Goal: Task Accomplishment & Management: Use online tool/utility

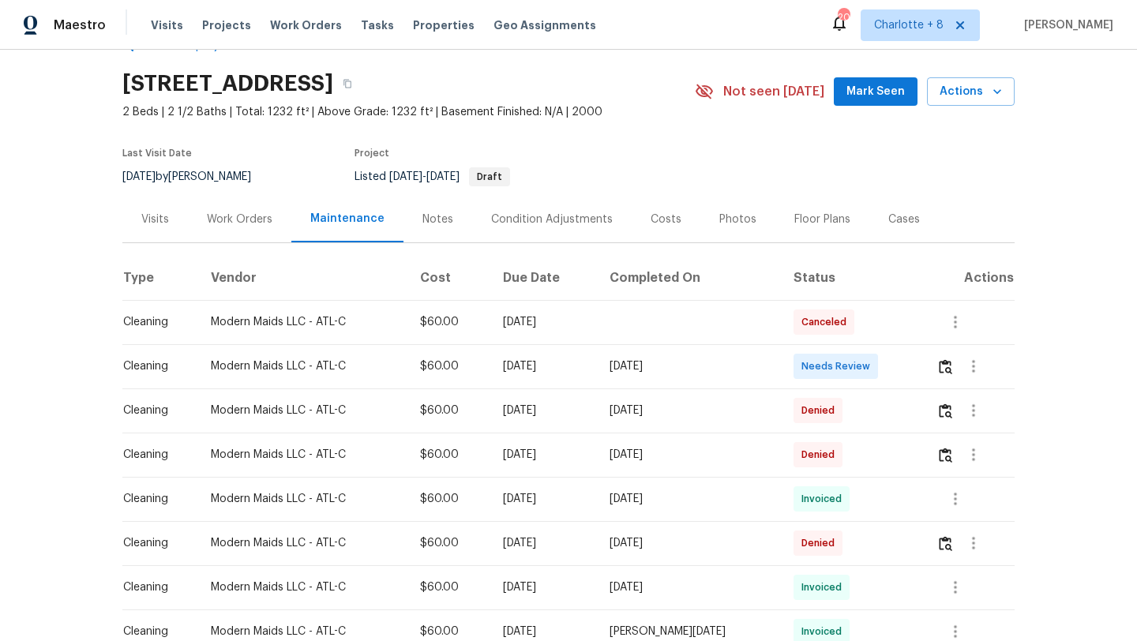
scroll to position [49, 0]
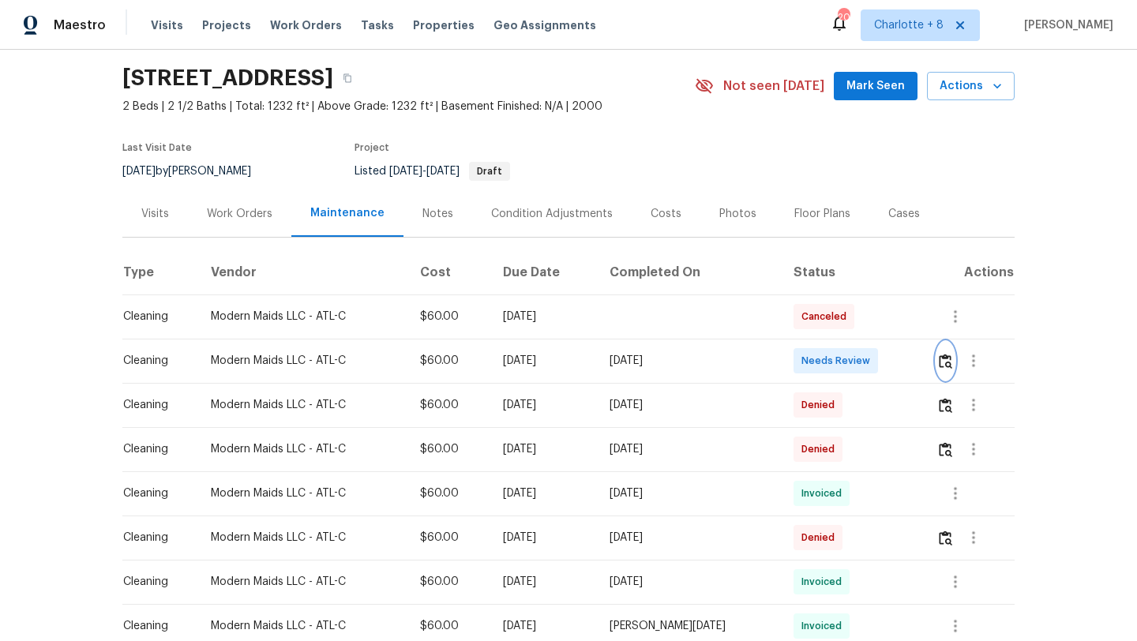
click at [946, 362] on img "button" at bounding box center [945, 361] width 13 height 15
click at [939, 353] on button "button" at bounding box center [945, 361] width 18 height 38
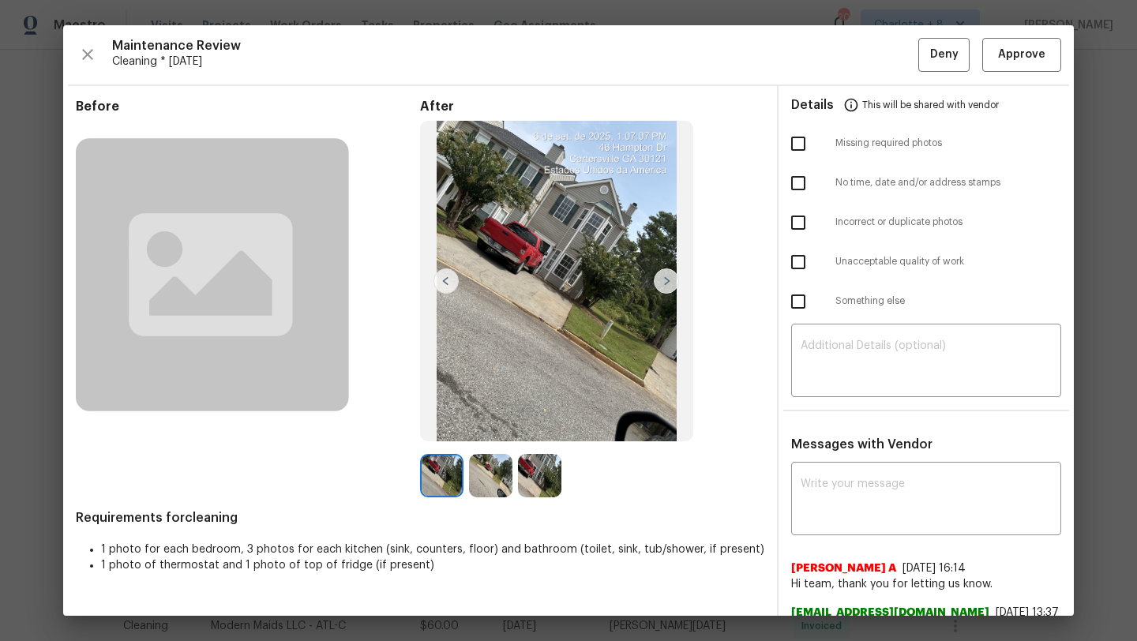
click at [660, 277] on img at bounding box center [666, 280] width 25 height 25
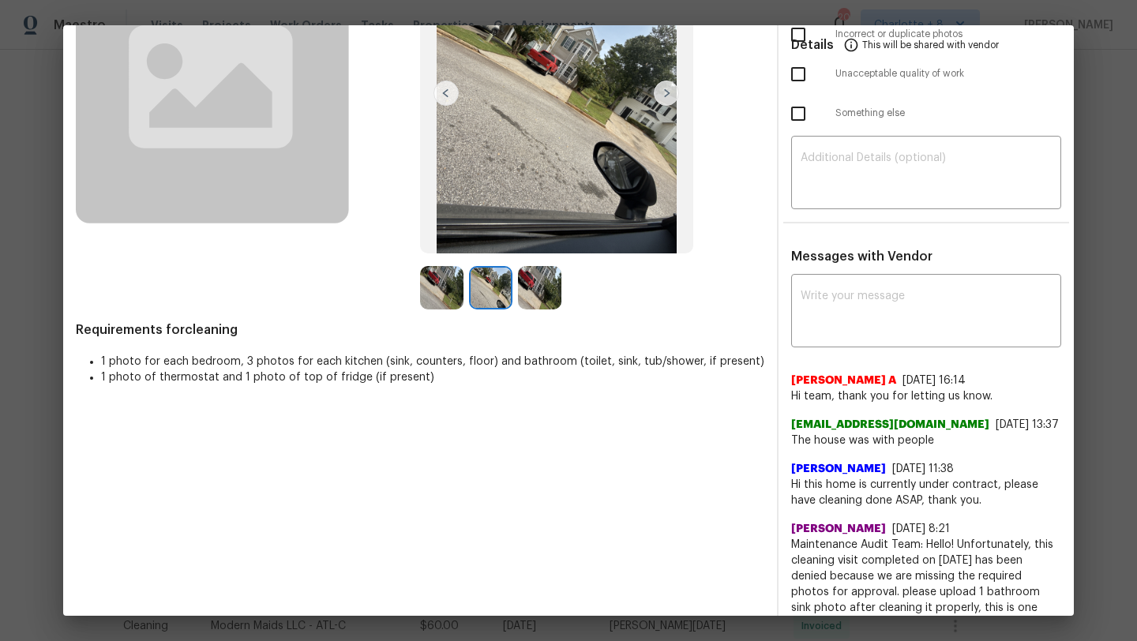
scroll to position [0, 0]
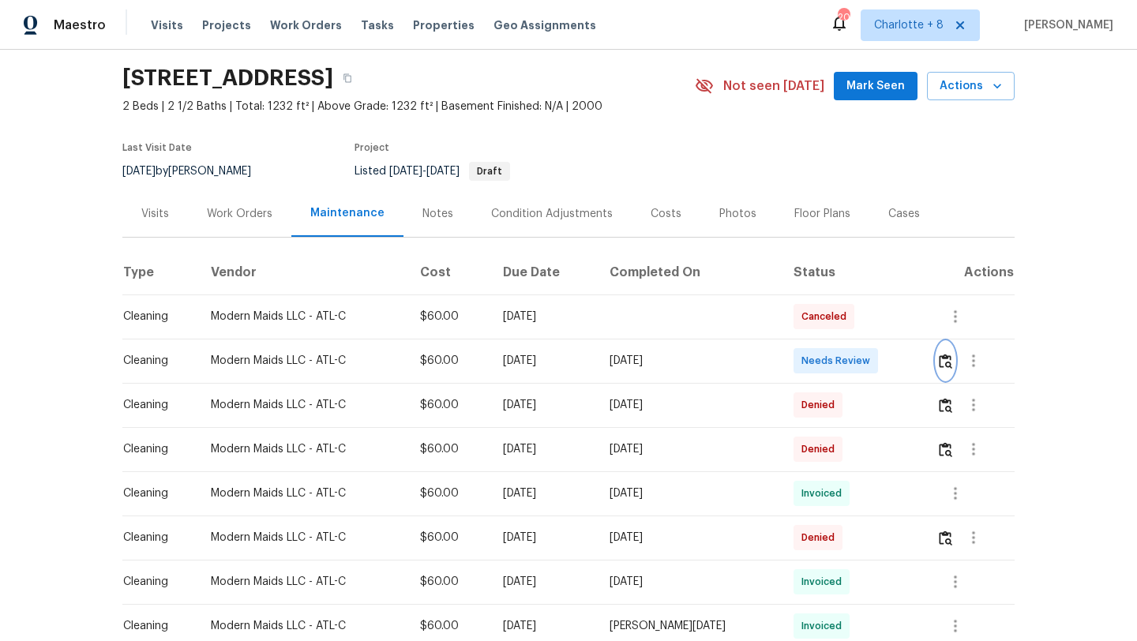
click at [944, 345] on button "button" at bounding box center [945, 361] width 18 height 38
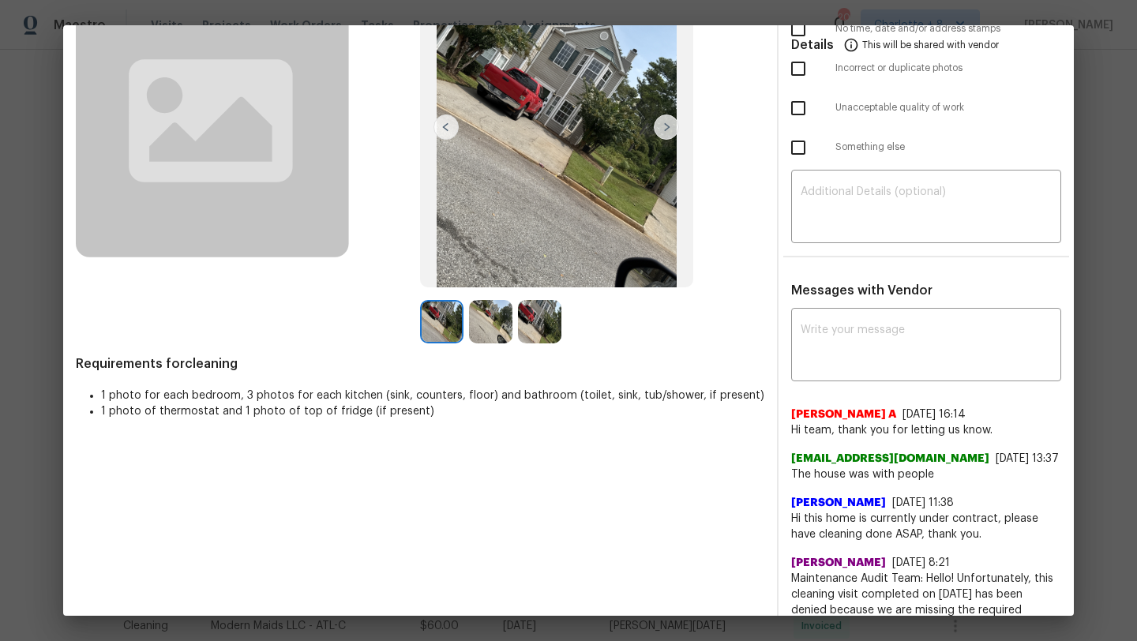
scroll to position [174, 0]
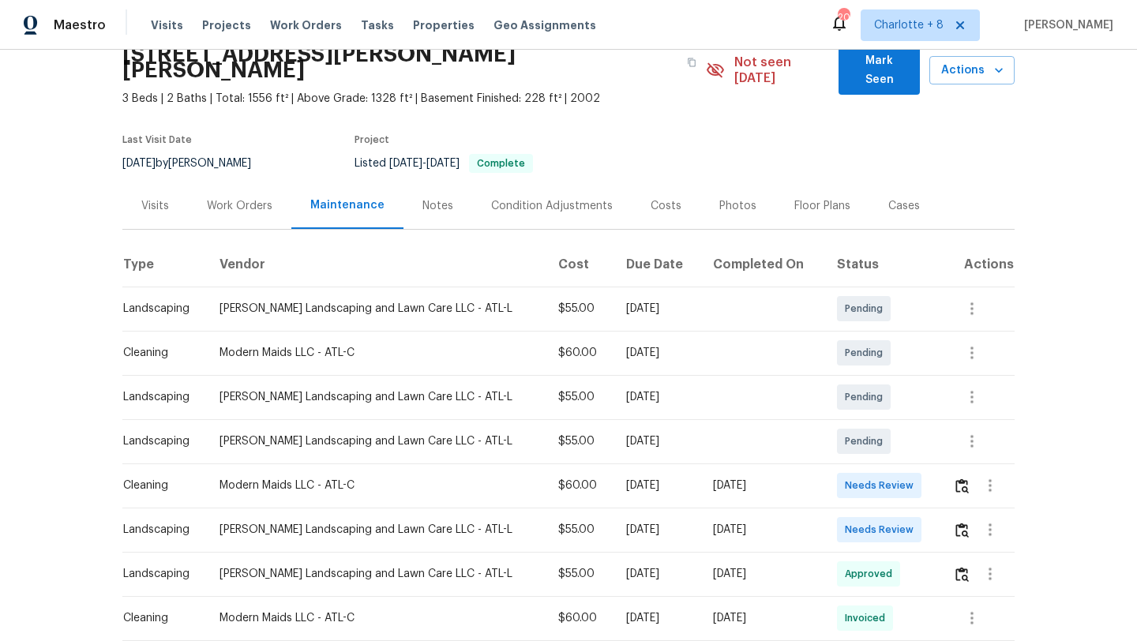
scroll to position [87, 0]
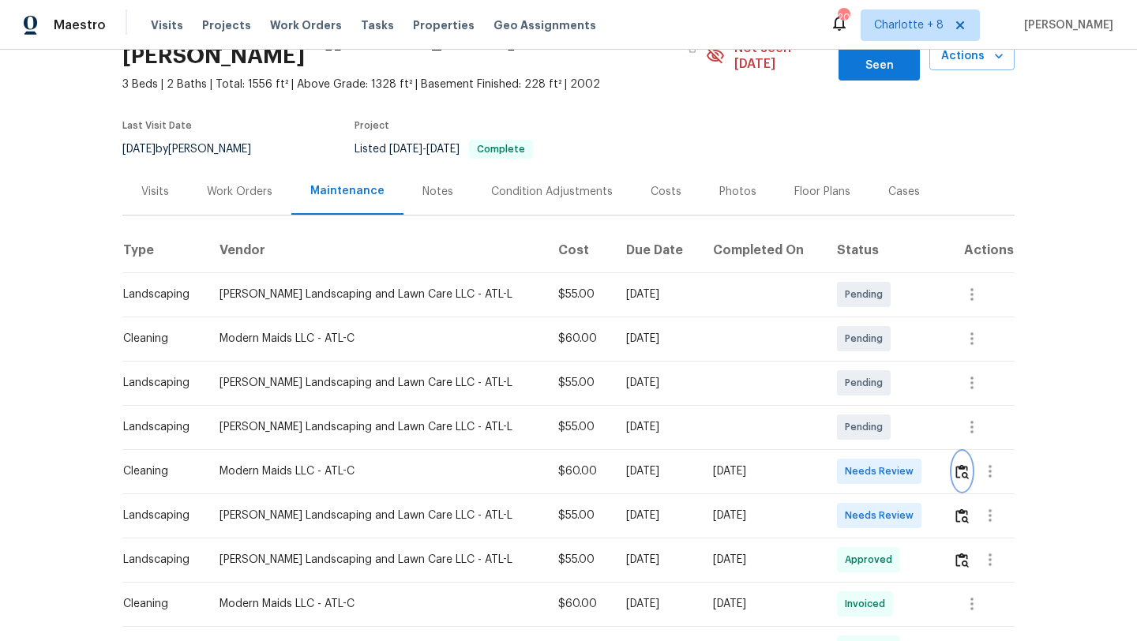
click at [958, 464] on img "button" at bounding box center [961, 471] width 13 height 15
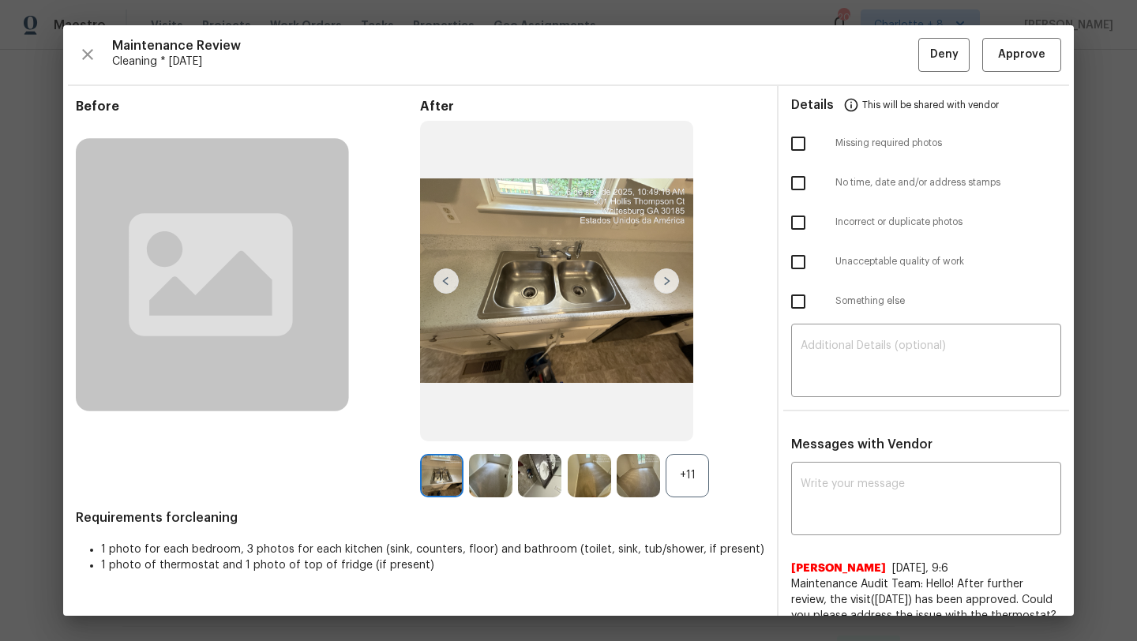
click at [696, 477] on div "+11" at bounding box center [687, 475] width 43 height 43
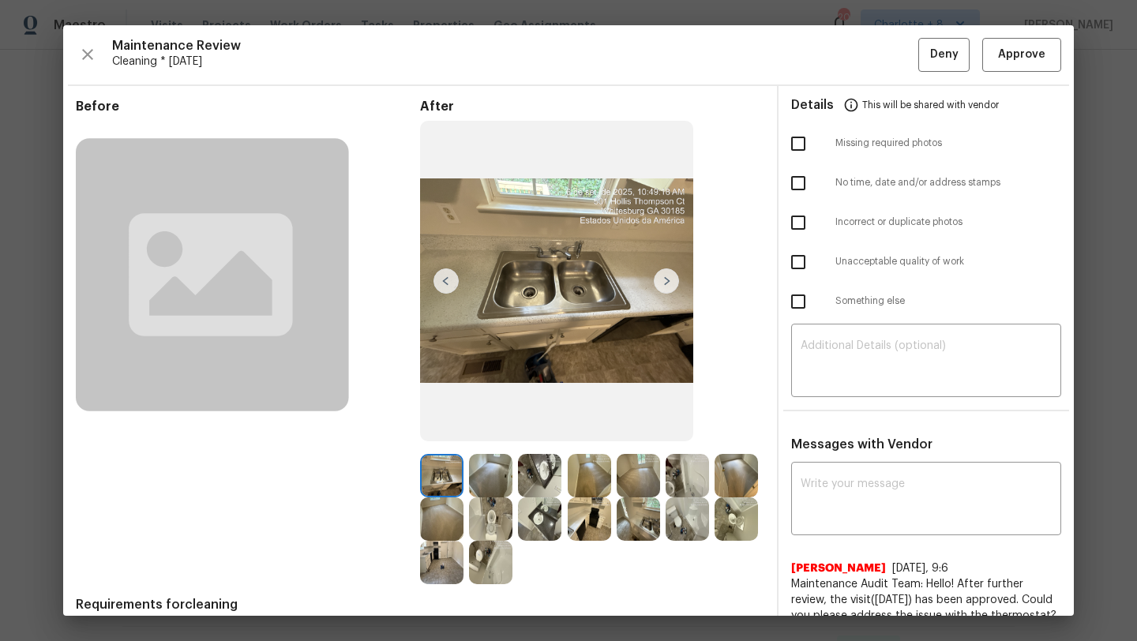
scroll to position [68, 0]
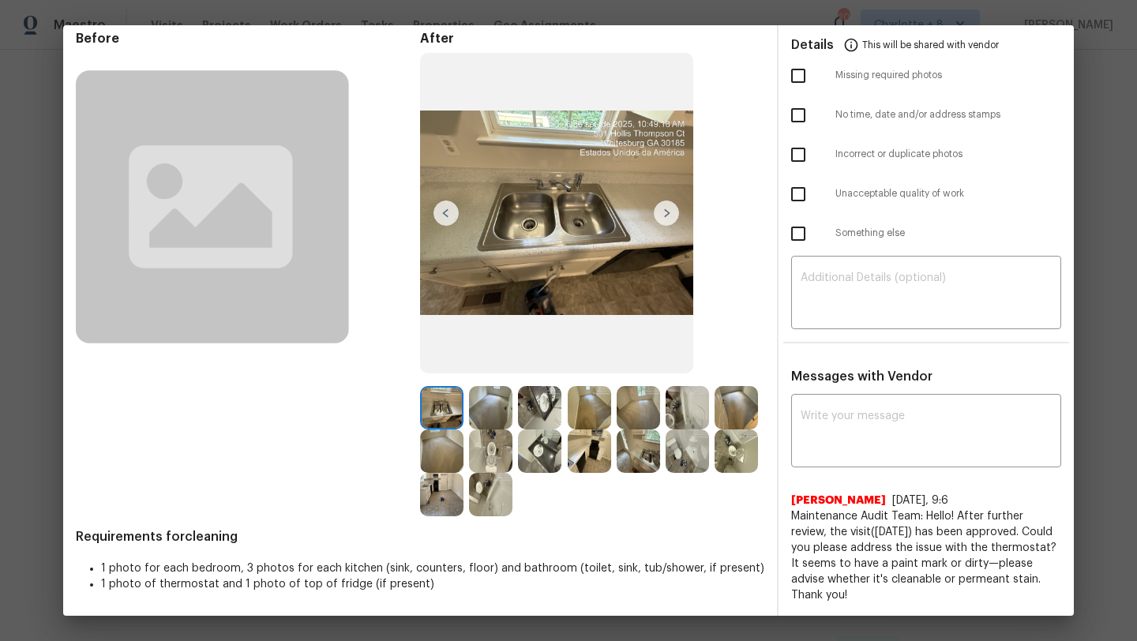
click at [509, 396] on img at bounding box center [490, 407] width 43 height 43
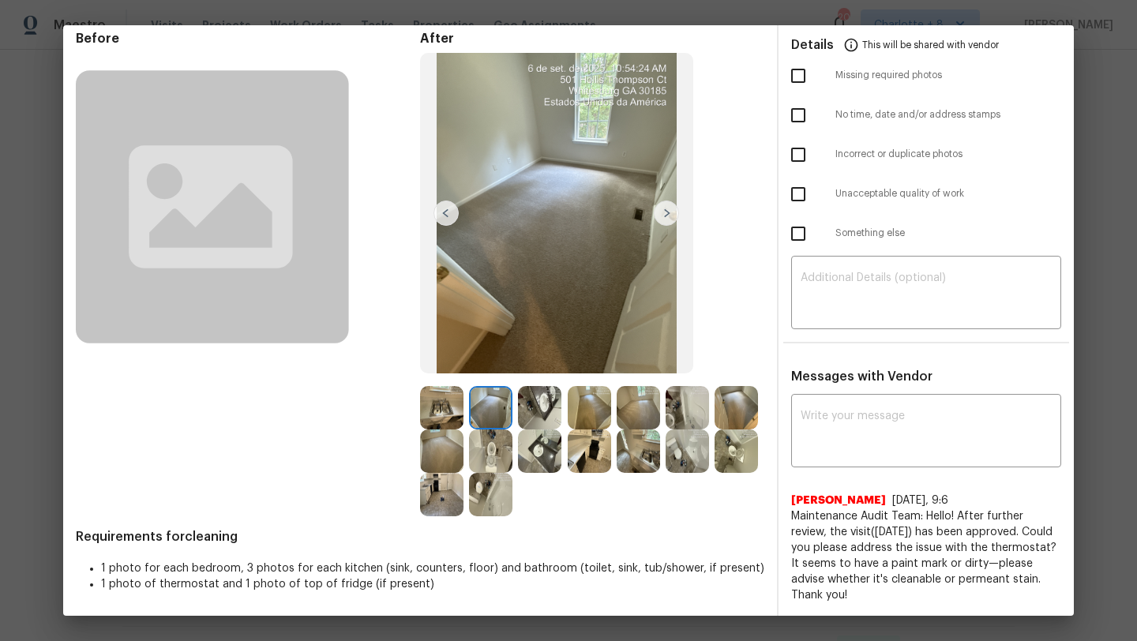
click at [550, 404] on img at bounding box center [539, 407] width 43 height 43
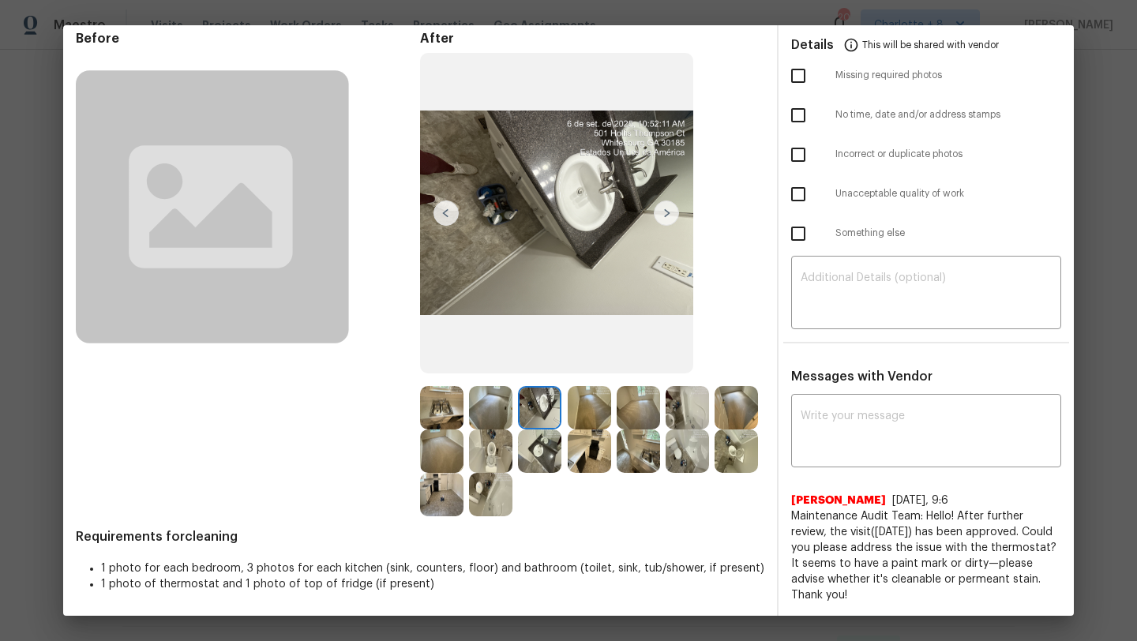
click at [550, 404] on img at bounding box center [539, 407] width 43 height 43
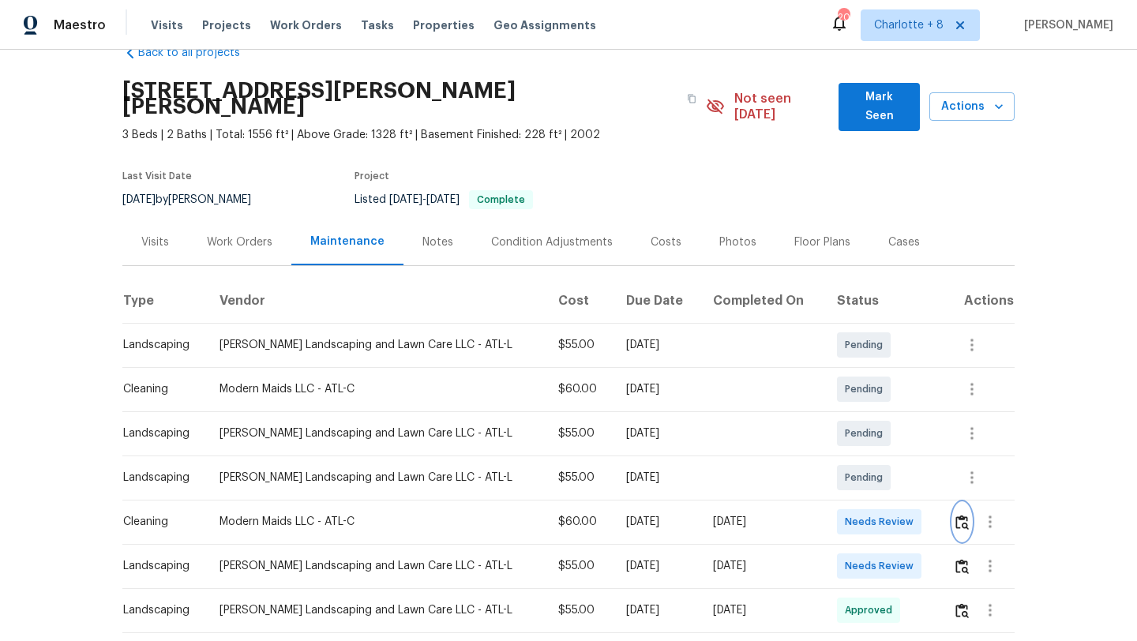
scroll to position [0, 0]
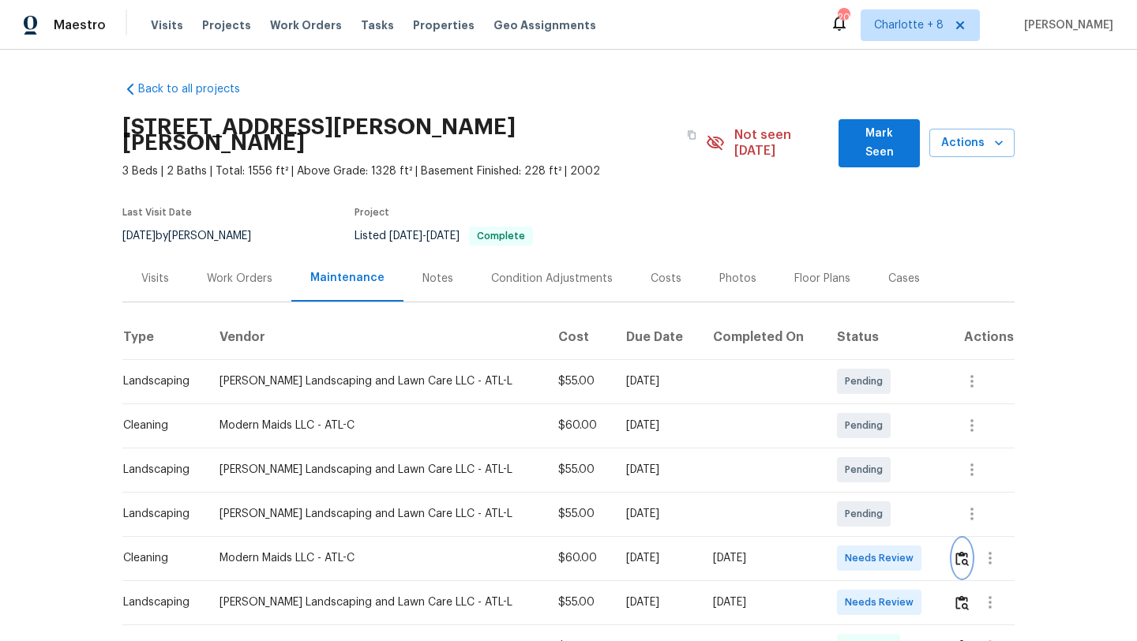
click at [963, 551] on img "button" at bounding box center [961, 558] width 13 height 15
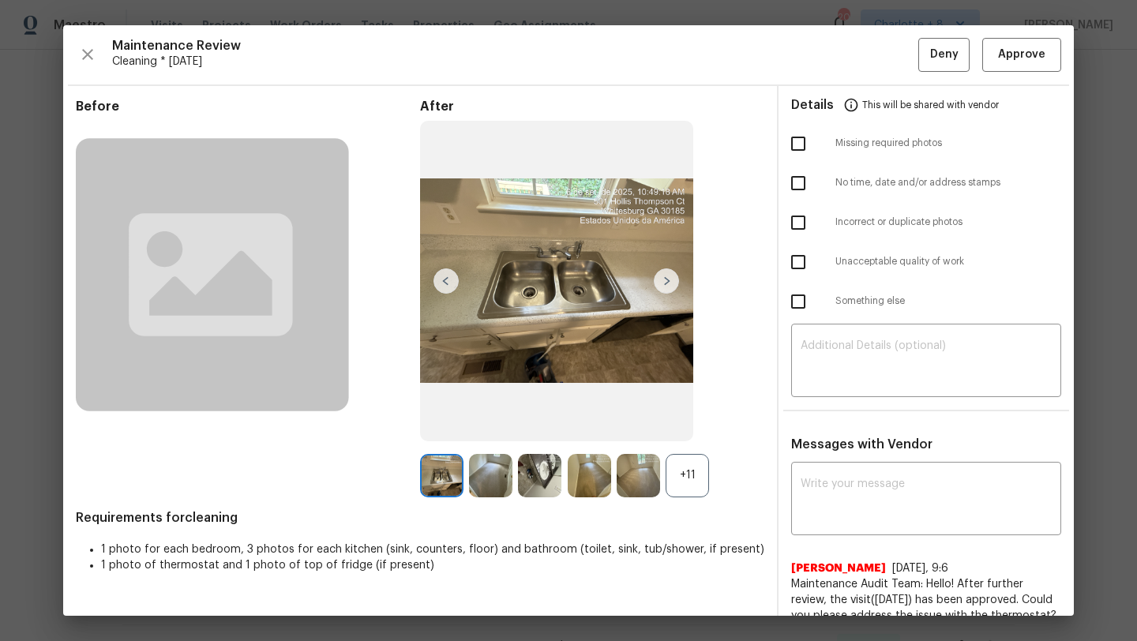
click at [694, 465] on div "+11" at bounding box center [687, 475] width 43 height 43
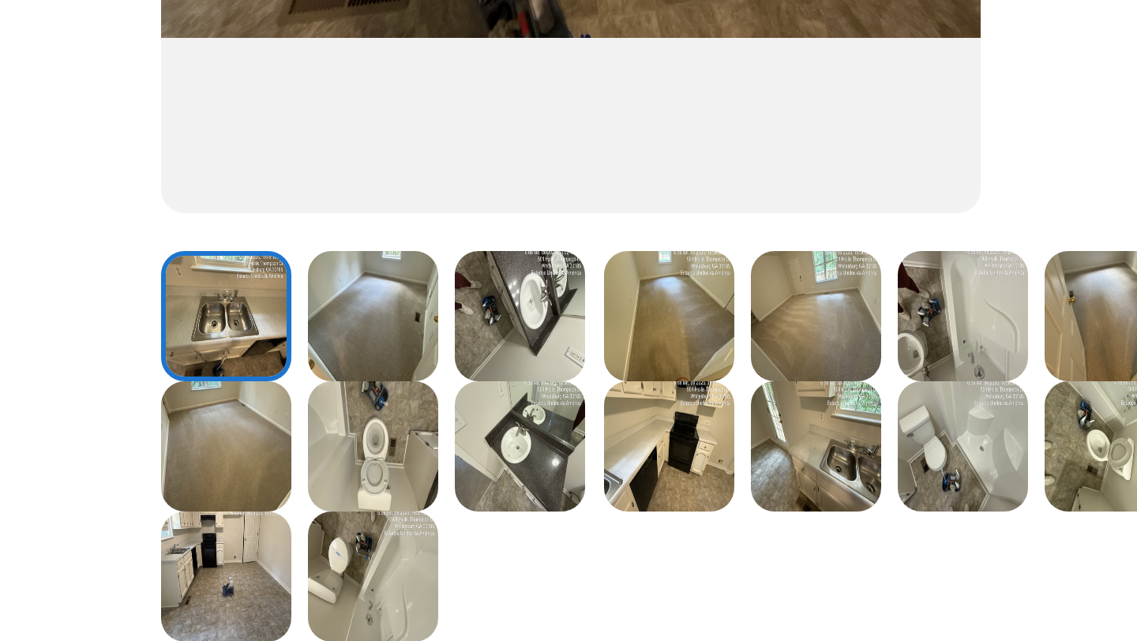
scroll to position [40, 0]
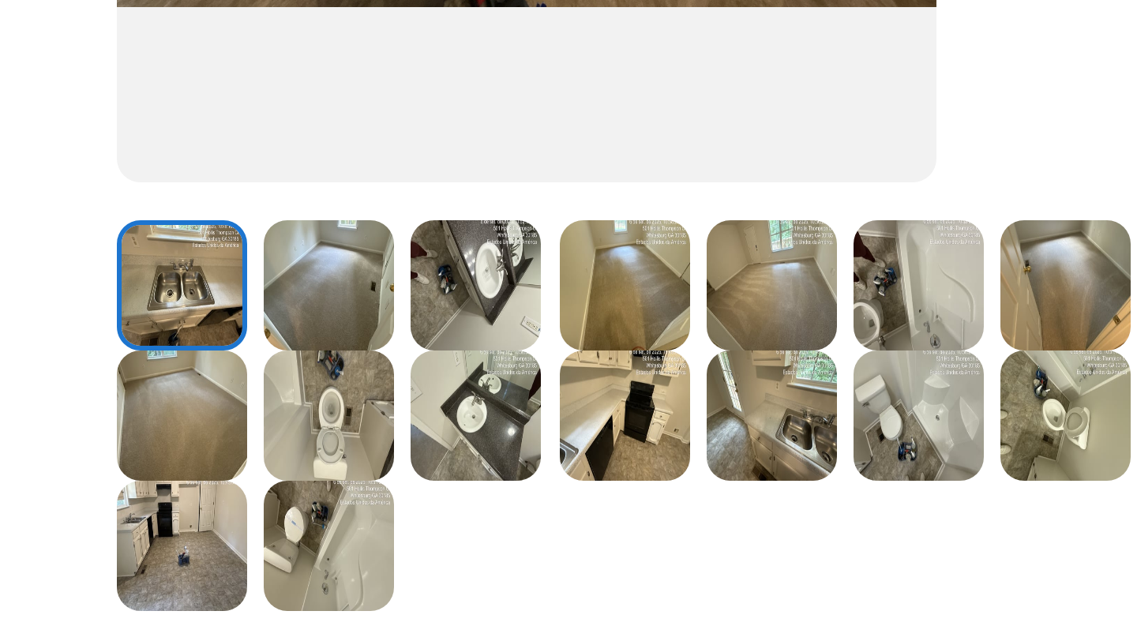
click at [446, 445] on img at bounding box center [441, 435] width 43 height 43
click at [693, 437] on img at bounding box center [687, 435] width 43 height 43
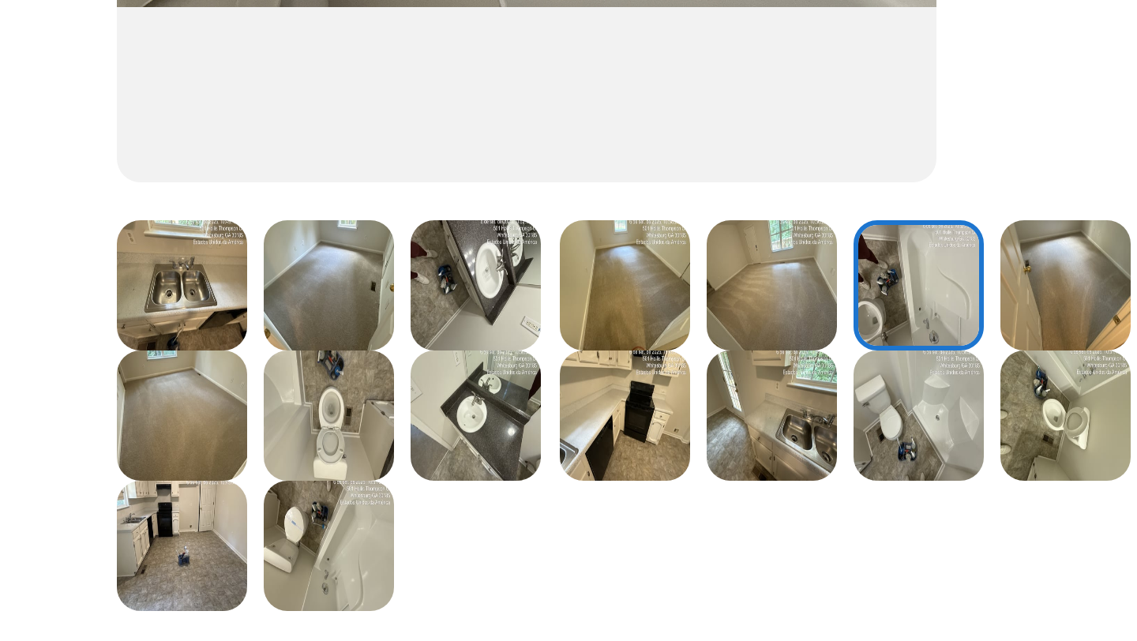
click at [687, 484] on img at bounding box center [687, 478] width 43 height 43
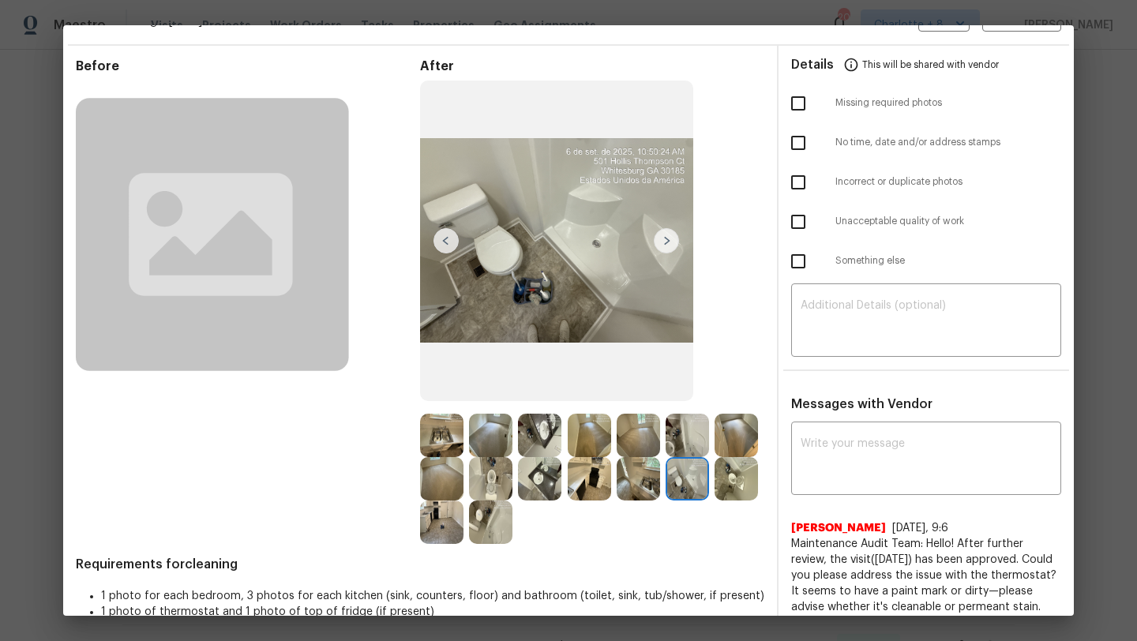
scroll to position [68, 0]
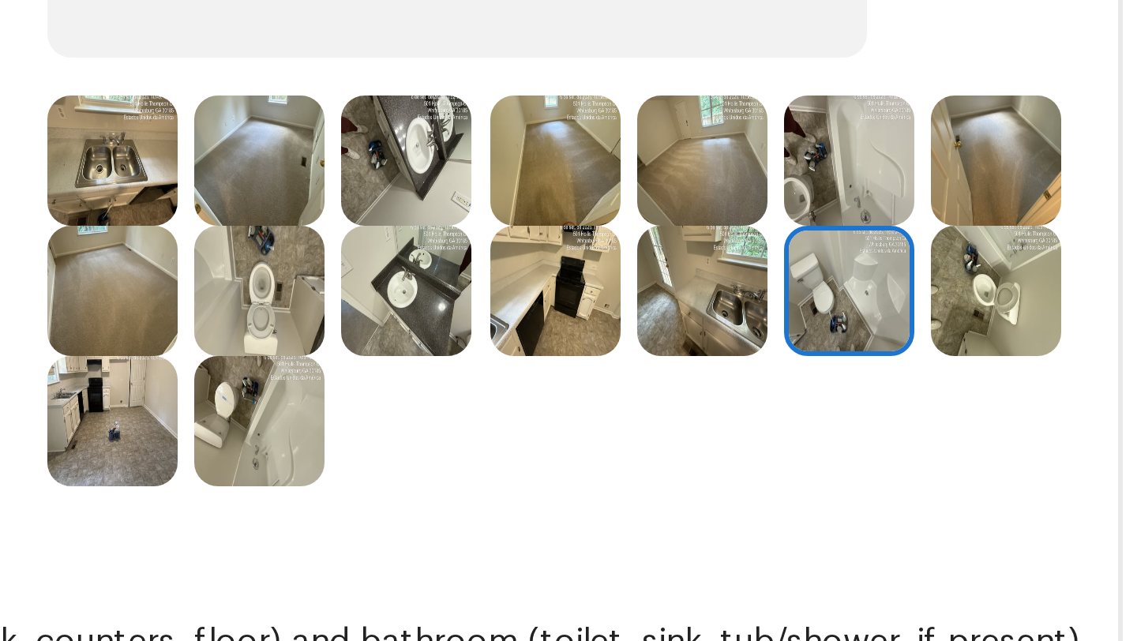
click at [610, 518] on div "Before After Requirements for cleaning 1 photo for each bedroom, 3 photos for e…" at bounding box center [420, 324] width 689 height 586
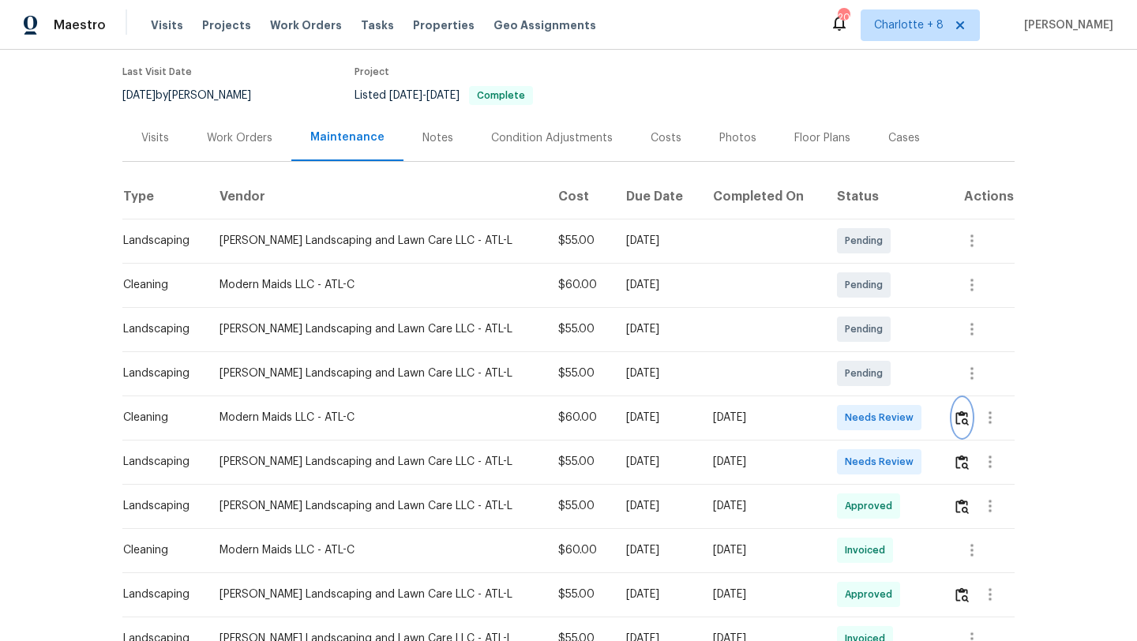
scroll to position [141, 0]
click at [966, 540] on icon "button" at bounding box center [971, 549] width 19 height 19
click at [977, 553] on li "View details" at bounding box center [1009, 560] width 111 height 26
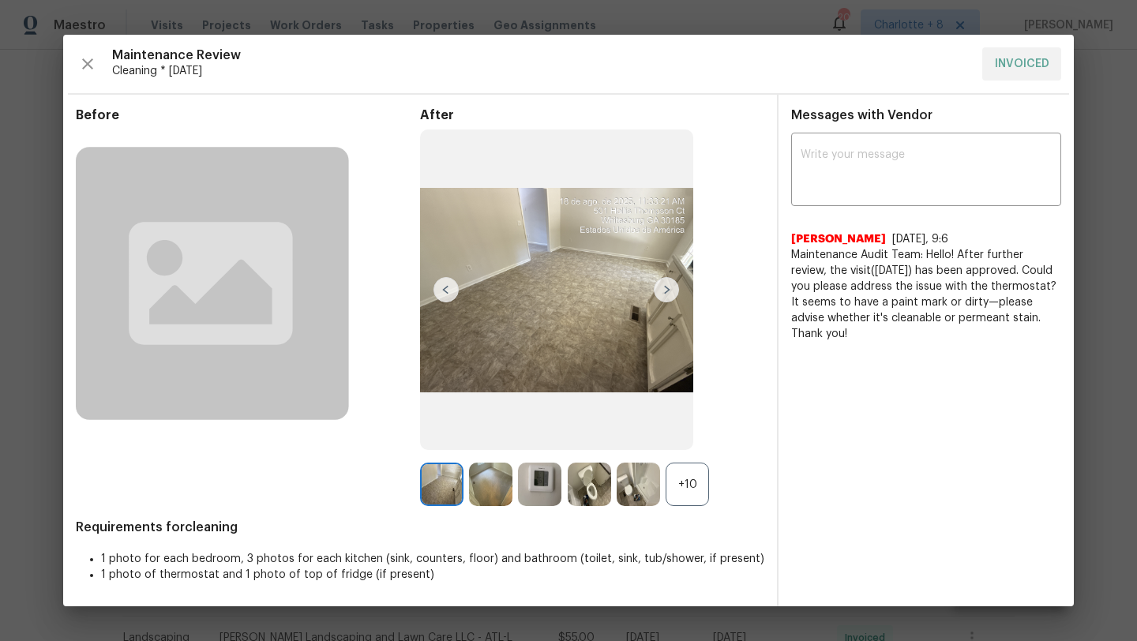
click at [687, 484] on div "+10" at bounding box center [687, 484] width 43 height 43
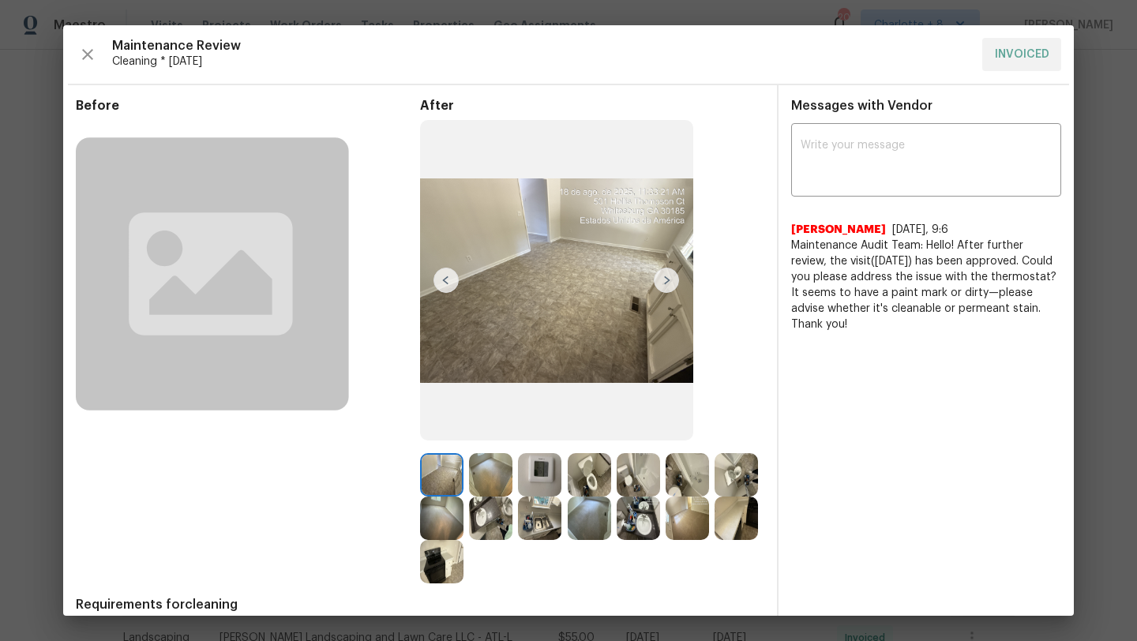
click at [545, 485] on img at bounding box center [539, 474] width 43 height 43
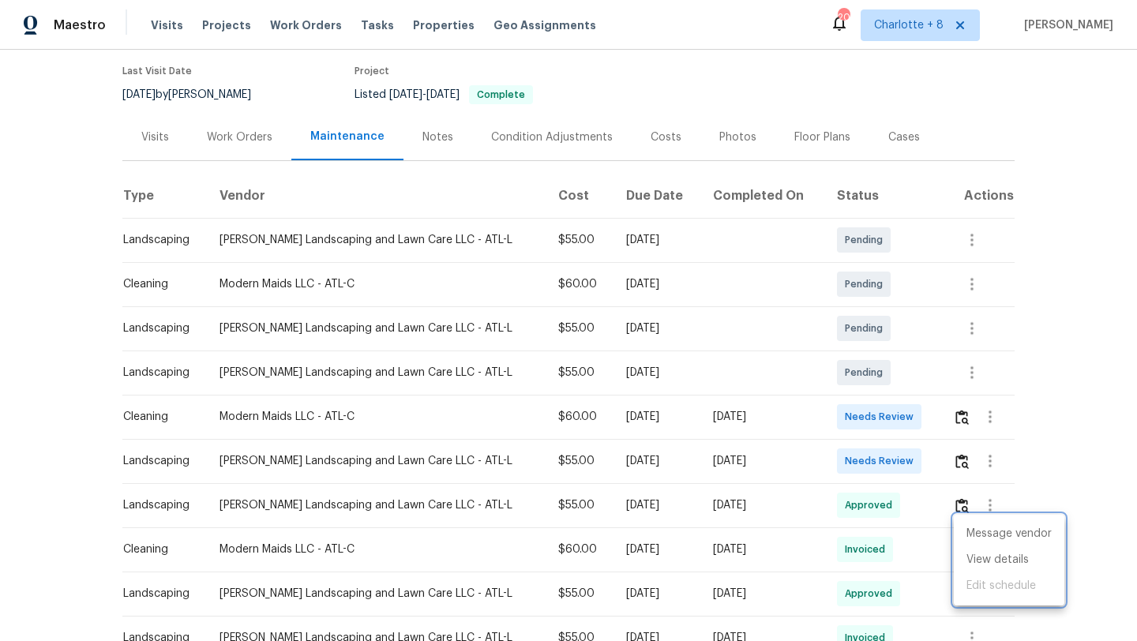
click at [954, 403] on div at bounding box center [568, 320] width 1137 height 641
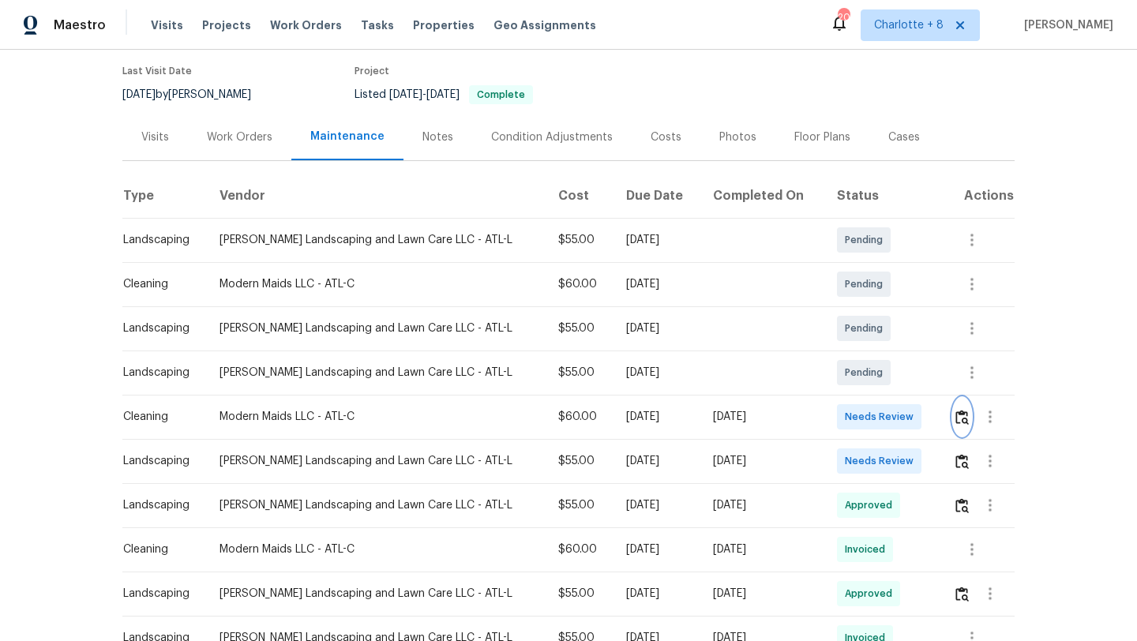
click at [958, 410] on img "button" at bounding box center [961, 417] width 13 height 15
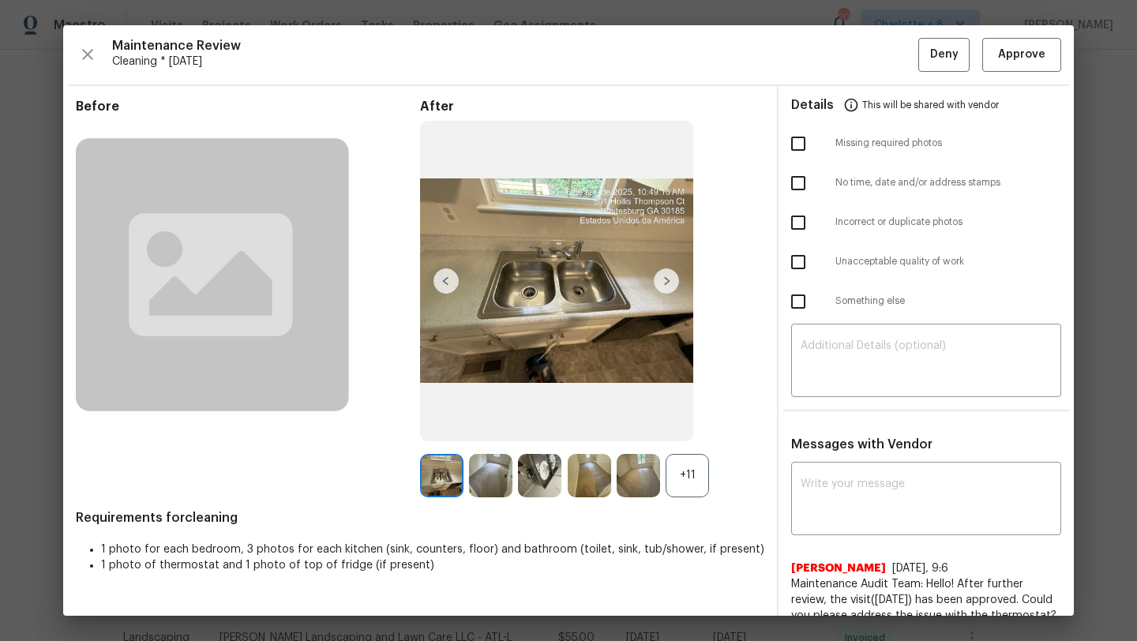
click at [689, 477] on div "+11" at bounding box center [687, 475] width 43 height 43
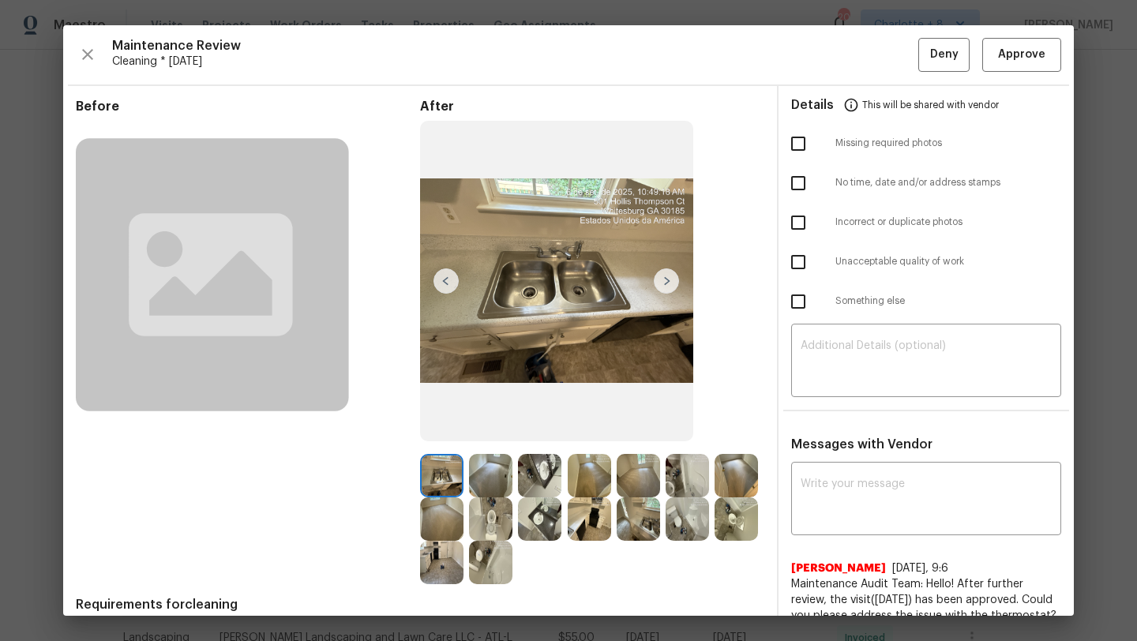
scroll to position [43, 0]
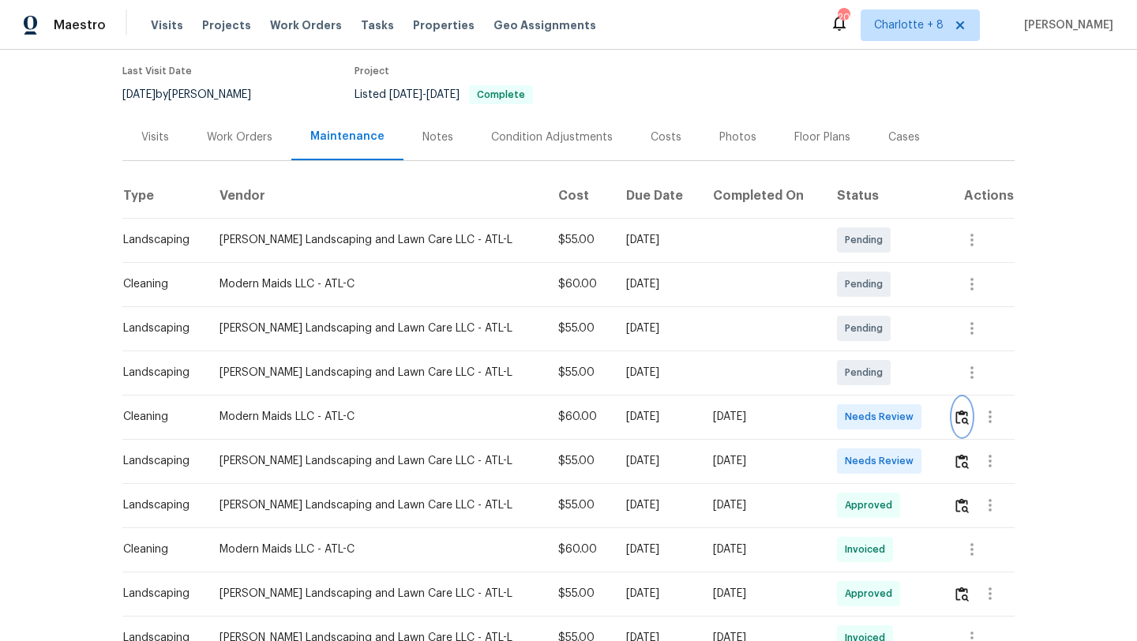
click at [963, 413] on button "button" at bounding box center [962, 417] width 18 height 38
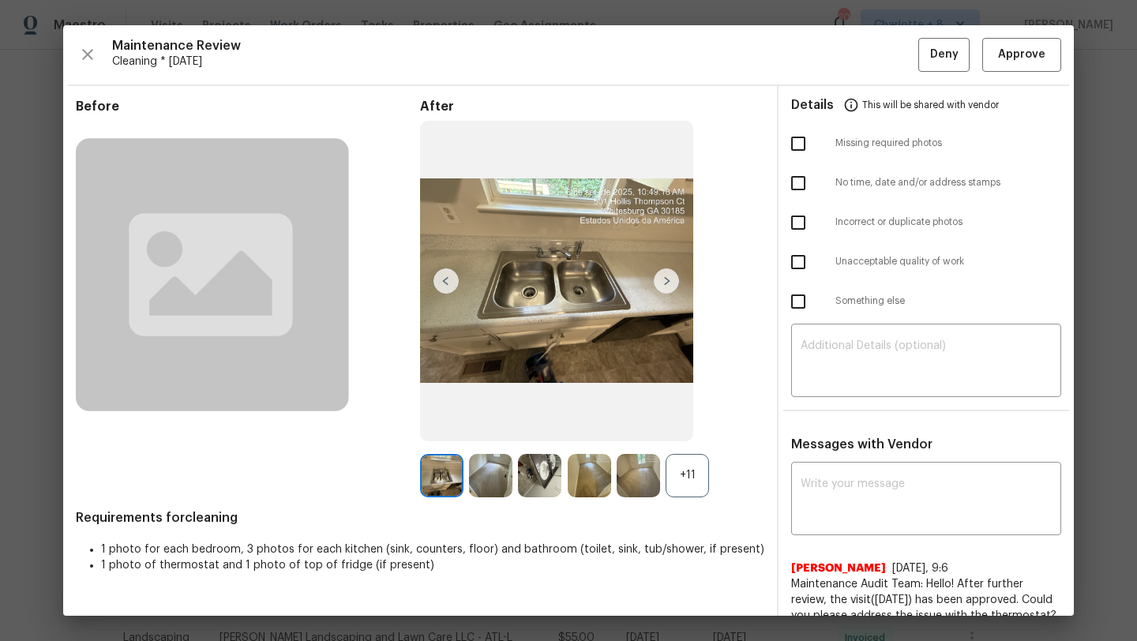
scroll to position [67, 0]
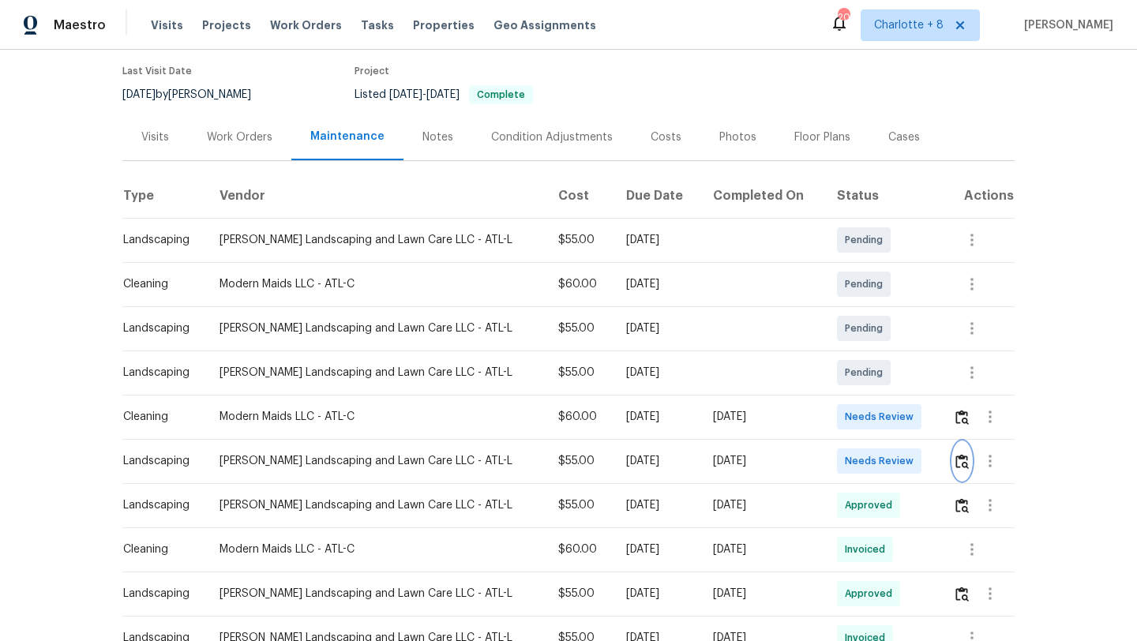
click at [955, 454] on img "button" at bounding box center [961, 461] width 13 height 15
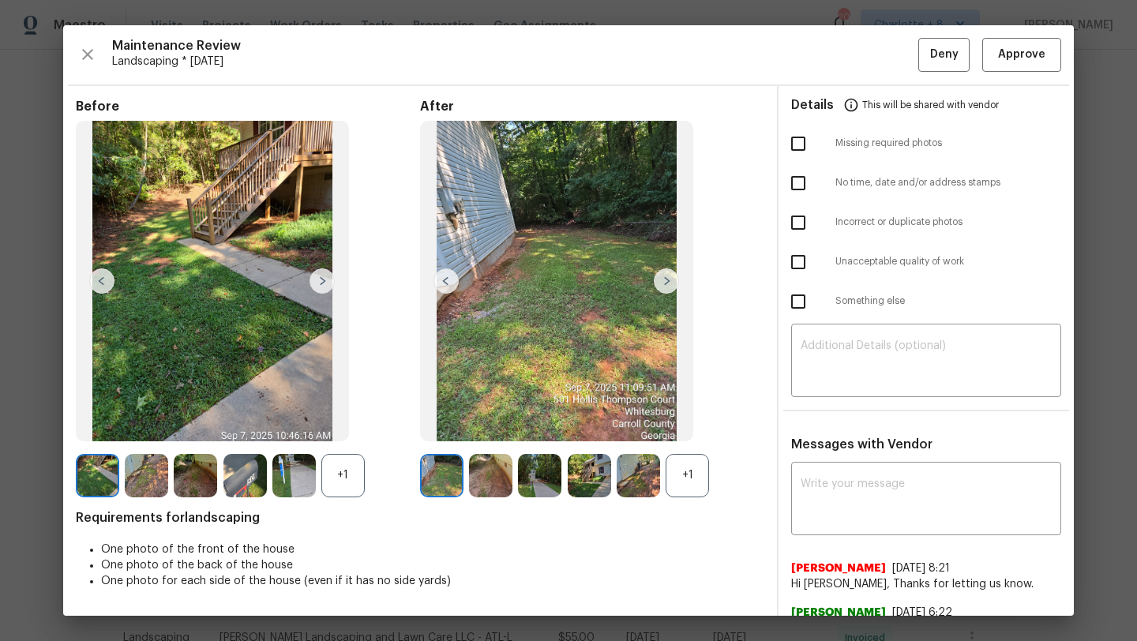
click at [677, 478] on div "+1" at bounding box center [687, 475] width 43 height 43
click at [359, 461] on div "+1" at bounding box center [342, 475] width 43 height 43
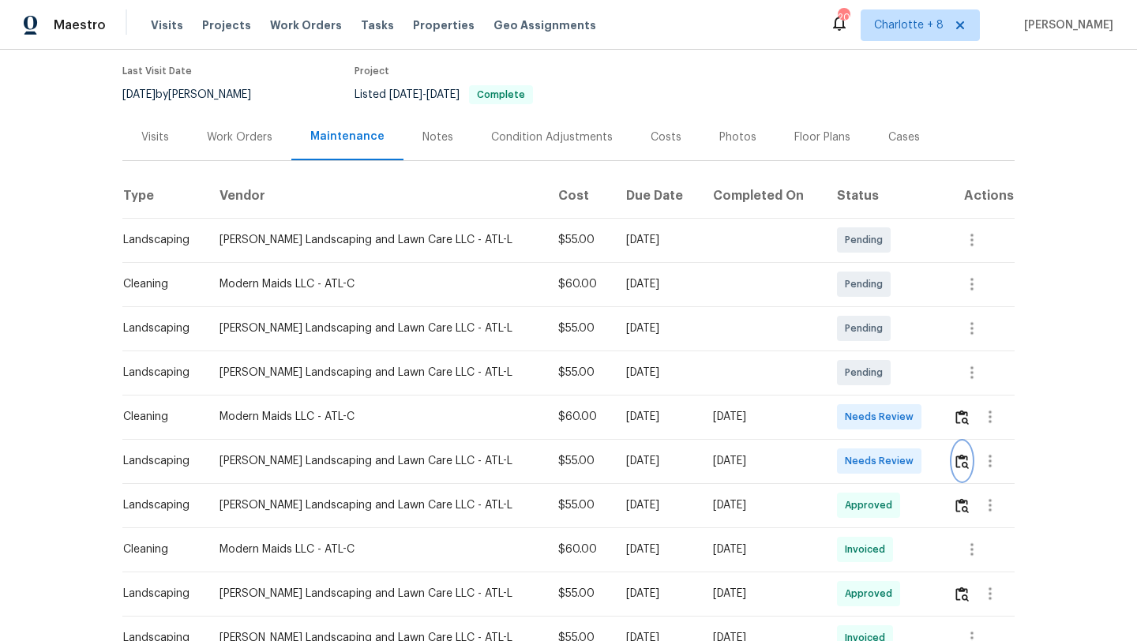
scroll to position [328, 0]
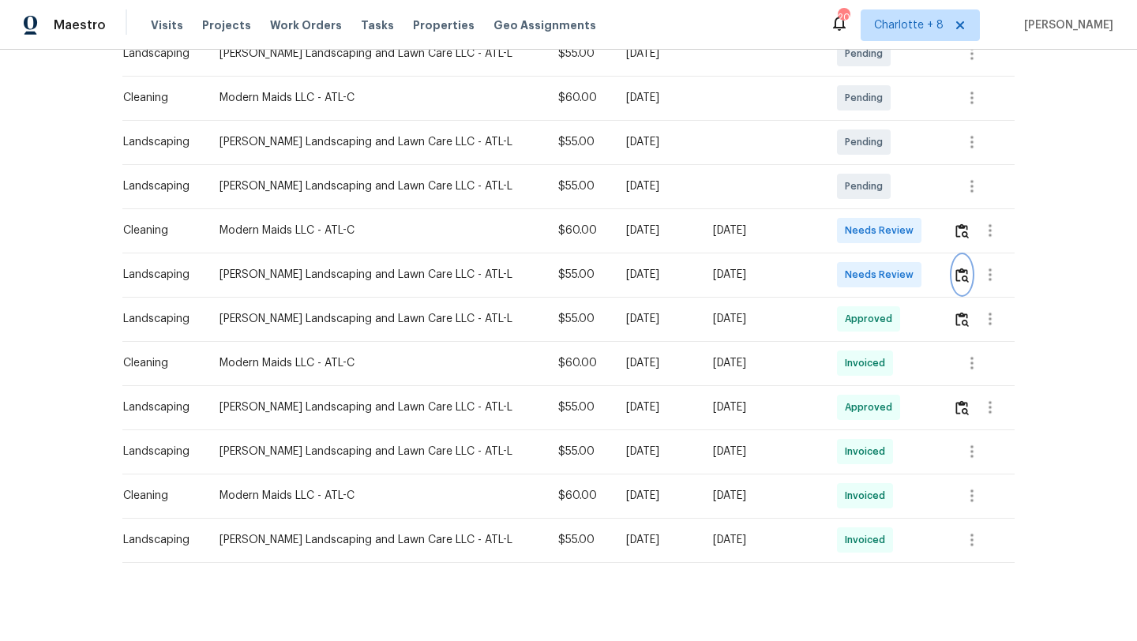
click at [963, 268] on img "button" at bounding box center [961, 275] width 13 height 15
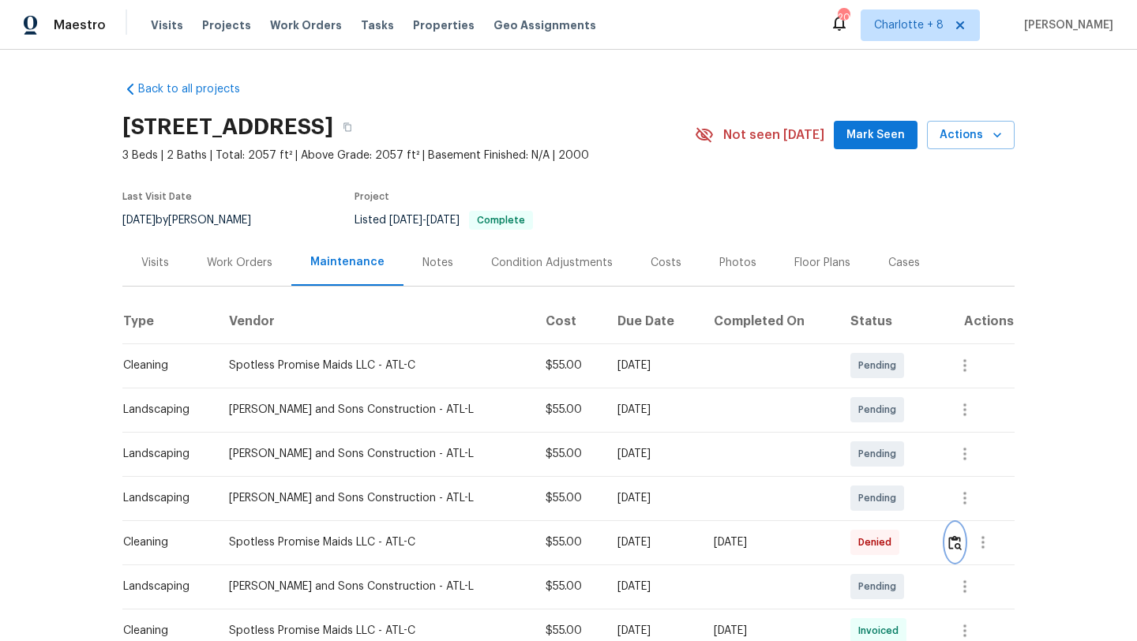
click at [954, 541] on img "button" at bounding box center [954, 542] width 13 height 15
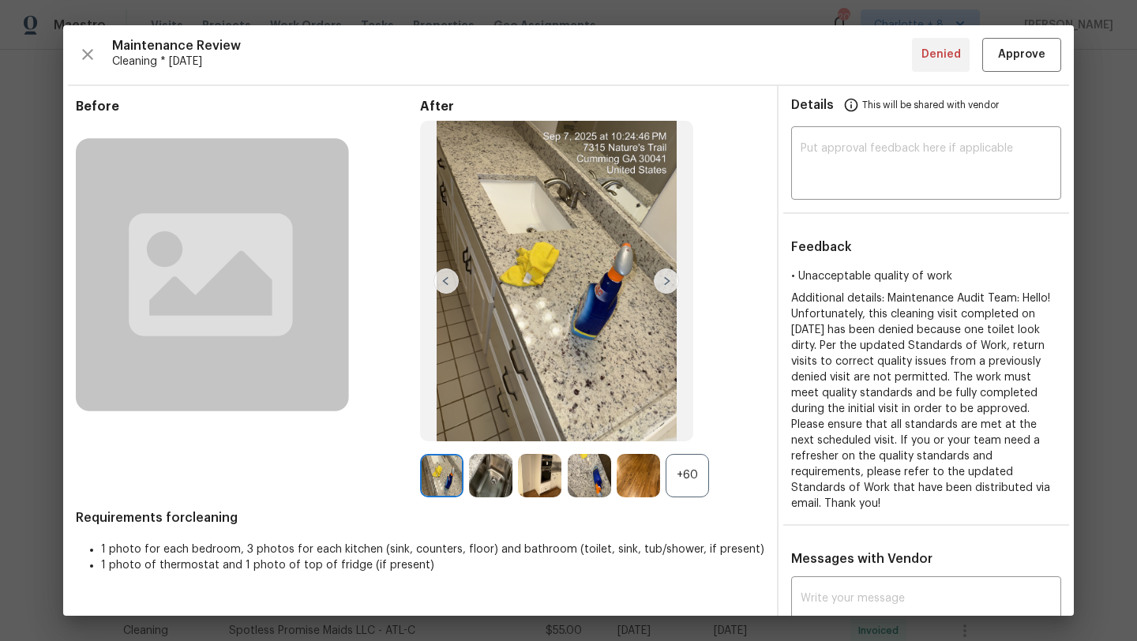
click at [685, 467] on div "+60" at bounding box center [687, 475] width 43 height 43
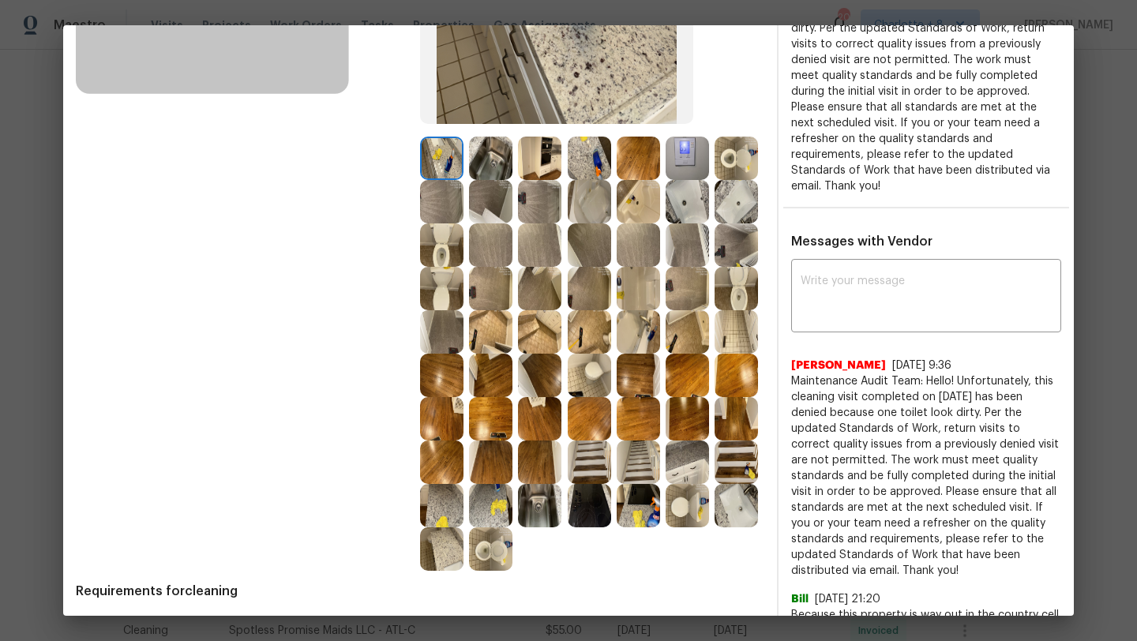
scroll to position [275, 0]
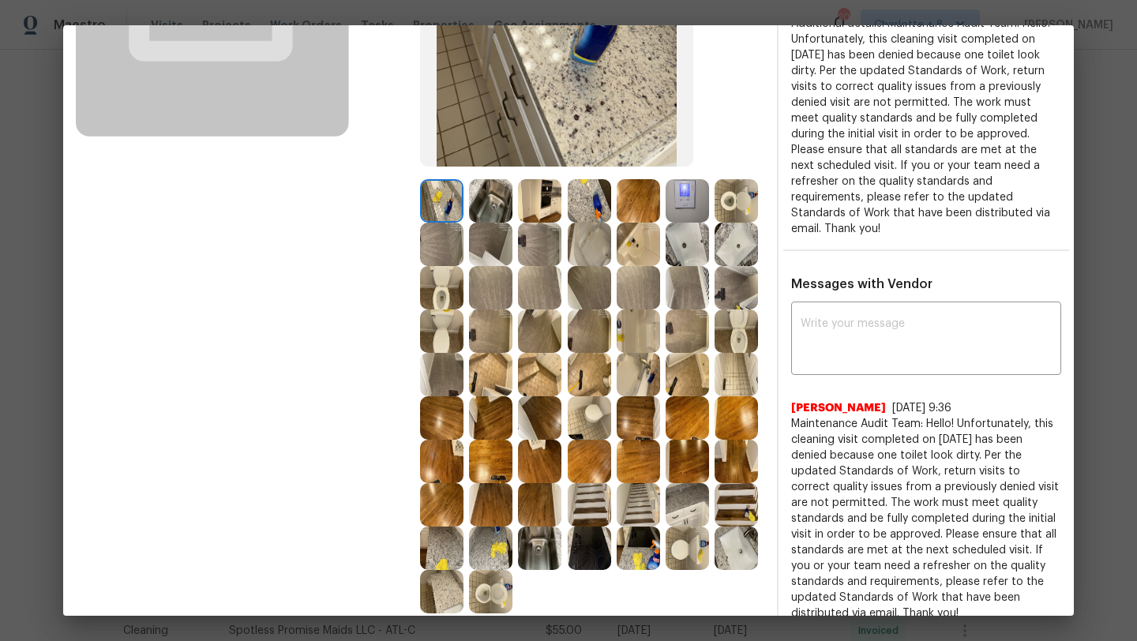
click at [678, 201] on img at bounding box center [687, 200] width 43 height 43
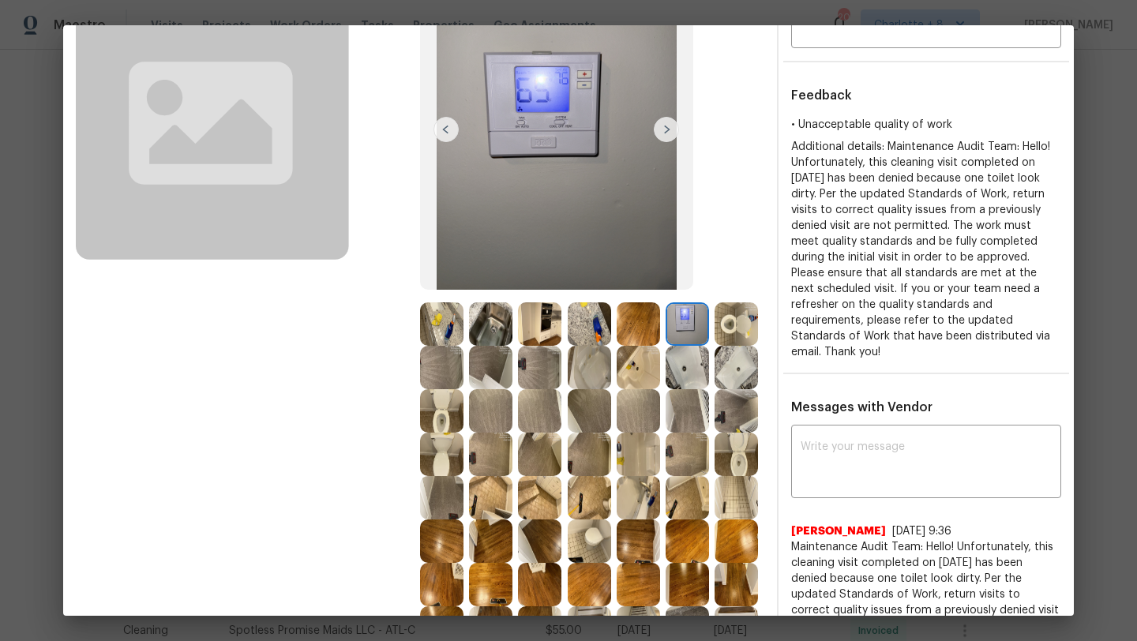
scroll to position [0, 0]
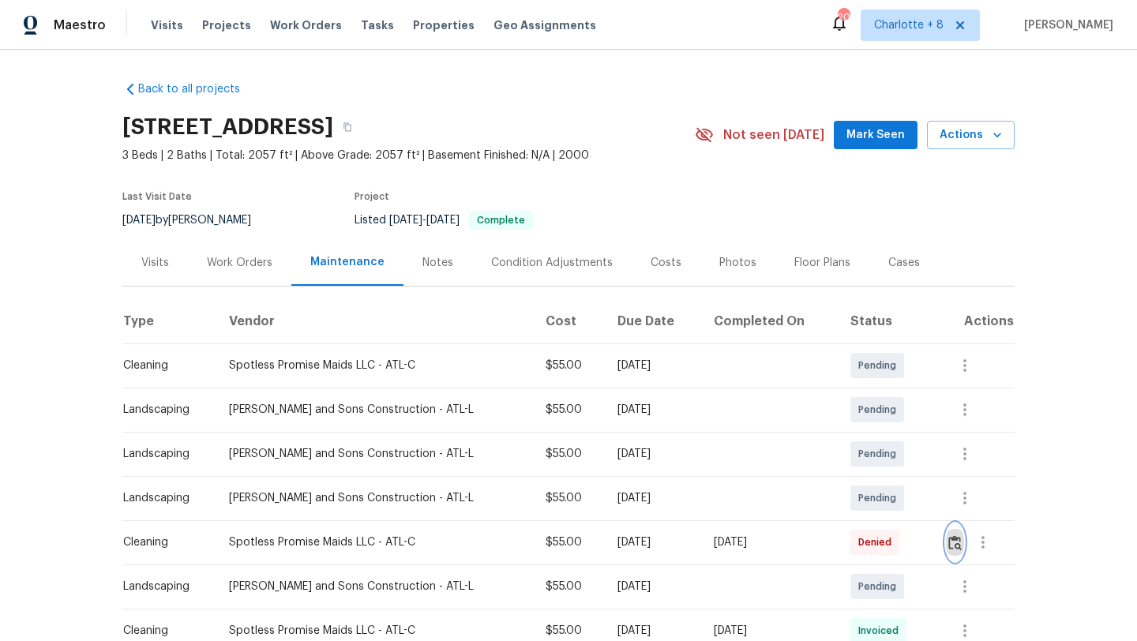
click at [952, 546] on img "button" at bounding box center [954, 542] width 13 height 15
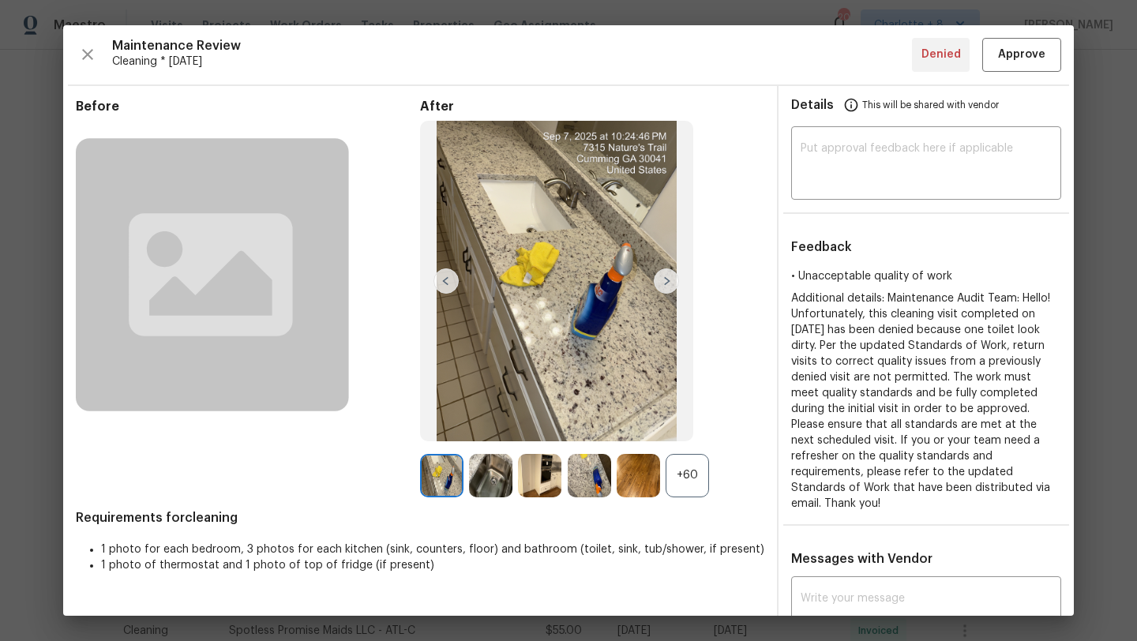
click at [579, 456] on img at bounding box center [589, 475] width 43 height 43
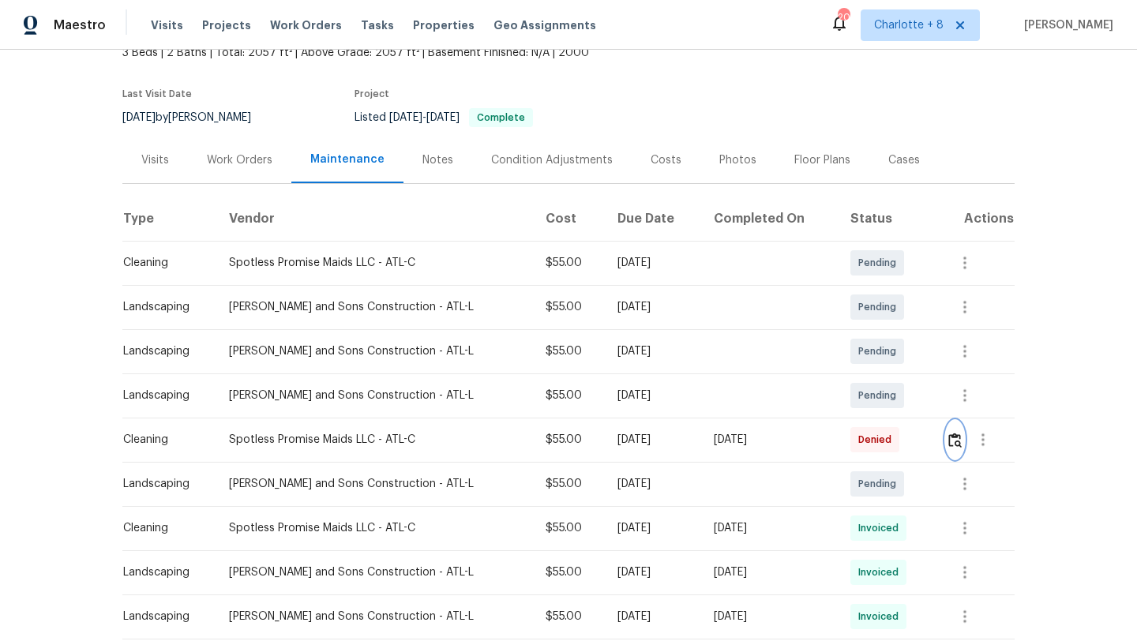
scroll to position [107, 0]
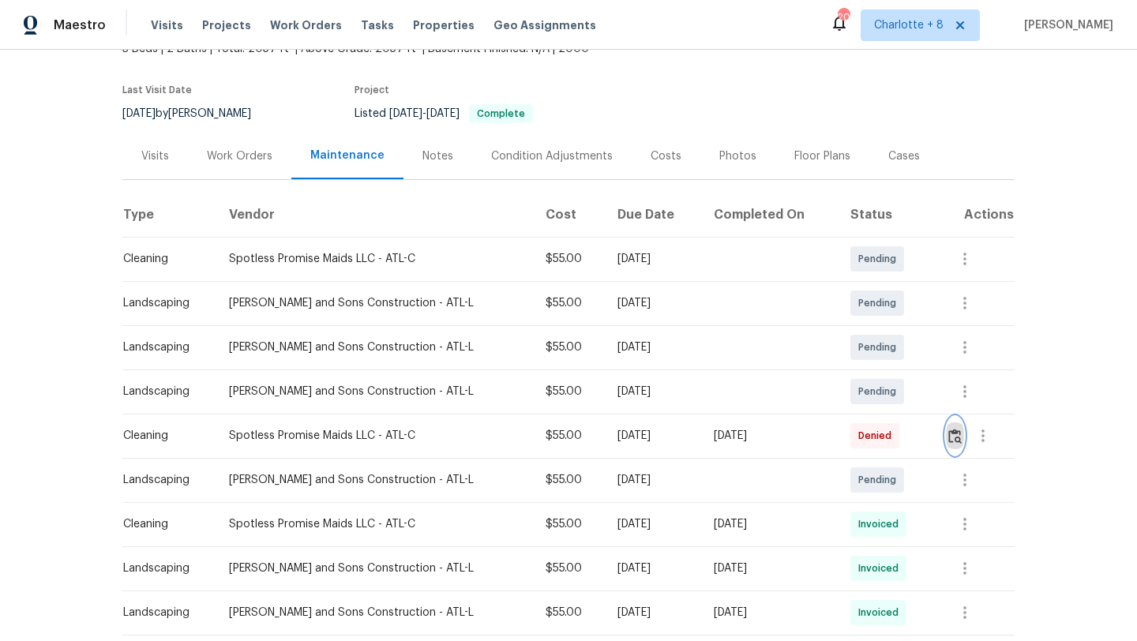
click at [950, 437] on img "button" at bounding box center [954, 436] width 13 height 15
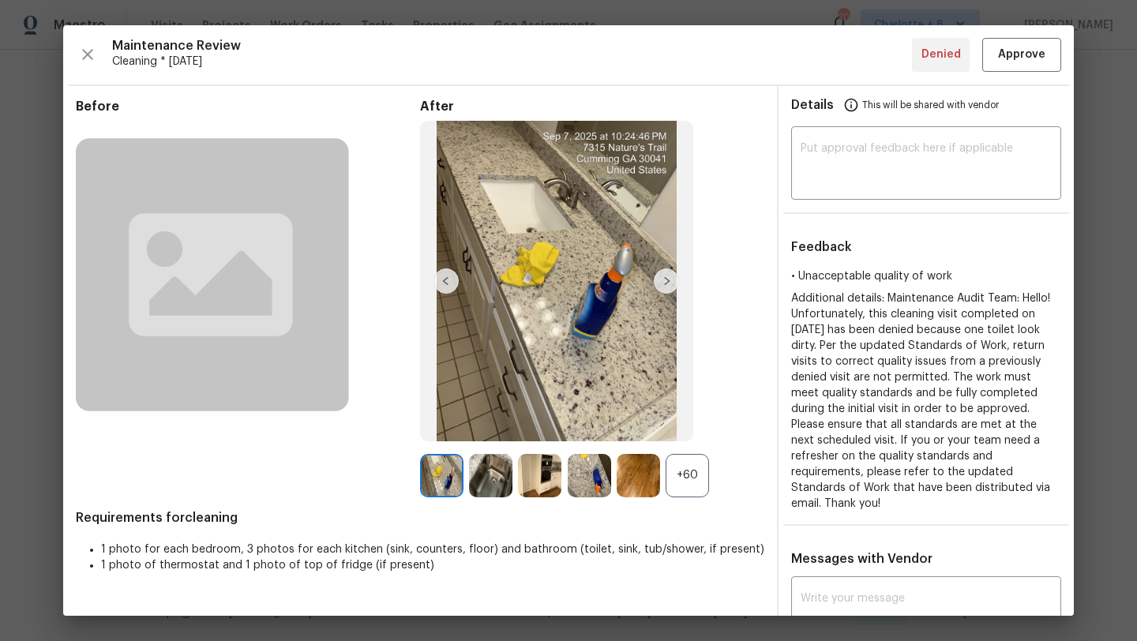
click at [690, 471] on div "+60" at bounding box center [687, 475] width 43 height 43
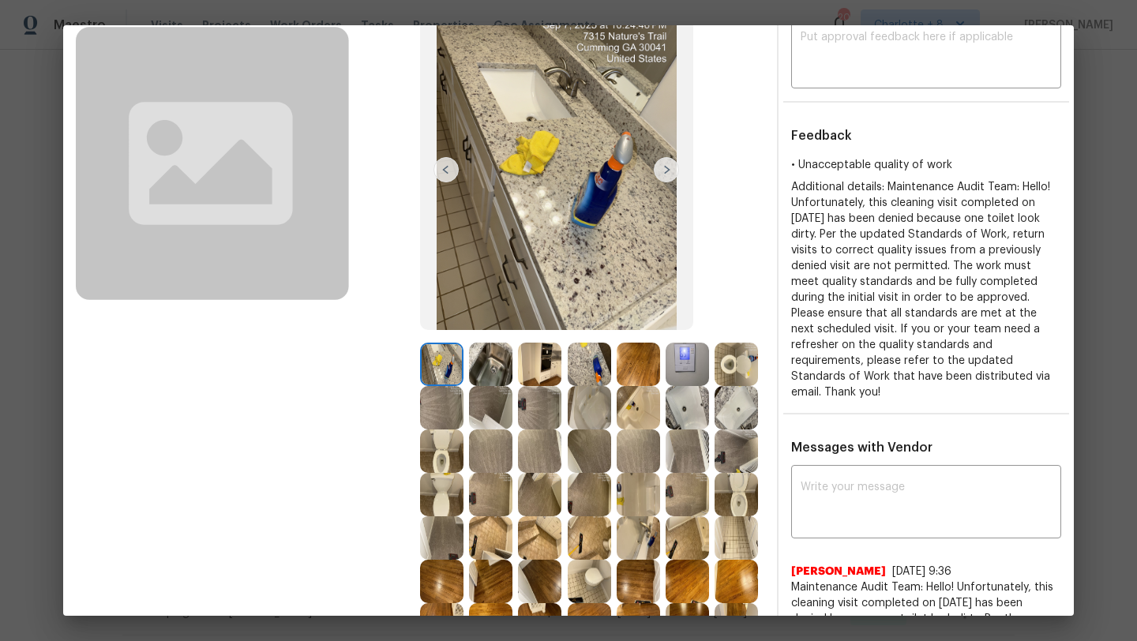
scroll to position [133, 0]
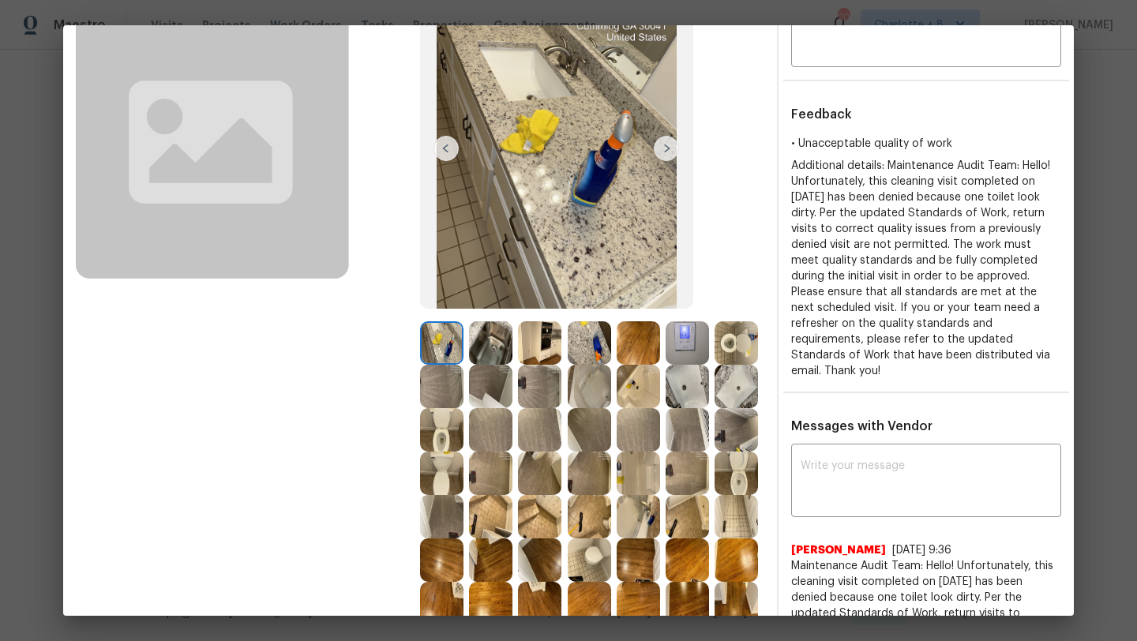
click at [668, 342] on img at bounding box center [687, 342] width 43 height 43
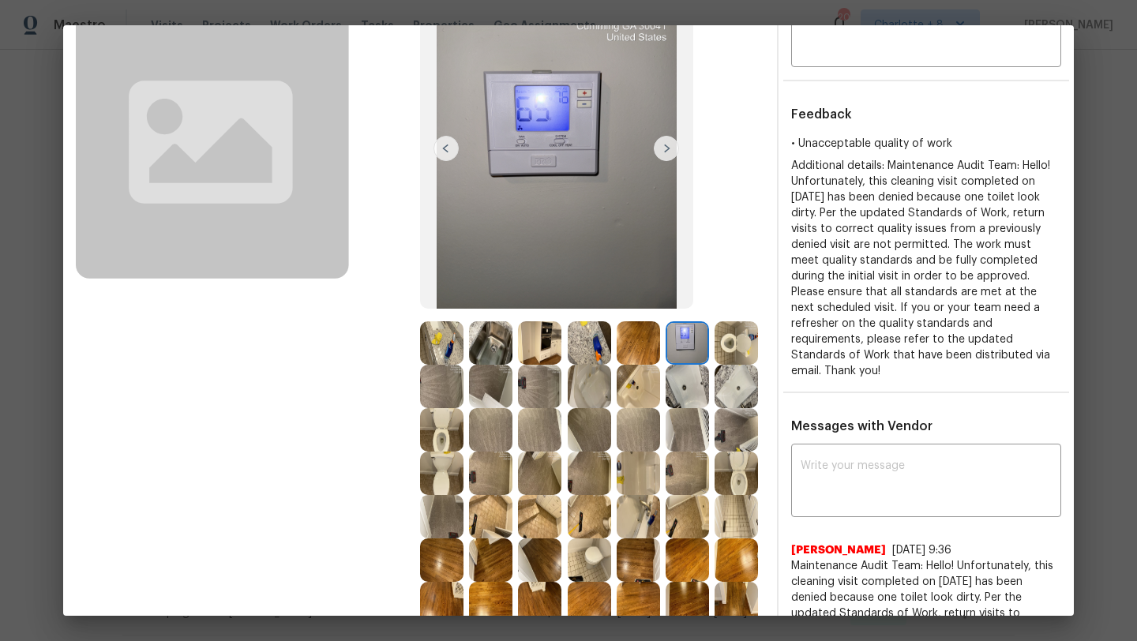
click at [741, 335] on img at bounding box center [736, 342] width 43 height 43
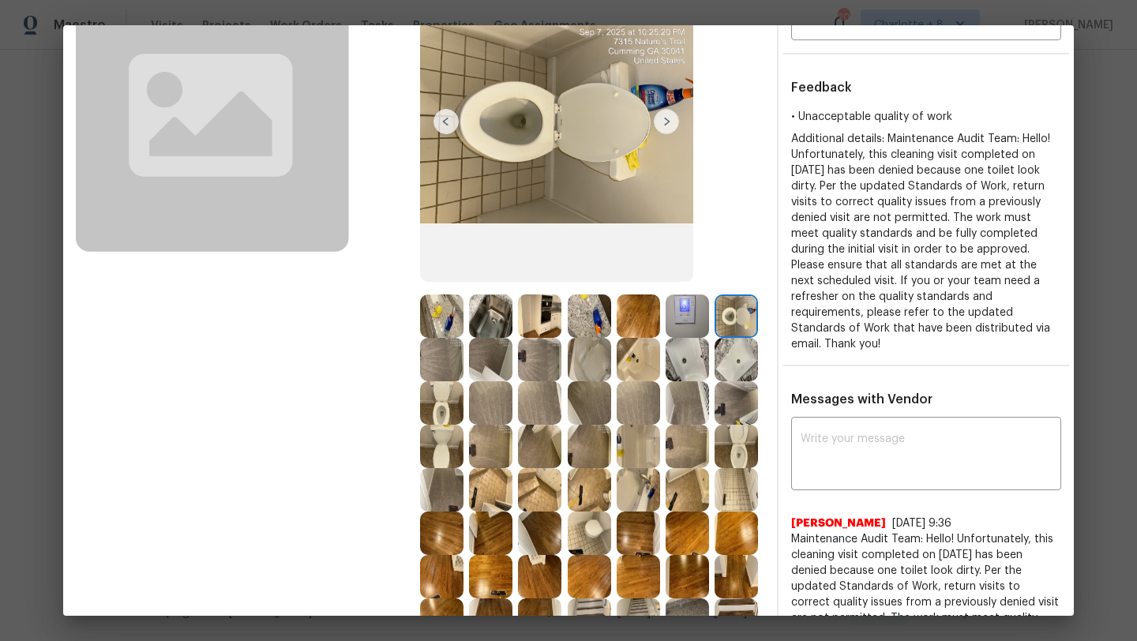
scroll to position [160, 0]
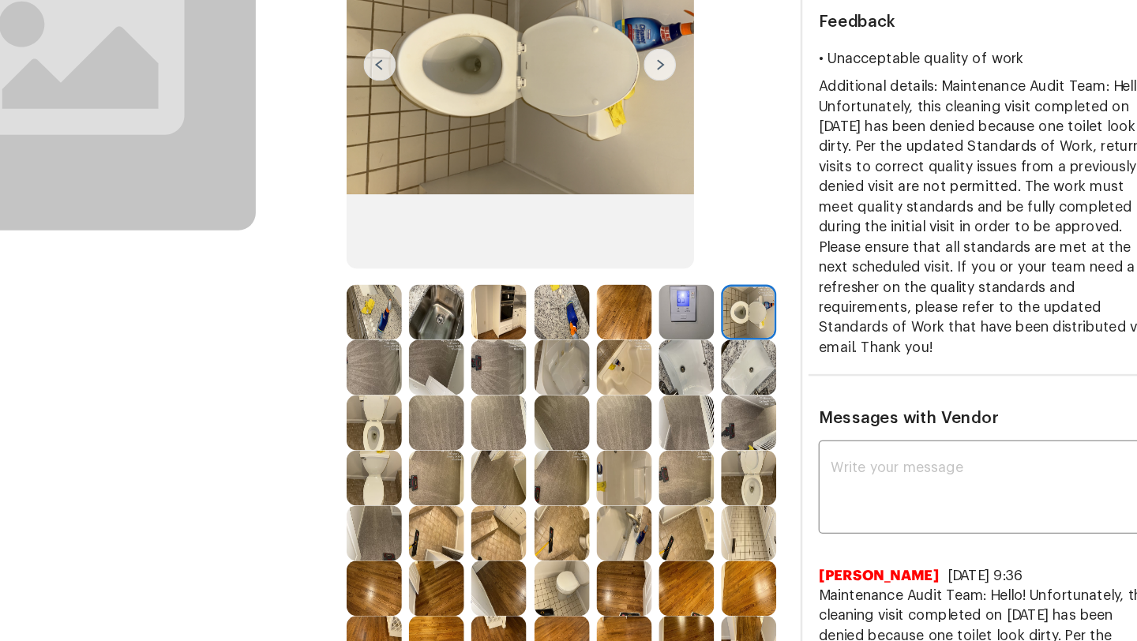
click at [445, 407] on img at bounding box center [441, 402] width 43 height 43
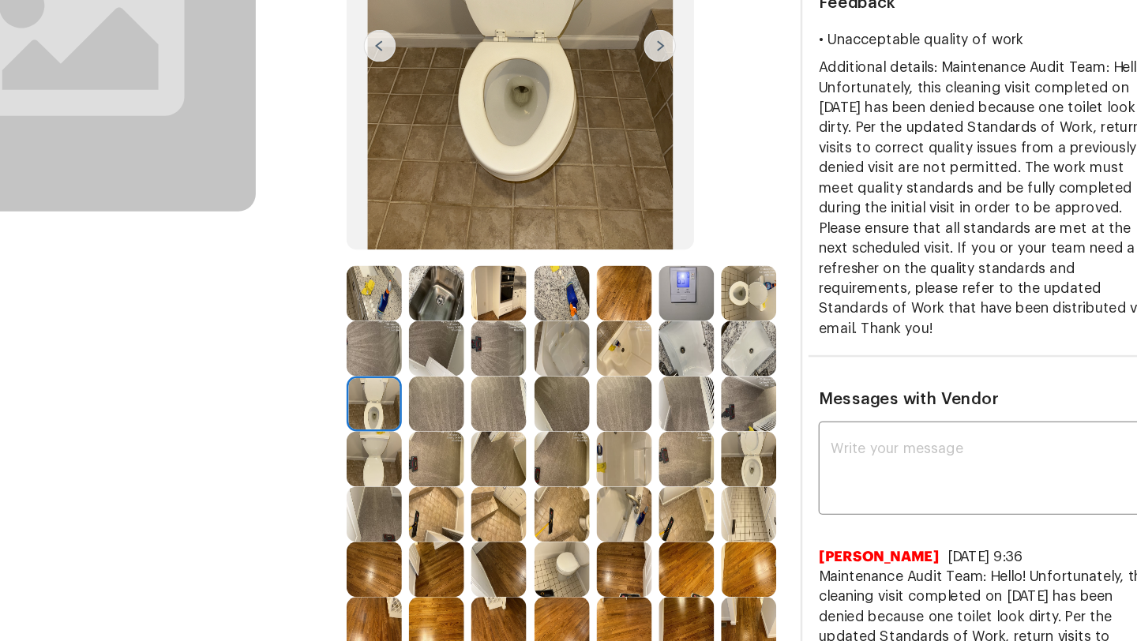
scroll to position [180, 0]
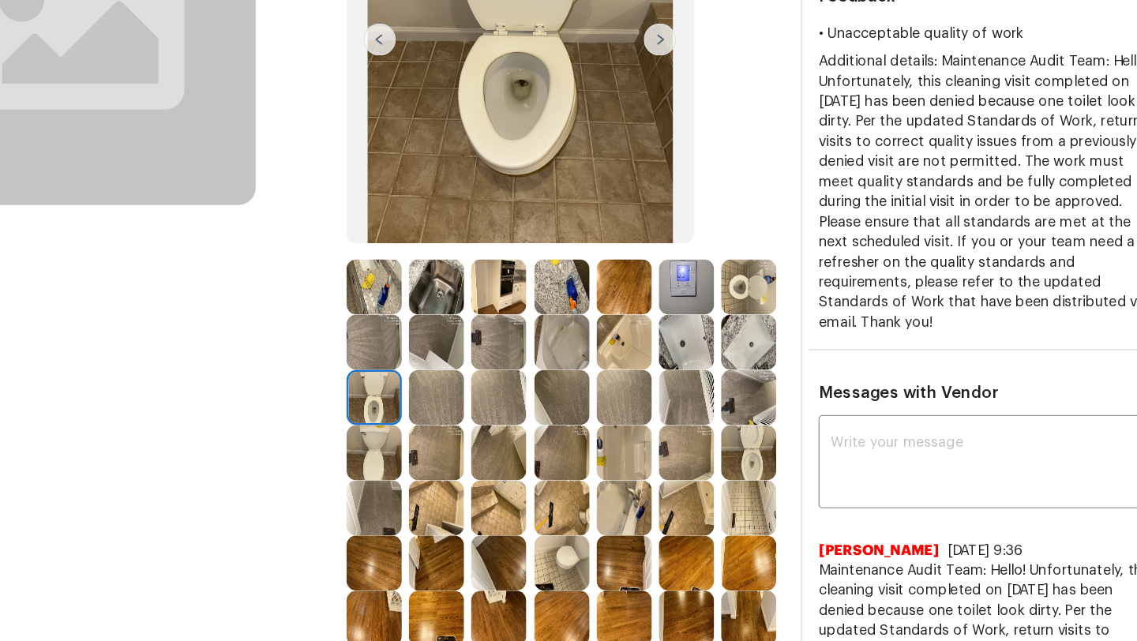
click at [737, 430] on img at bounding box center [736, 425] width 43 height 43
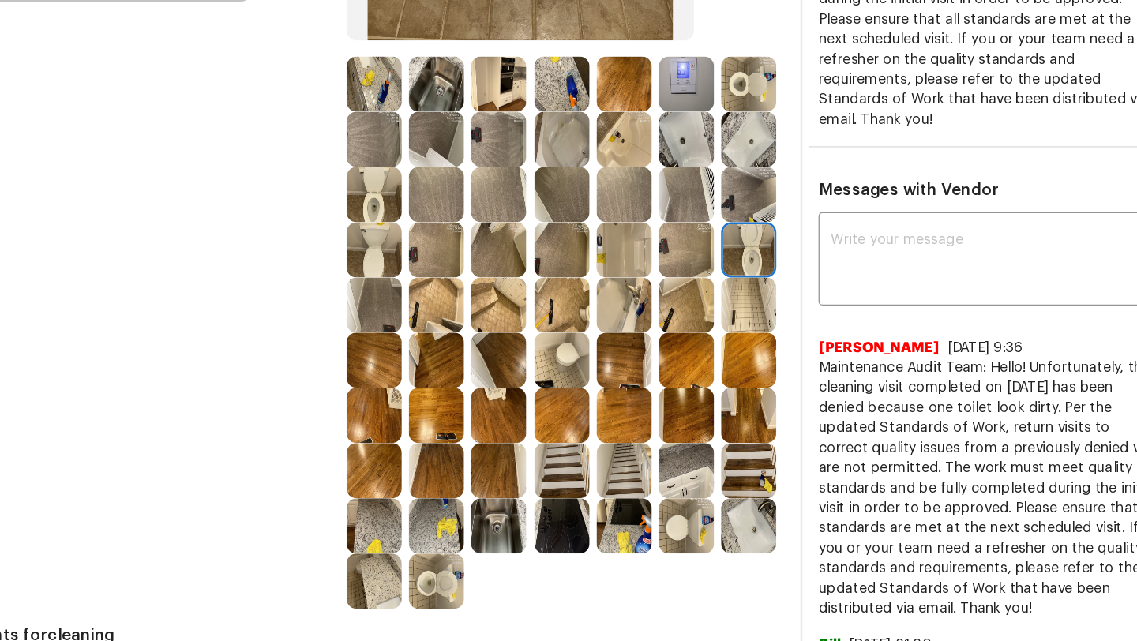
scroll to position [341, 0]
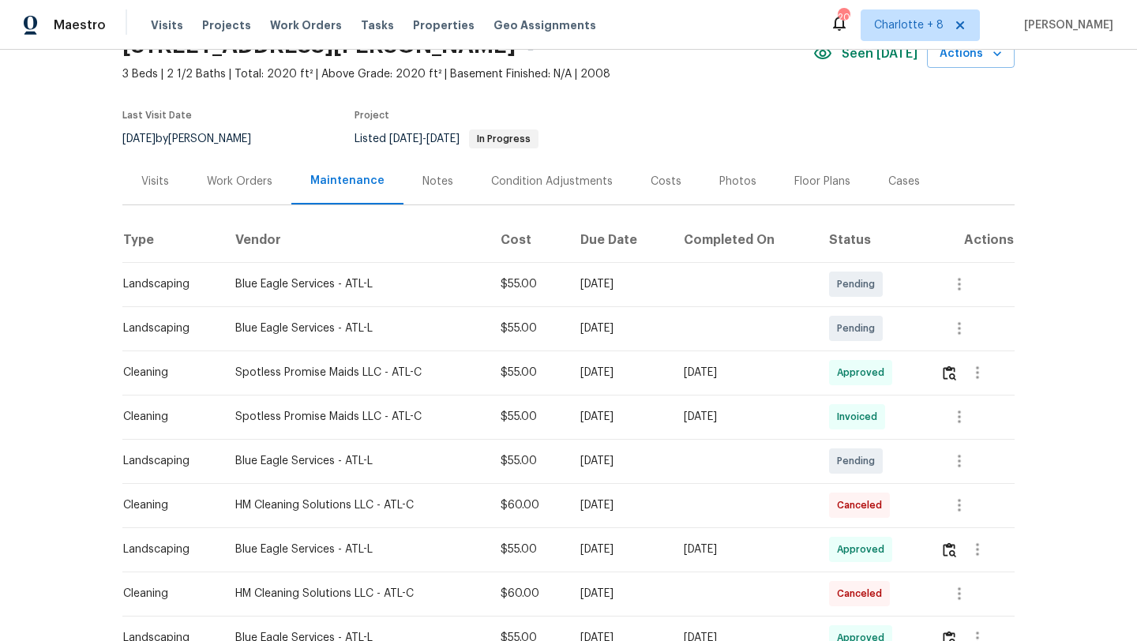
scroll to position [129, 0]
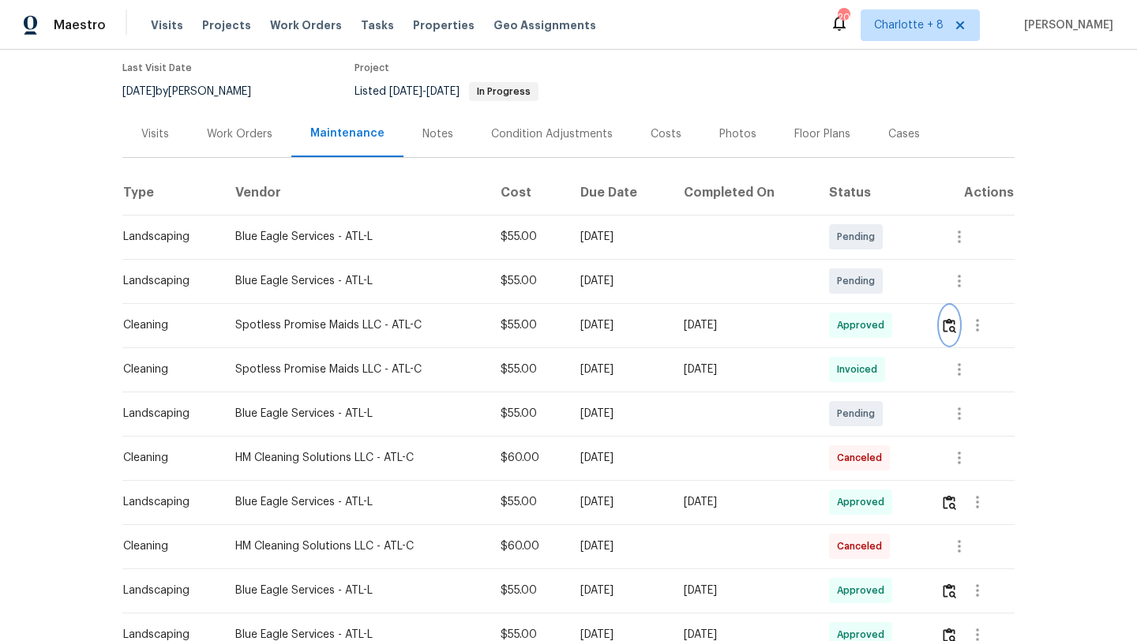
click at [950, 327] on img "button" at bounding box center [949, 325] width 13 height 15
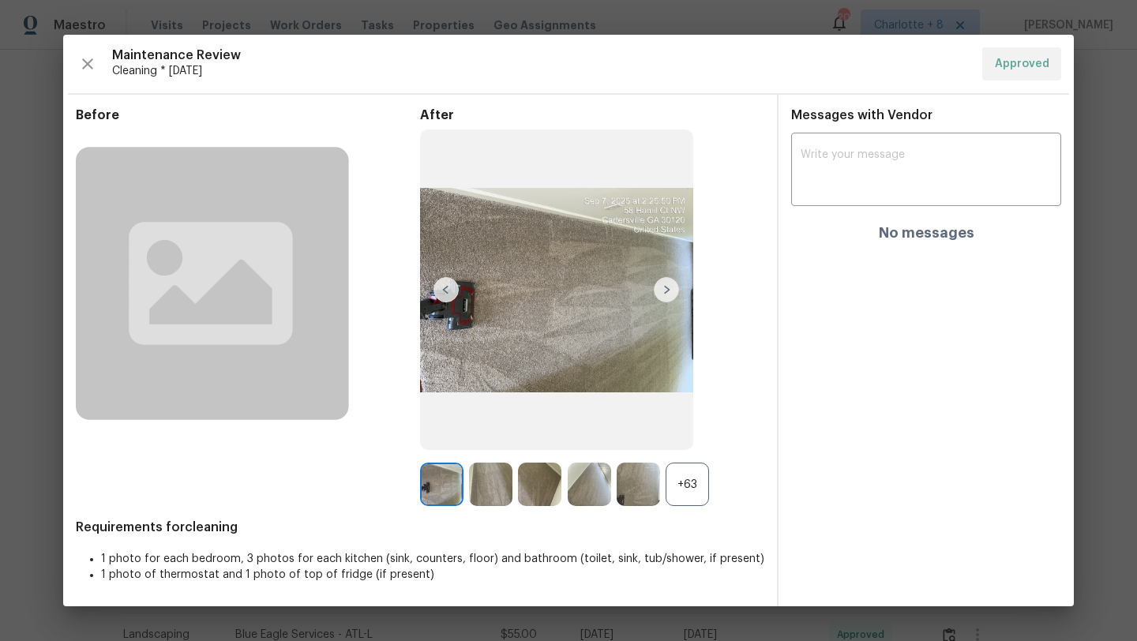
click at [698, 476] on div "+63" at bounding box center [687, 484] width 43 height 43
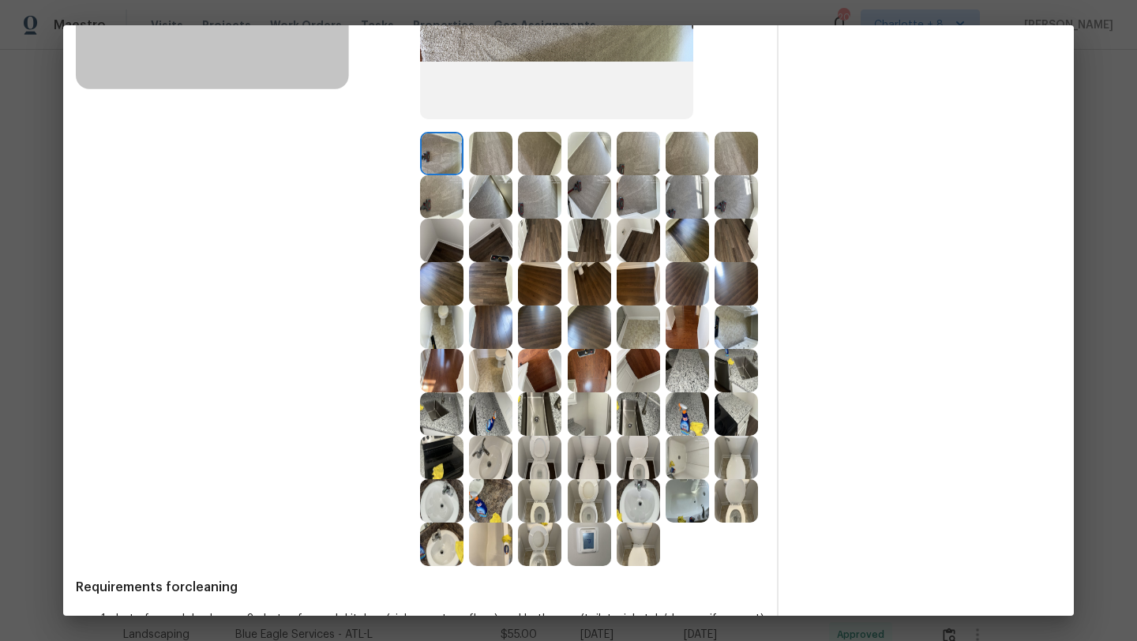
scroll to position [341, 0]
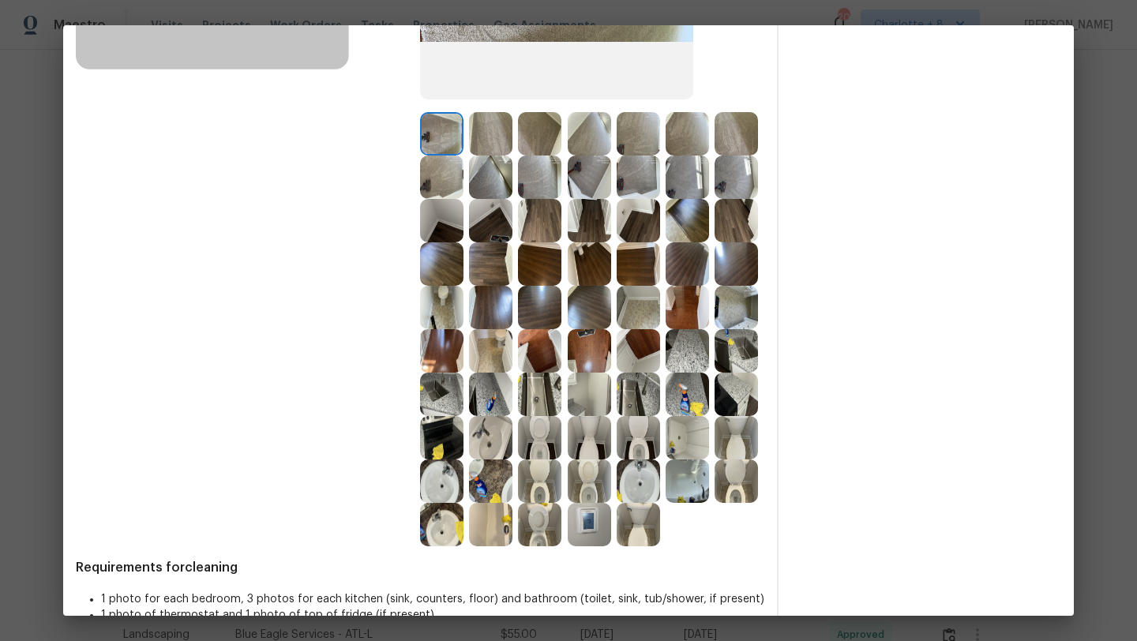
click at [551, 480] on img at bounding box center [539, 481] width 43 height 43
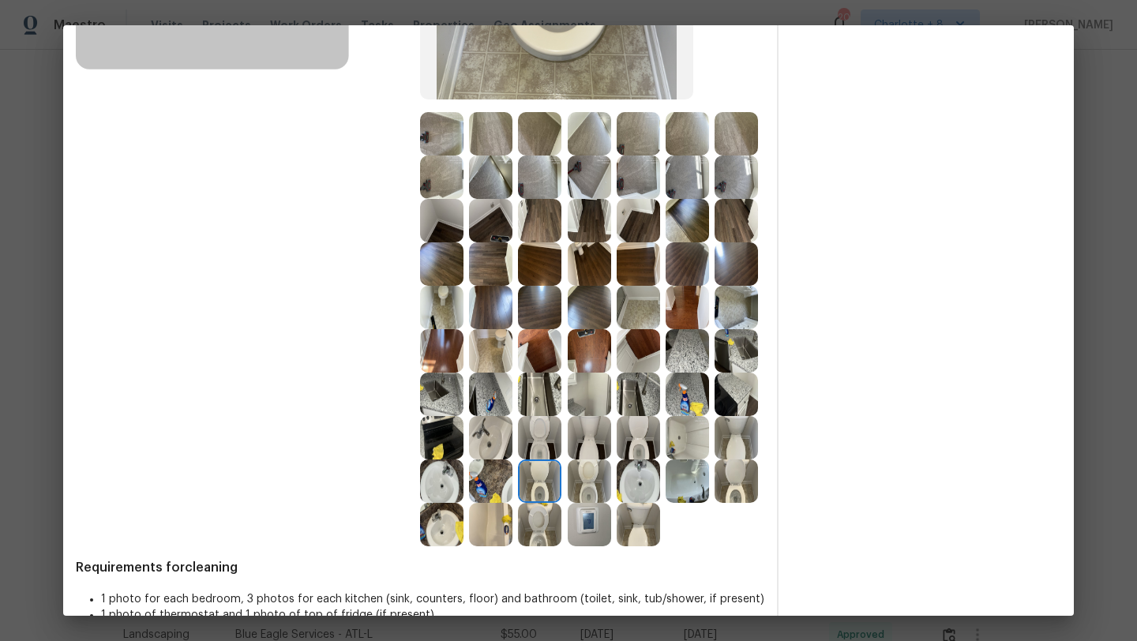
click at [539, 422] on img at bounding box center [539, 437] width 43 height 43
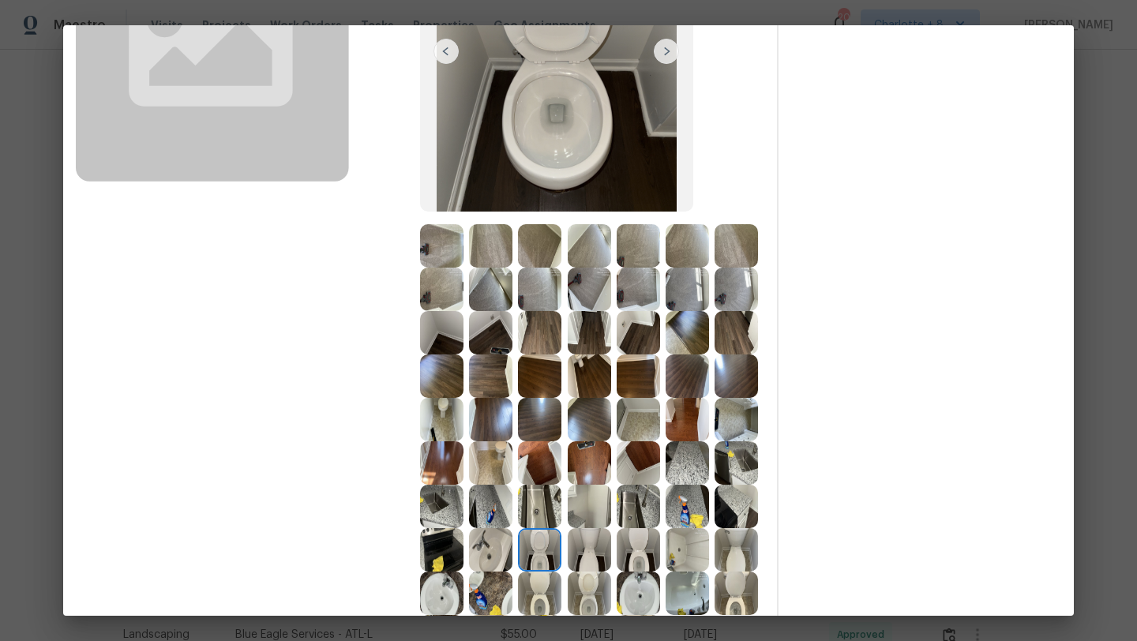
scroll to position [272, 0]
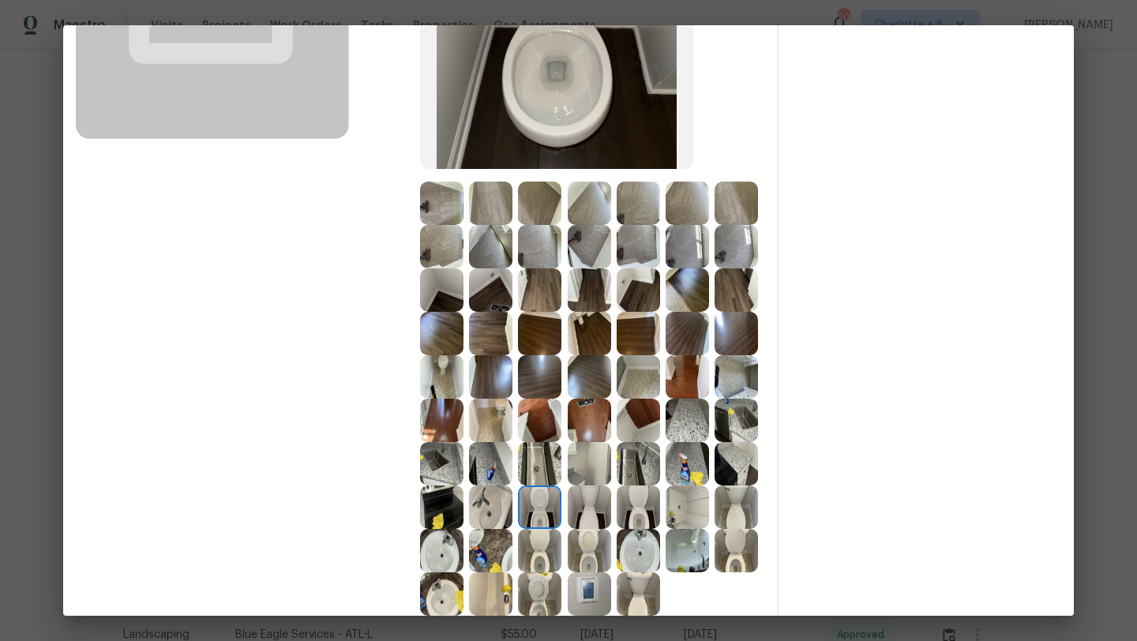
click at [529, 545] on img at bounding box center [539, 550] width 43 height 43
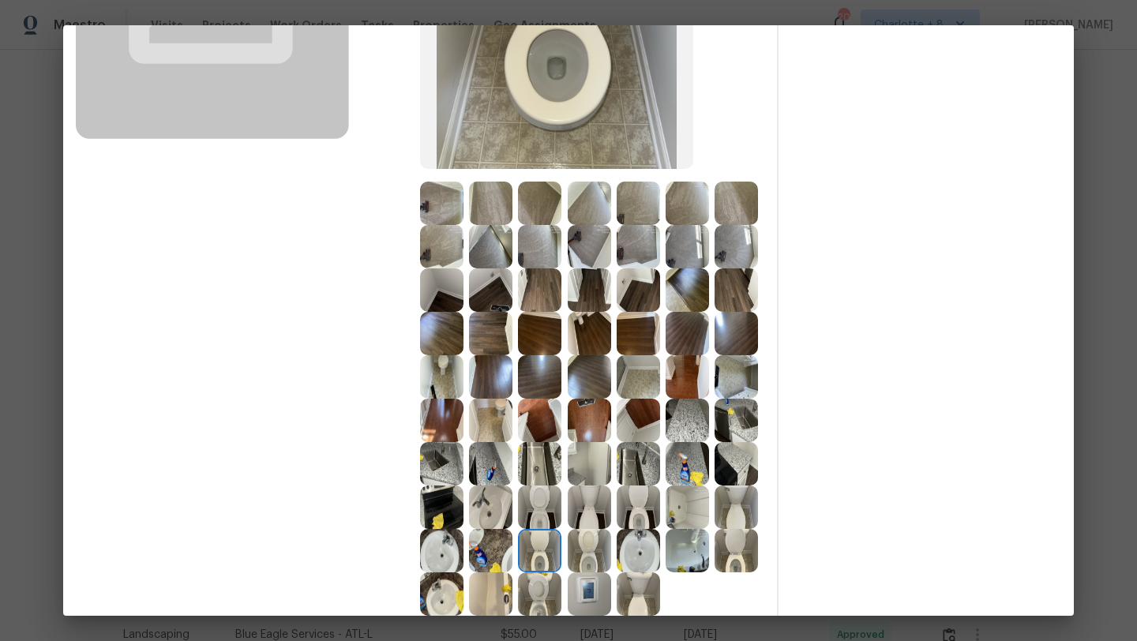
click at [537, 517] on img at bounding box center [539, 507] width 43 height 43
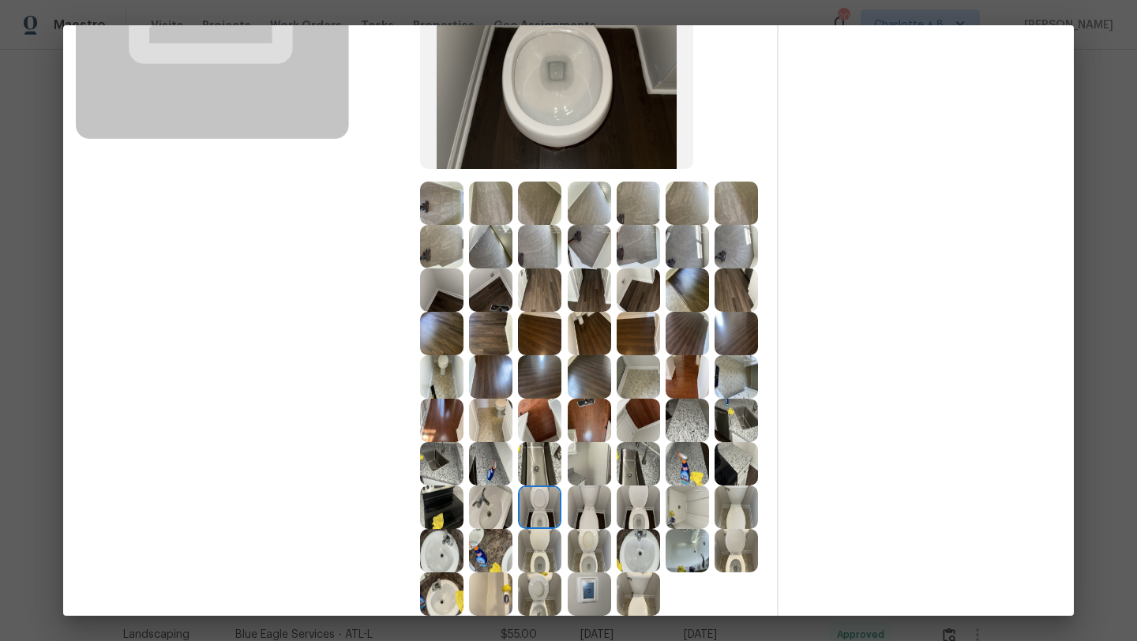
click at [537, 511] on img at bounding box center [539, 507] width 43 height 43
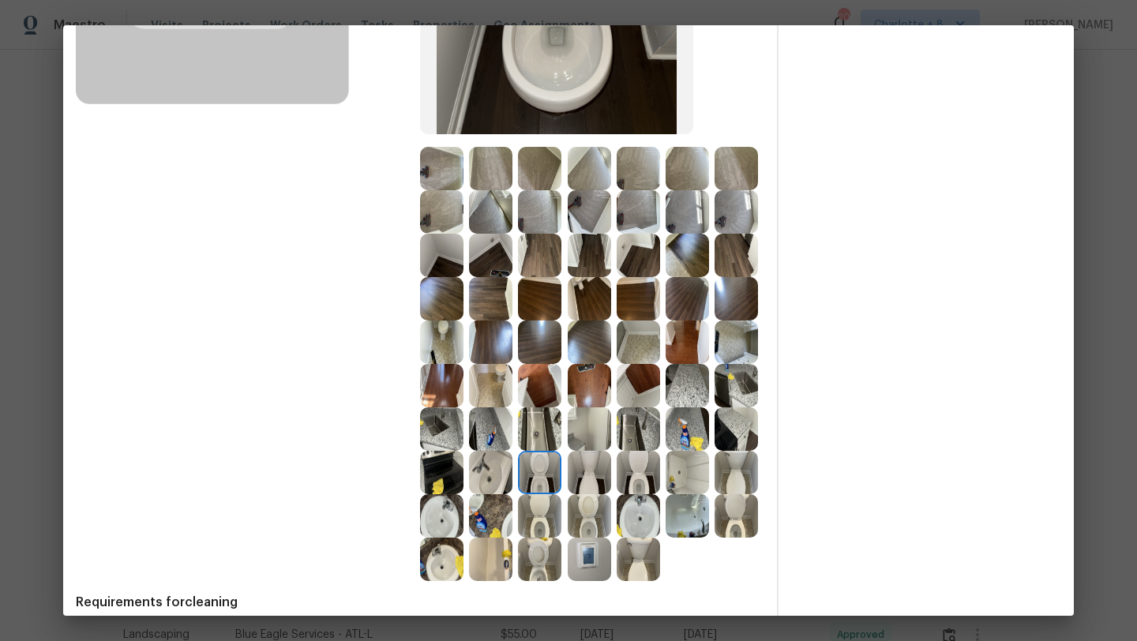
scroll to position [372, 0]
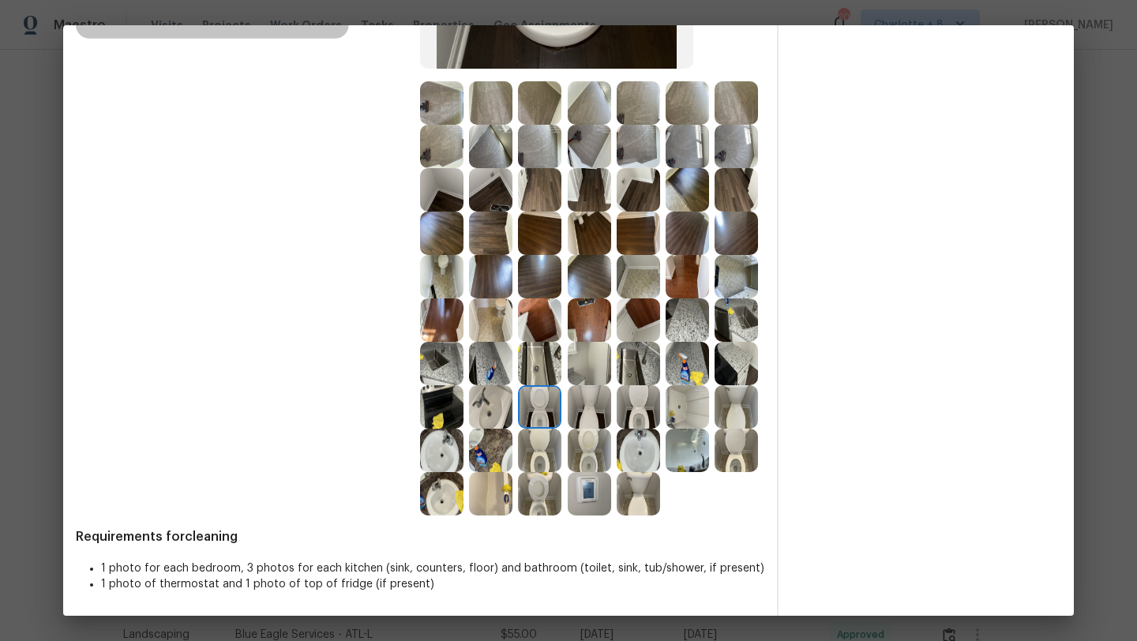
click at [541, 406] on img at bounding box center [539, 406] width 43 height 43
click at [649, 361] on img at bounding box center [638, 363] width 43 height 43
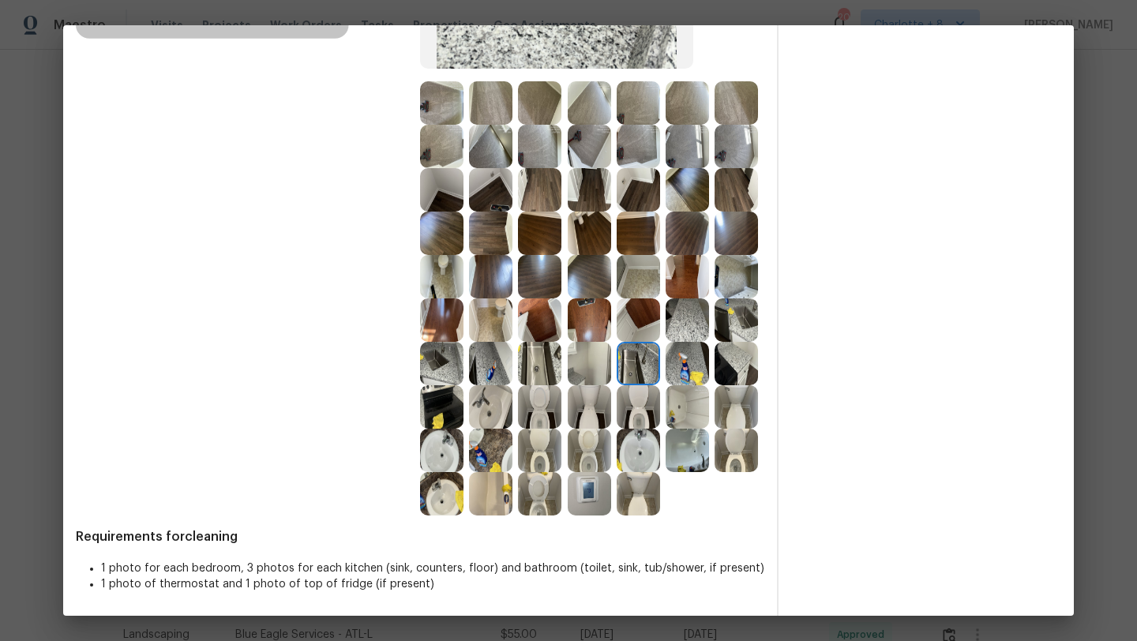
click at [455, 397] on img at bounding box center [441, 406] width 43 height 43
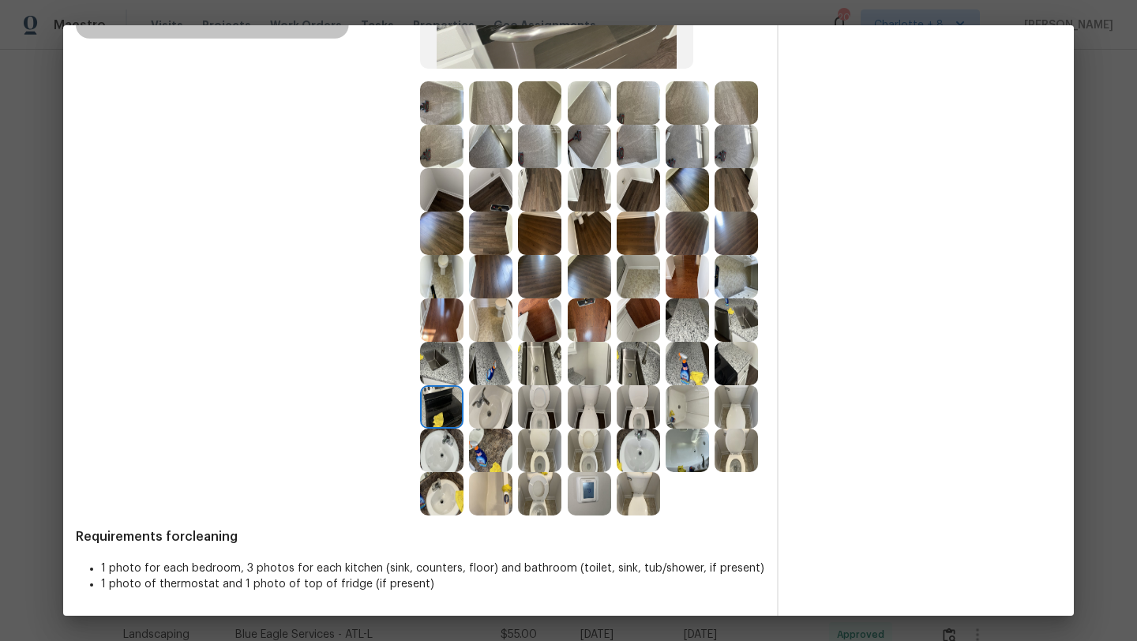
click at [546, 406] on img at bounding box center [539, 406] width 43 height 43
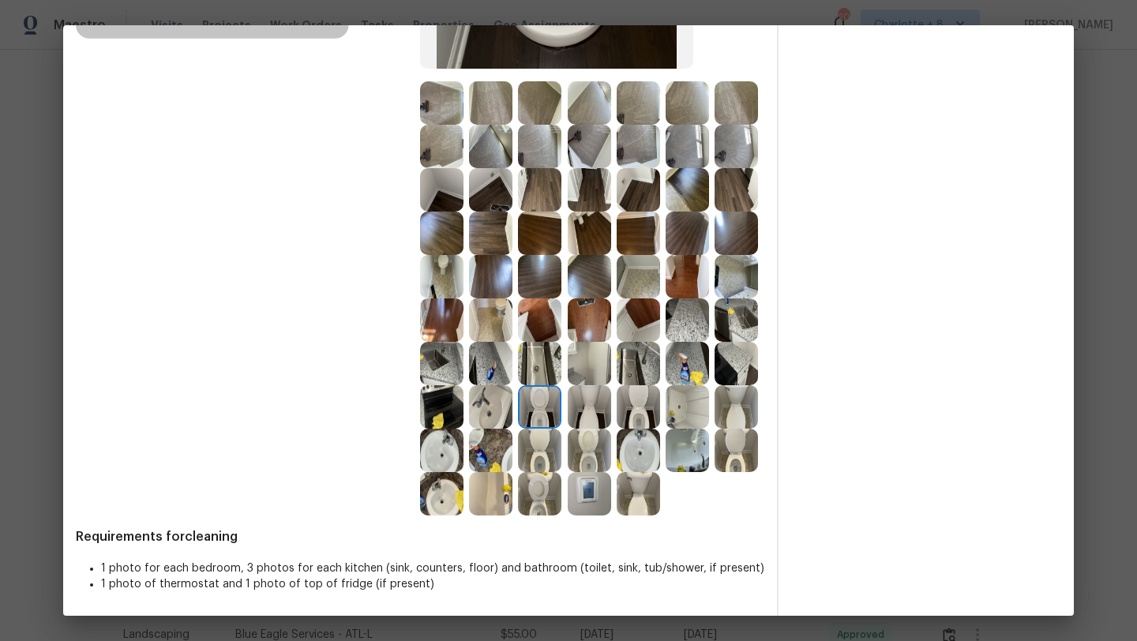
click at [542, 408] on img at bounding box center [539, 406] width 43 height 43
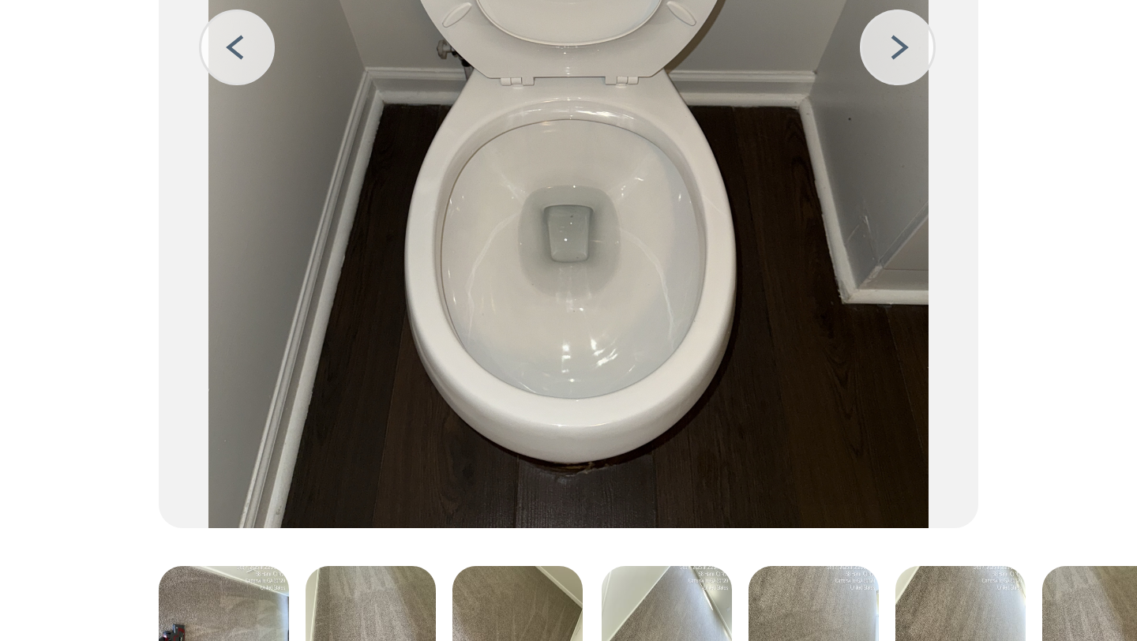
scroll to position [20, 0]
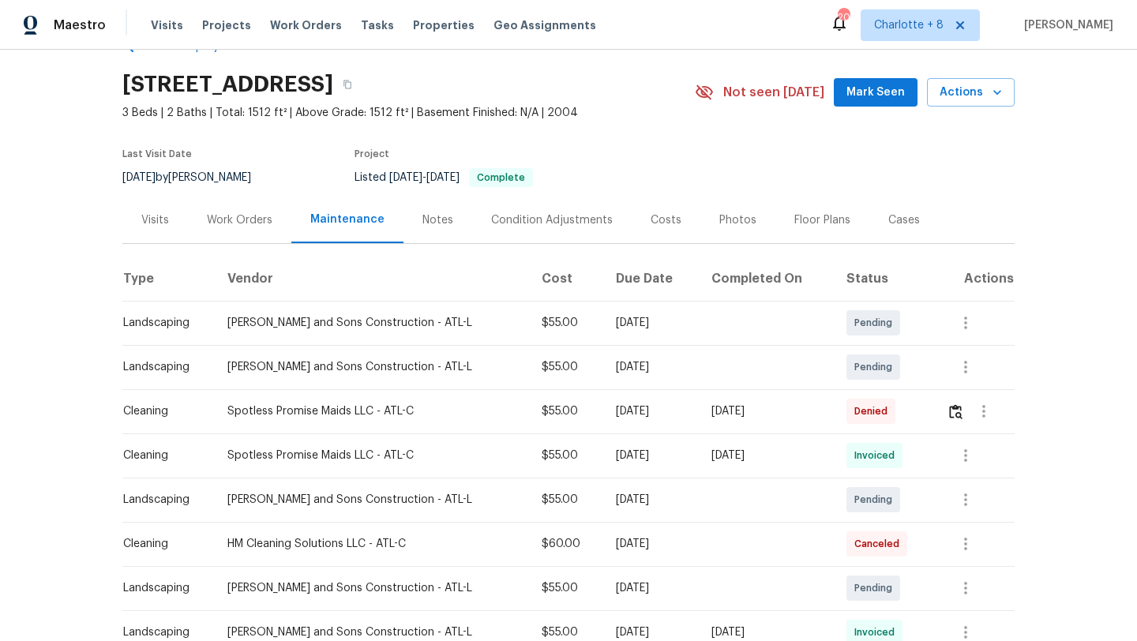
scroll to position [42, 0]
click at [949, 414] on img "button" at bounding box center [955, 412] width 13 height 15
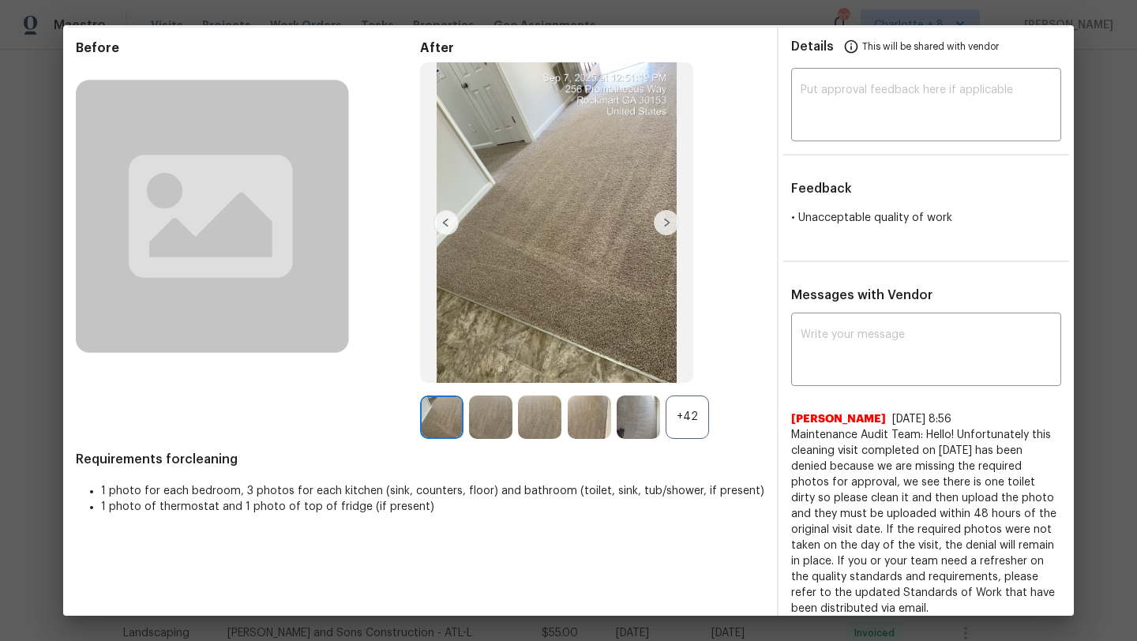
scroll to position [70, 0]
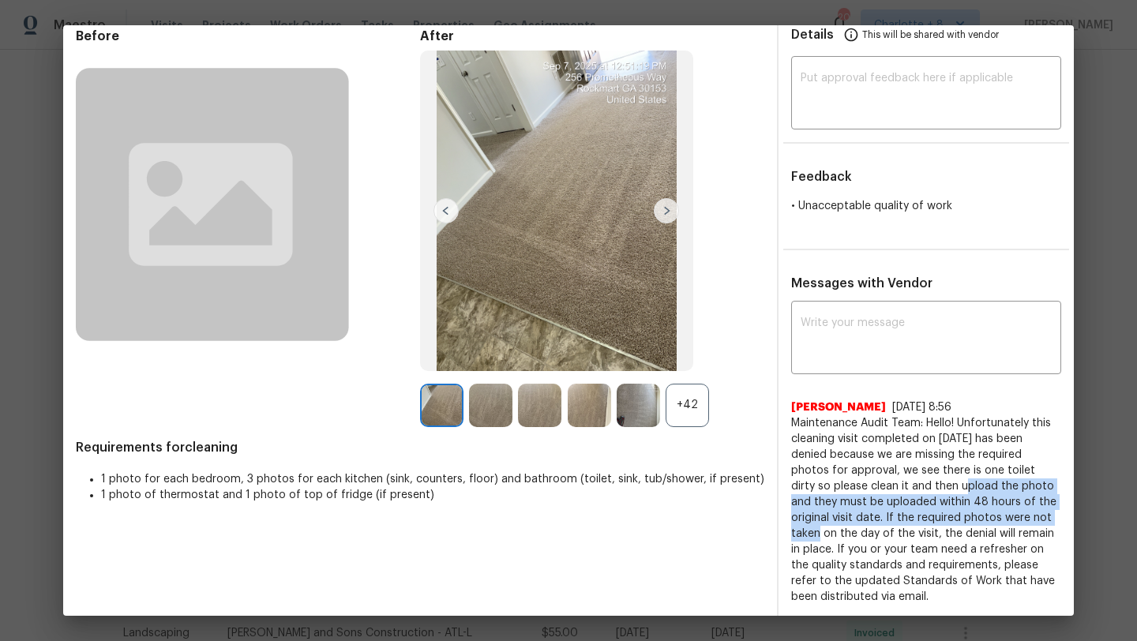
drag, startPoint x: 909, startPoint y: 480, endPoint x: 1017, endPoint y: 514, distance: 113.4
click at [1017, 514] on span "Maintenance Audit Team: Hello! Unfortunately this cleaning visit completed on 9…" at bounding box center [926, 509] width 270 height 189
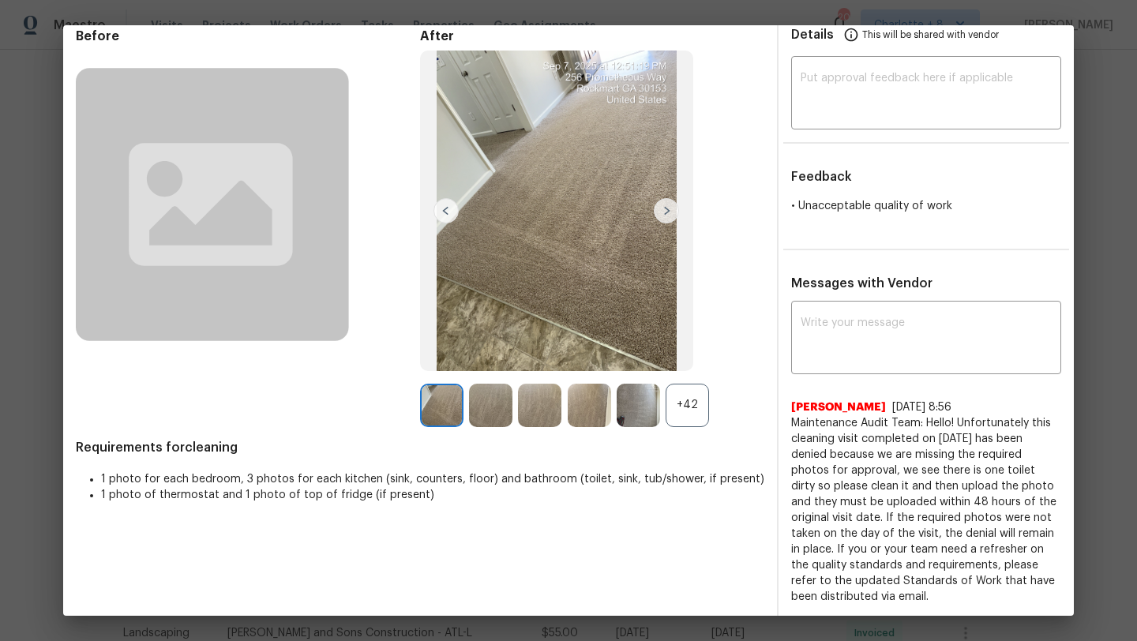
click at [1017, 514] on span "Maintenance Audit Team: Hello! Unfortunately this cleaning visit completed on 9…" at bounding box center [926, 509] width 270 height 189
click at [951, 504] on span "Maintenance Audit Team: Hello! Unfortunately this cleaning visit completed on 9…" at bounding box center [926, 509] width 270 height 189
click at [695, 402] on div "+42" at bounding box center [687, 405] width 43 height 43
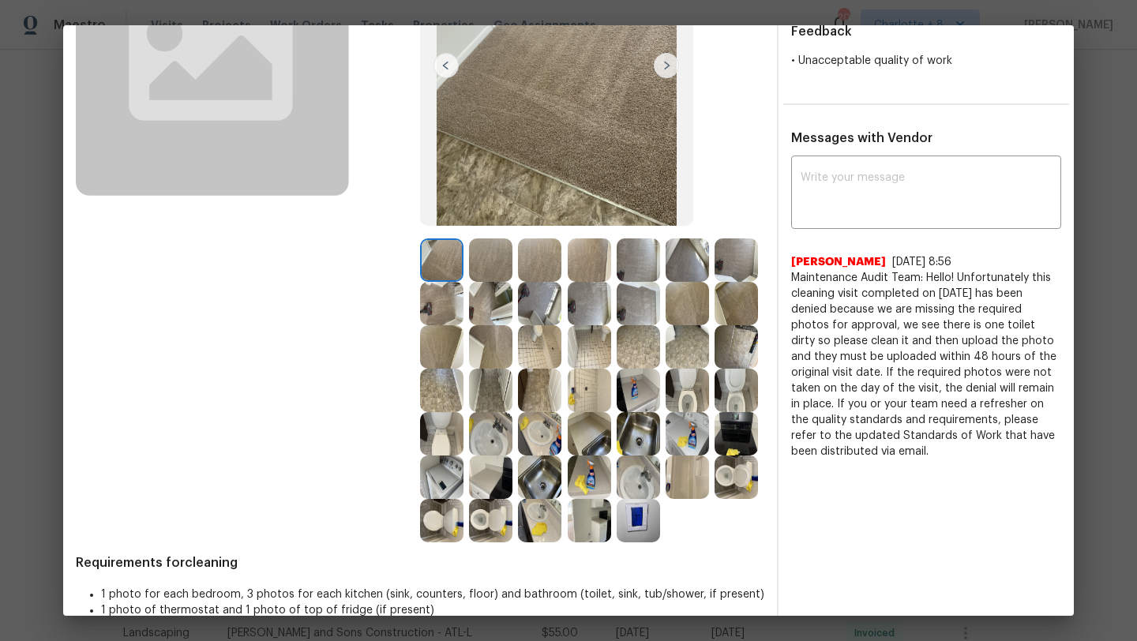
scroll to position [230, 0]
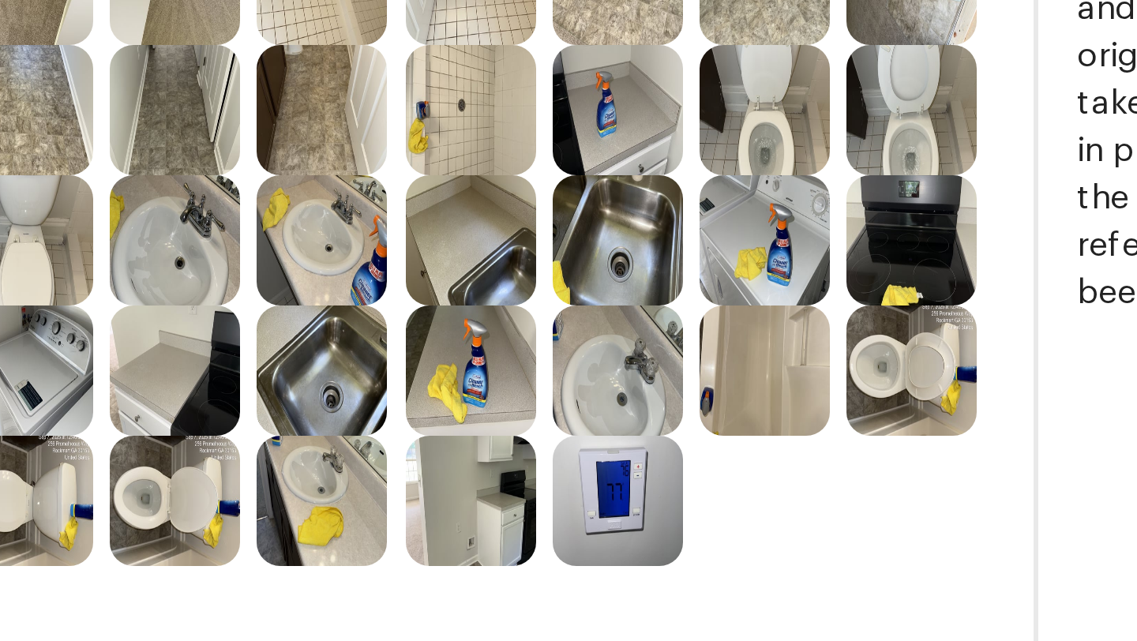
click at [722, 456] on img at bounding box center [736, 462] width 43 height 43
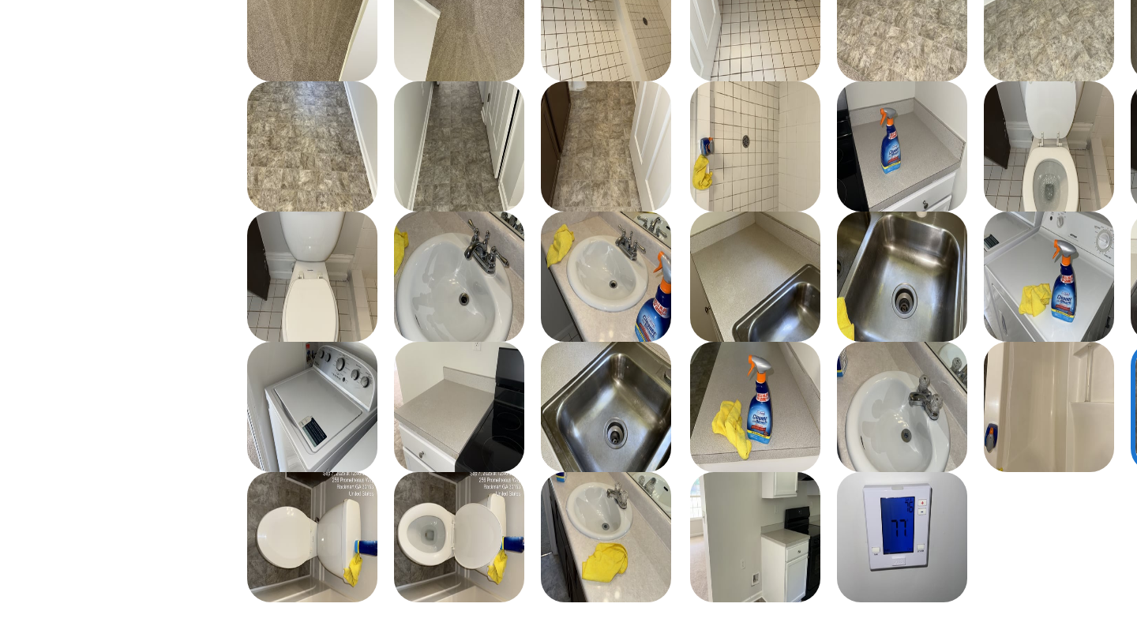
scroll to position [201, 0]
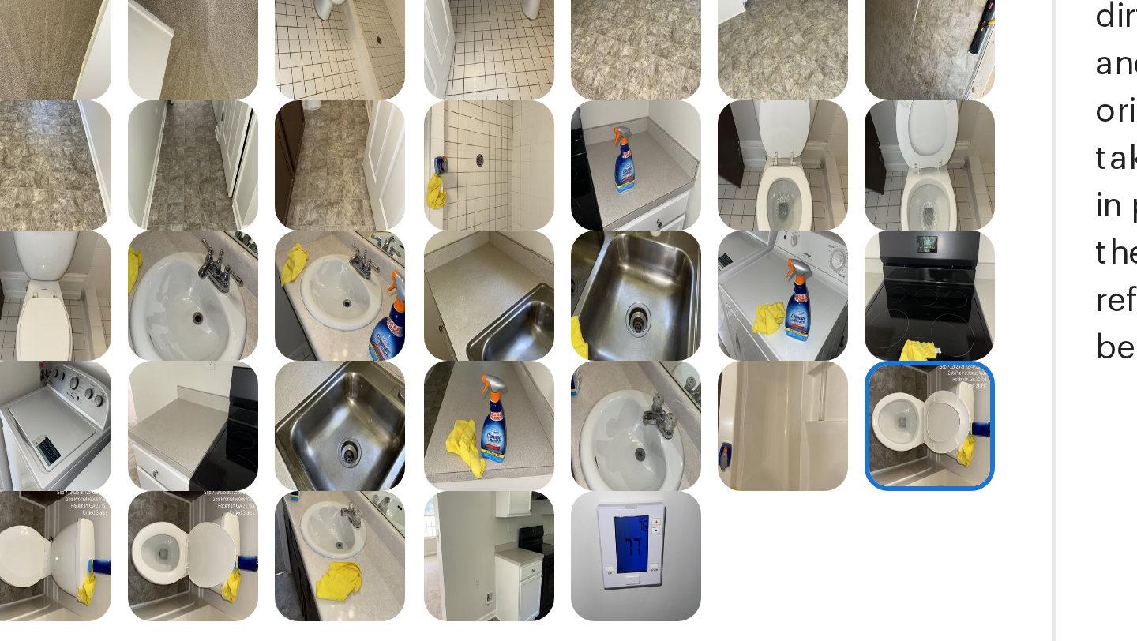
click at [737, 416] on img at bounding box center [736, 404] width 43 height 43
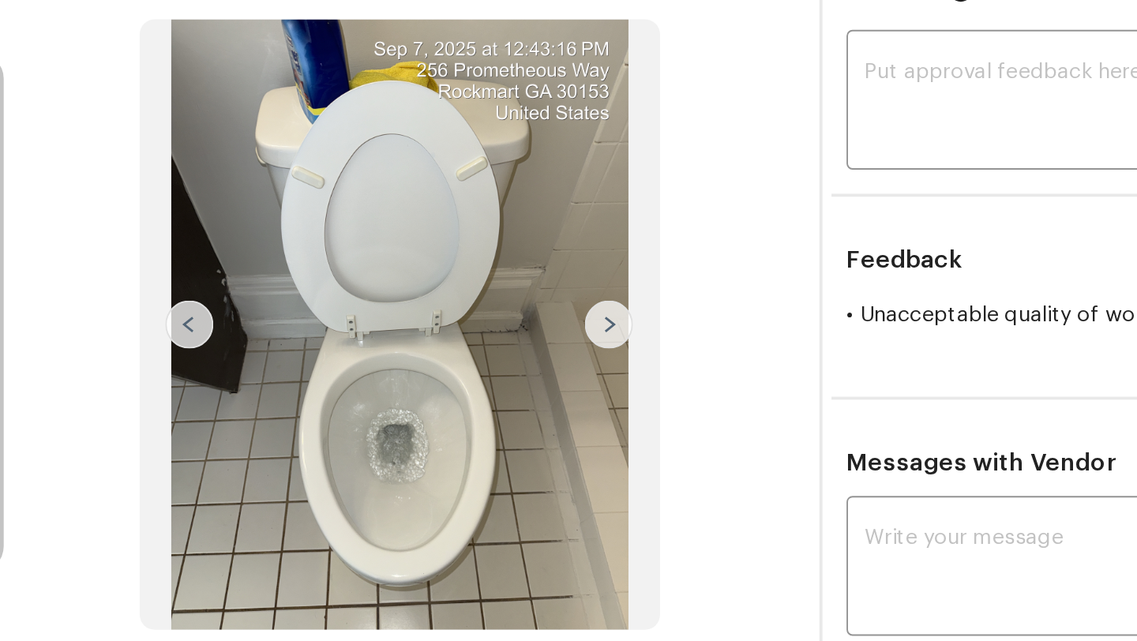
scroll to position [242, 0]
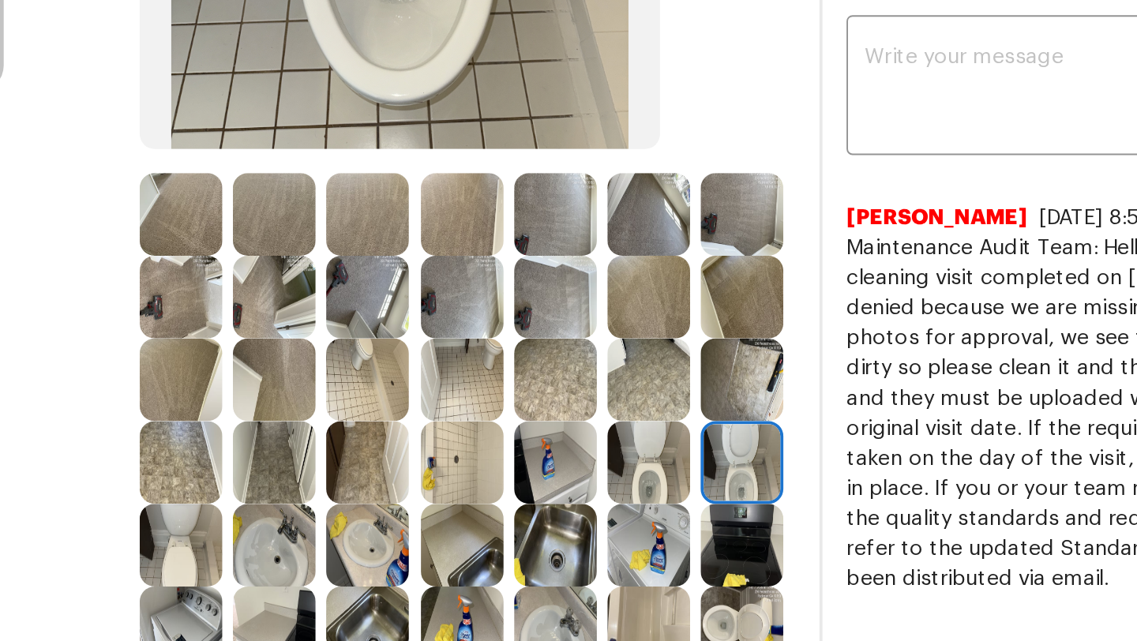
click at [691, 379] on img at bounding box center [687, 364] width 43 height 43
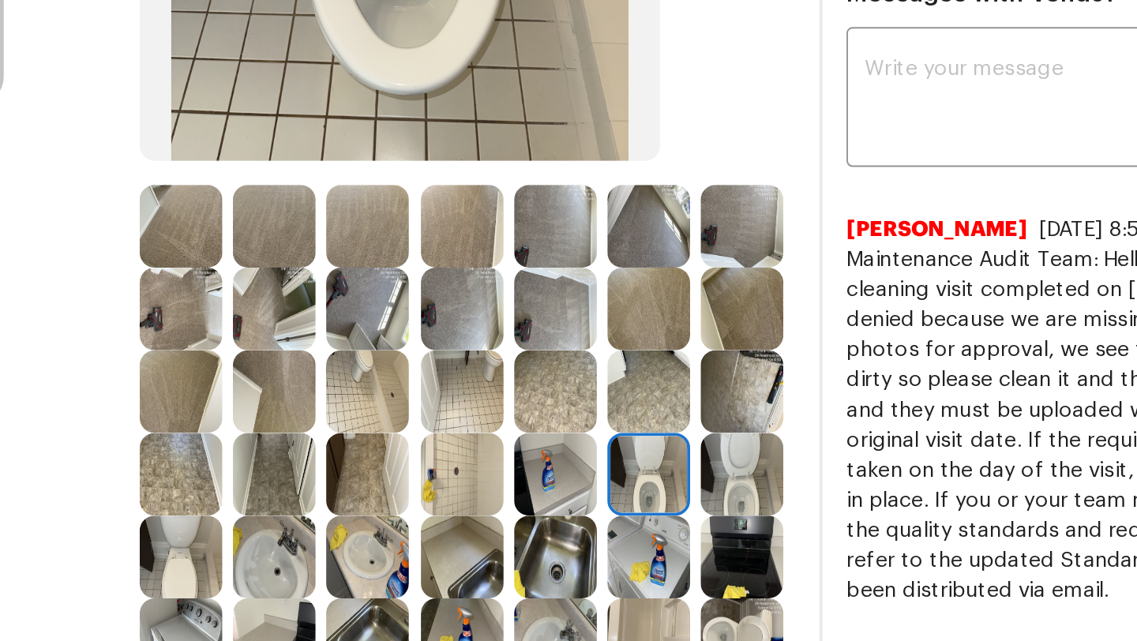
scroll to position [238, 0]
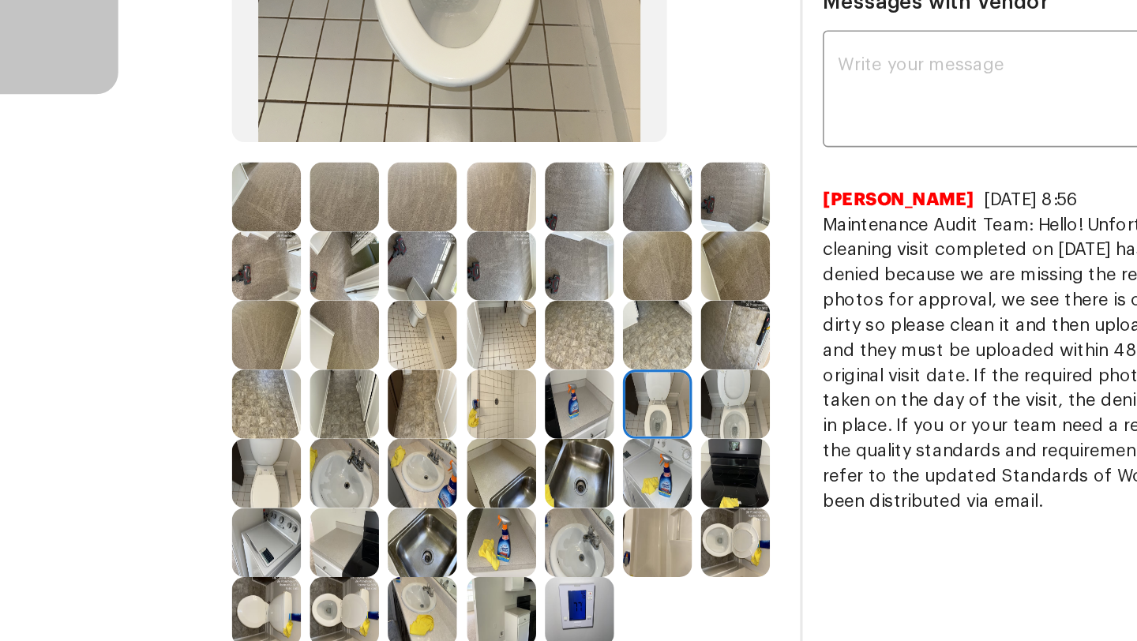
click at [749, 462] on img at bounding box center [736, 454] width 43 height 43
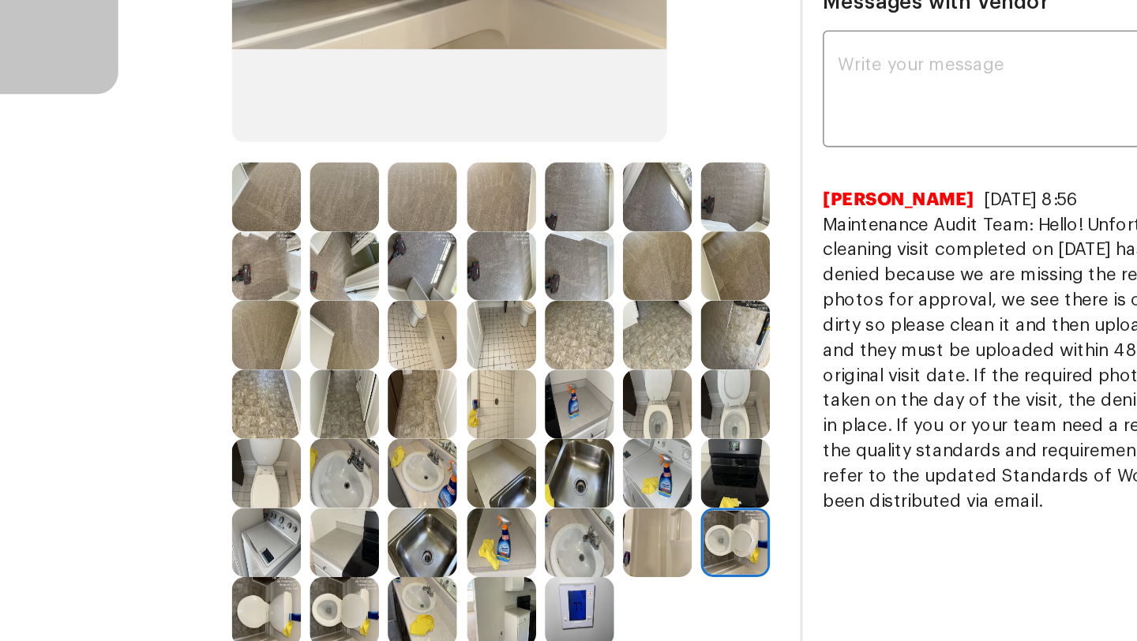
click at [689, 365] on img at bounding box center [687, 368] width 43 height 43
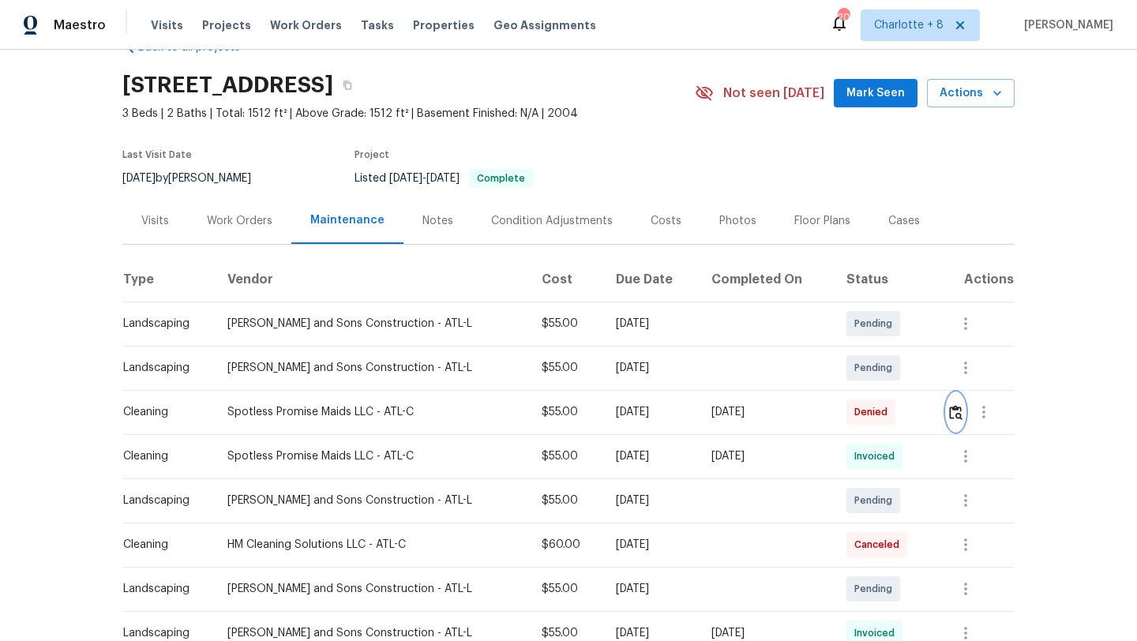
scroll to position [111, 0]
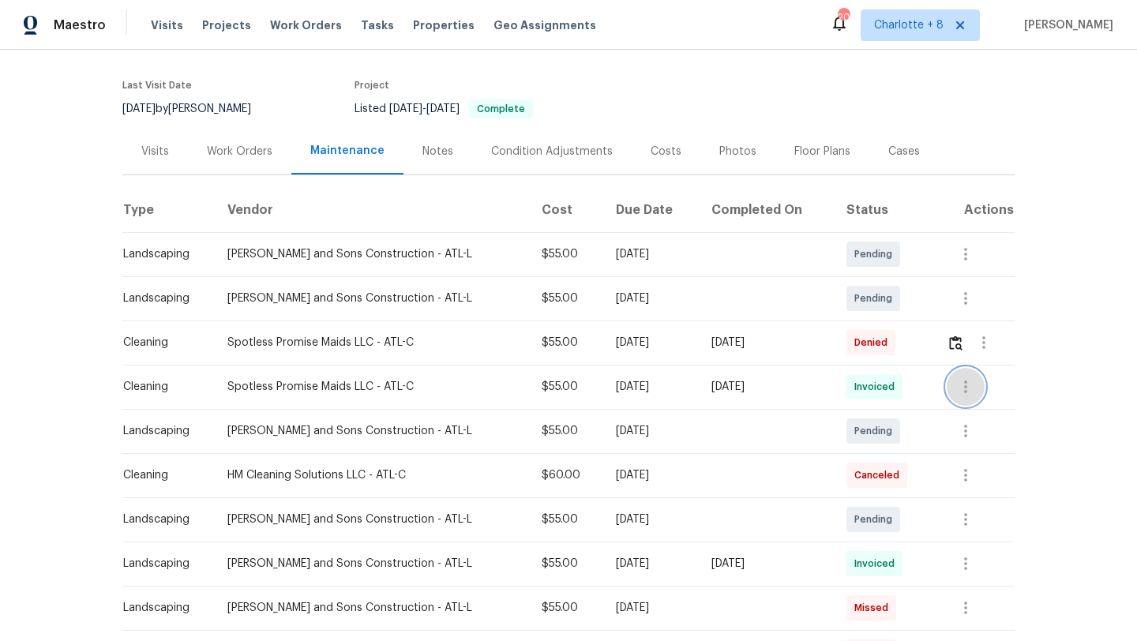
click at [968, 387] on icon "button" at bounding box center [965, 386] width 19 height 19
click at [968, 420] on li "View details" at bounding box center [1000, 413] width 111 height 26
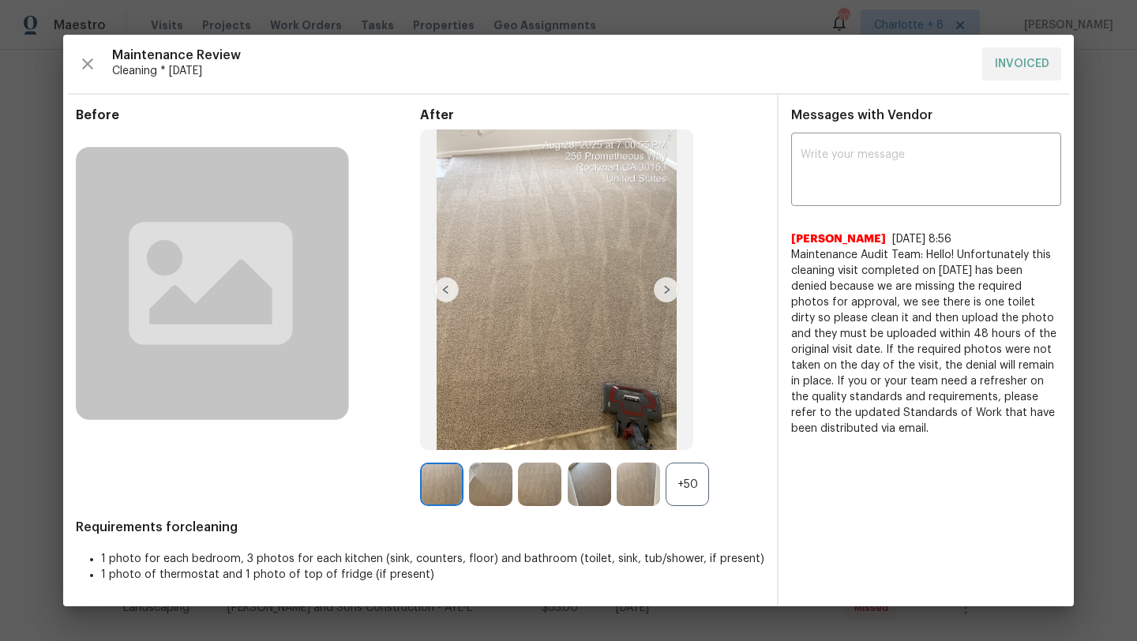
click at [692, 503] on div "+50" at bounding box center [687, 484] width 43 height 43
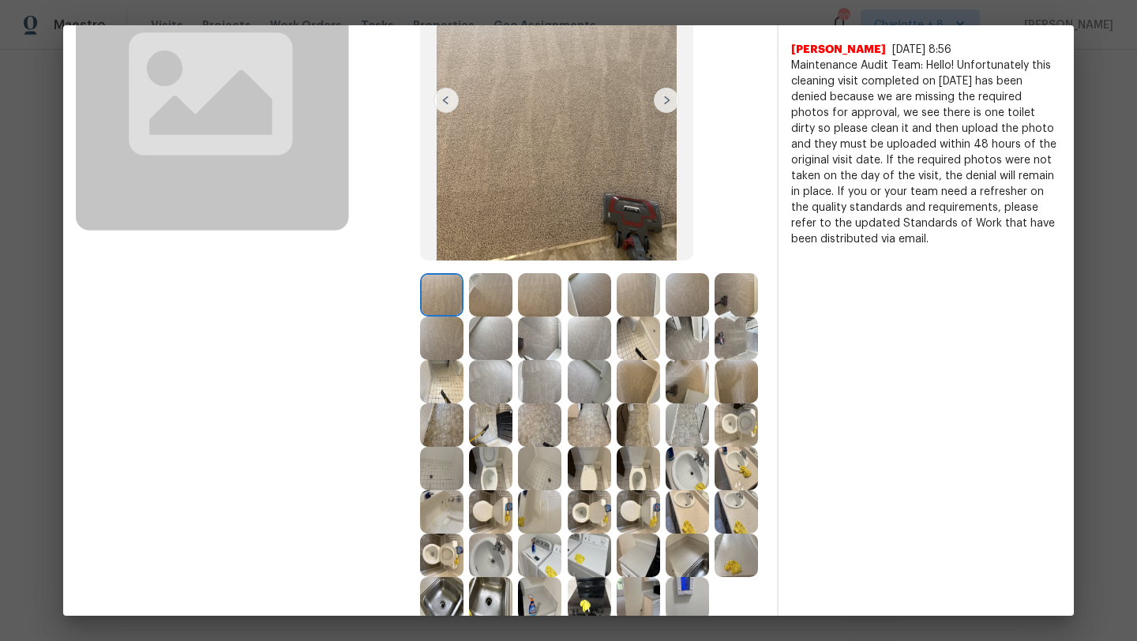
scroll to position [203, 0]
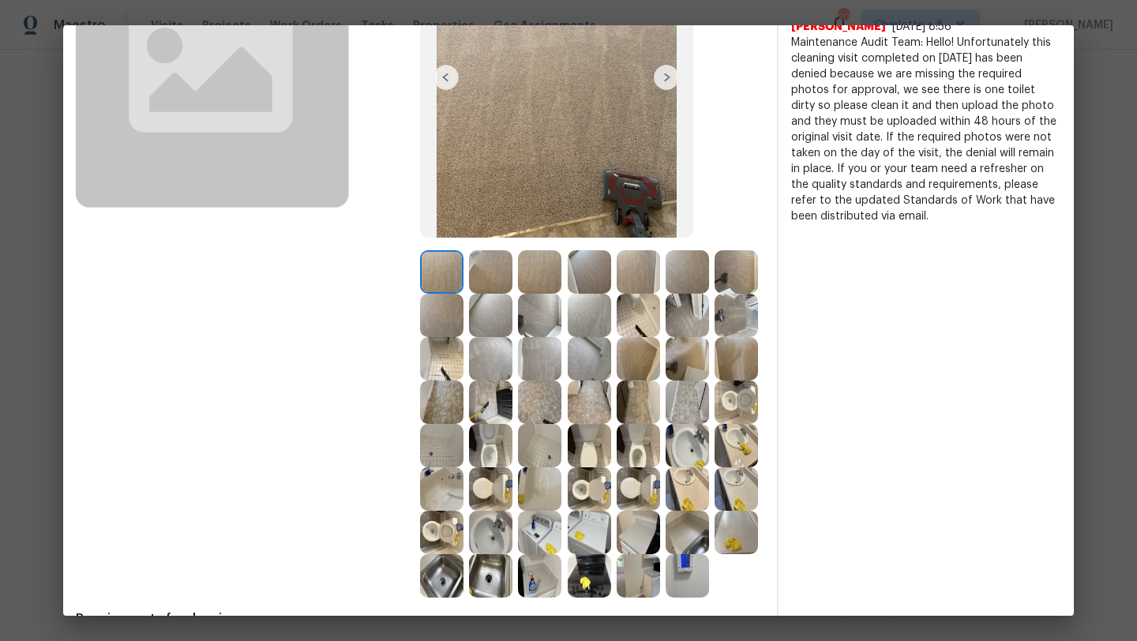
click at [734, 415] on img at bounding box center [736, 402] width 43 height 43
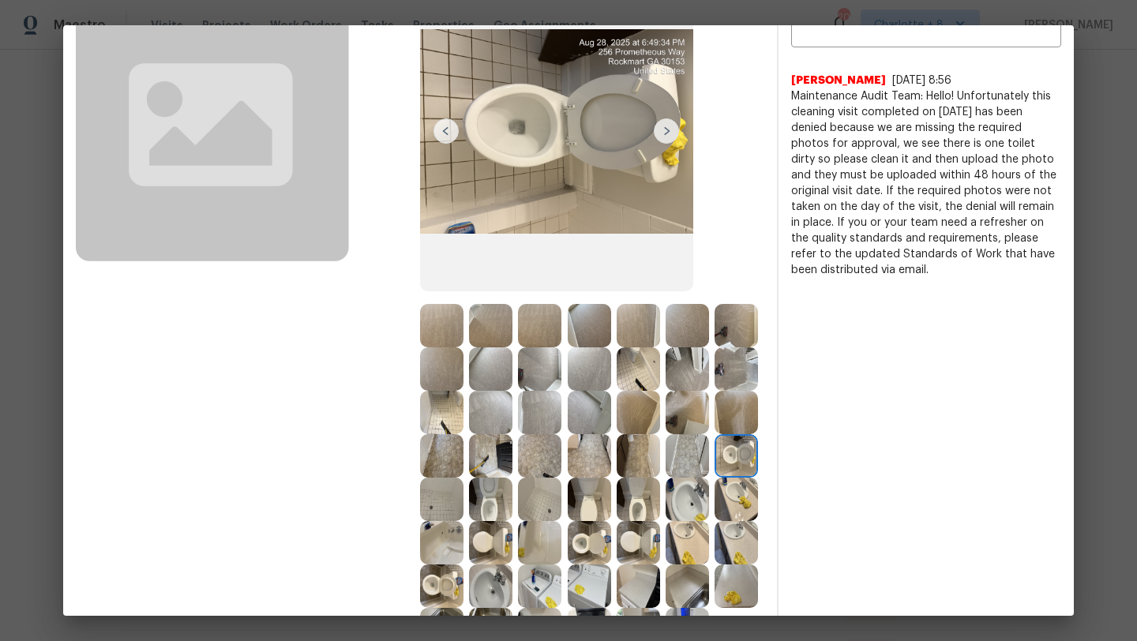
scroll to position [216, 0]
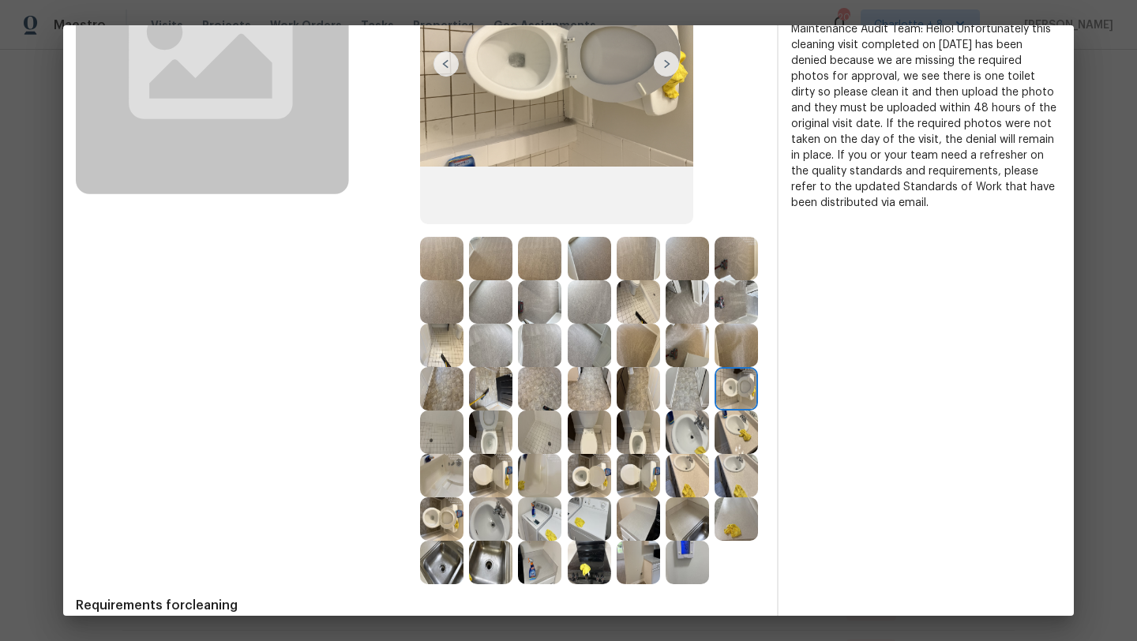
click at [596, 472] on img at bounding box center [589, 475] width 43 height 43
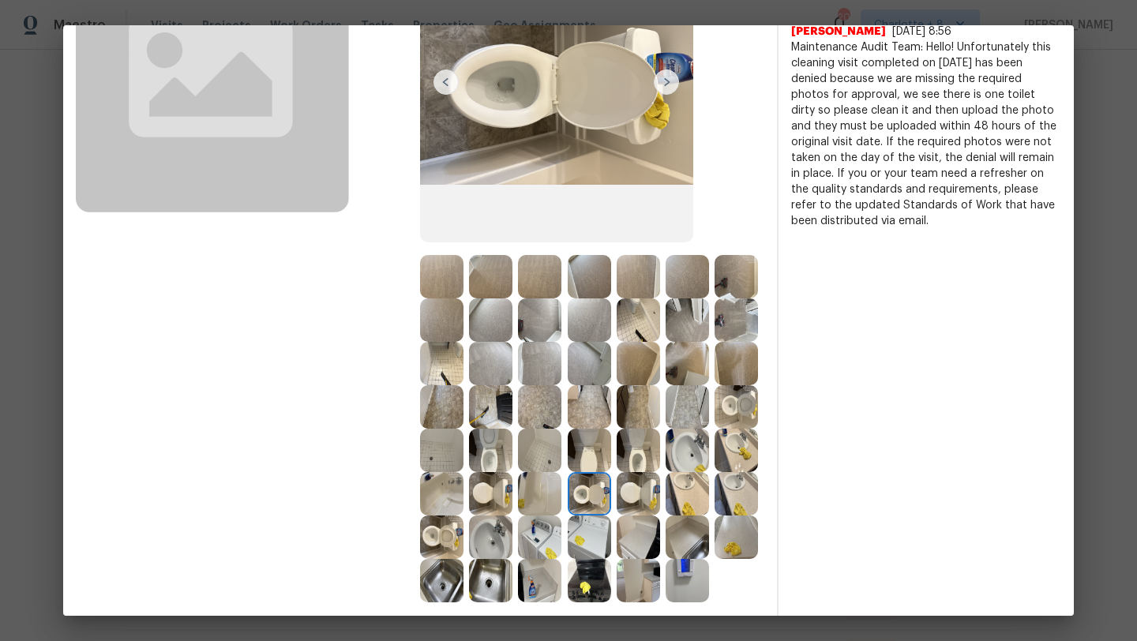
scroll to position [255, 0]
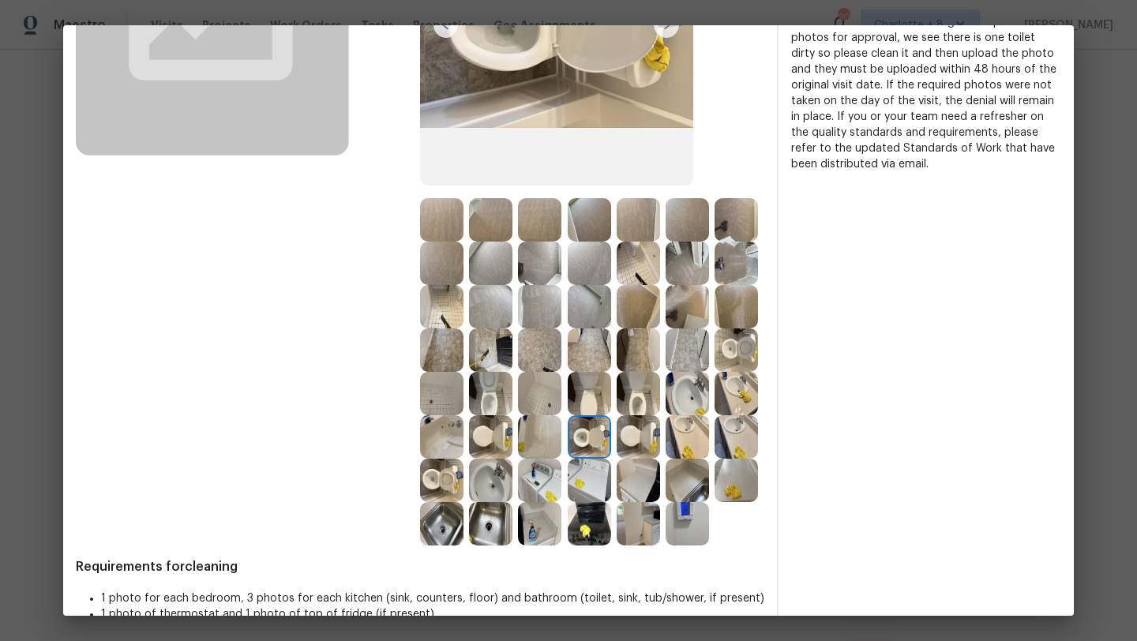
click at [592, 439] on img at bounding box center [589, 436] width 43 height 43
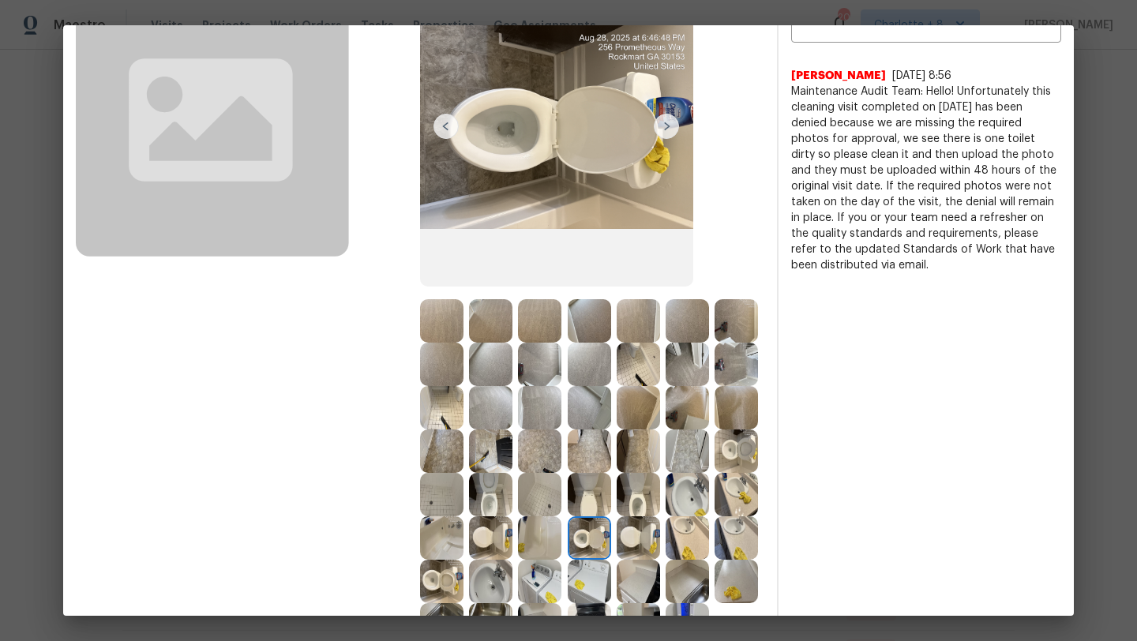
scroll to position [222, 0]
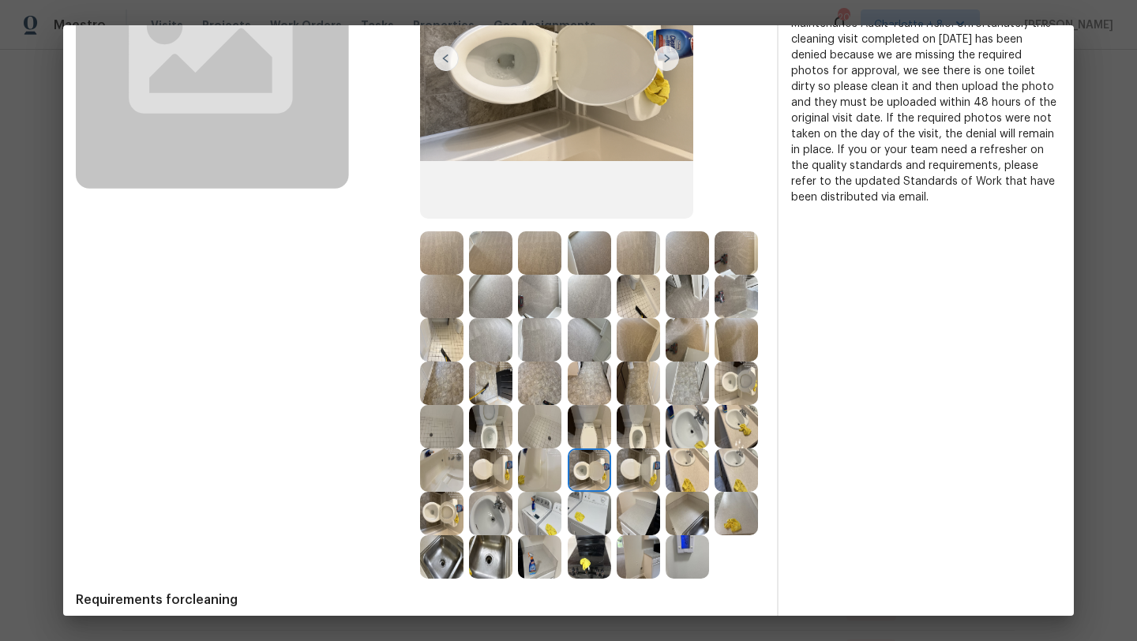
click at [602, 482] on img at bounding box center [589, 469] width 43 height 43
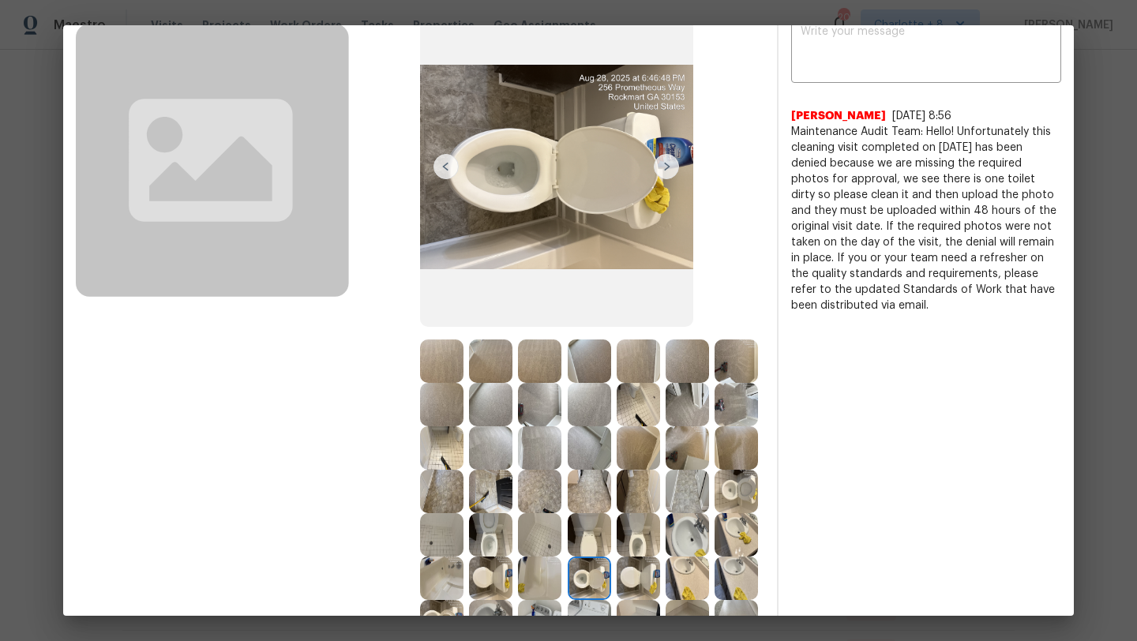
scroll to position [175, 0]
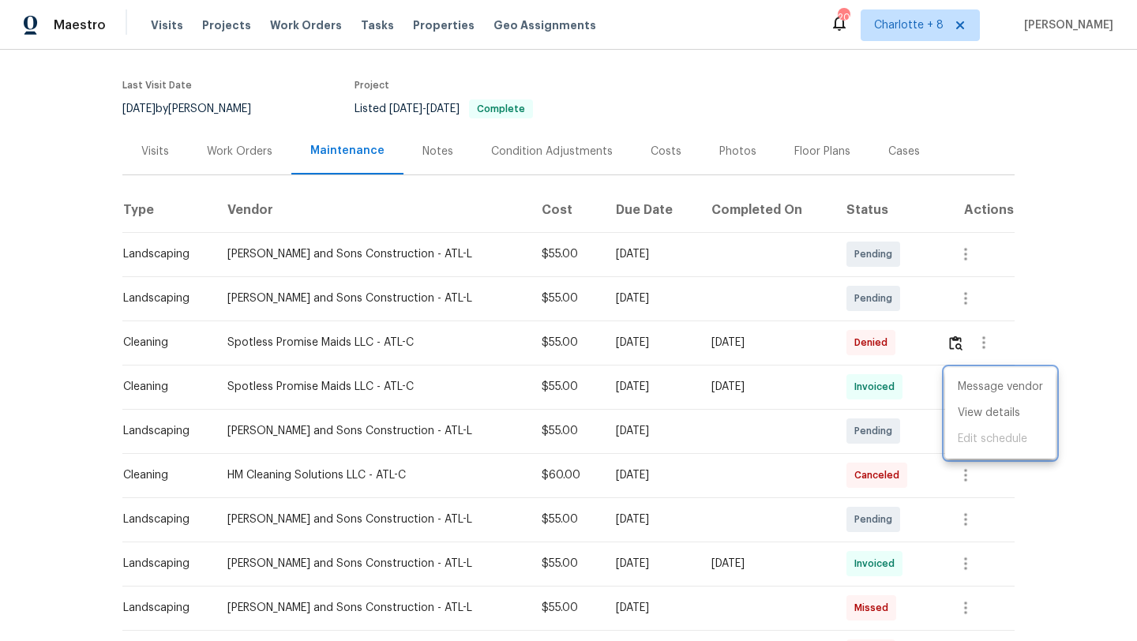
click at [836, 440] on div at bounding box center [568, 320] width 1137 height 641
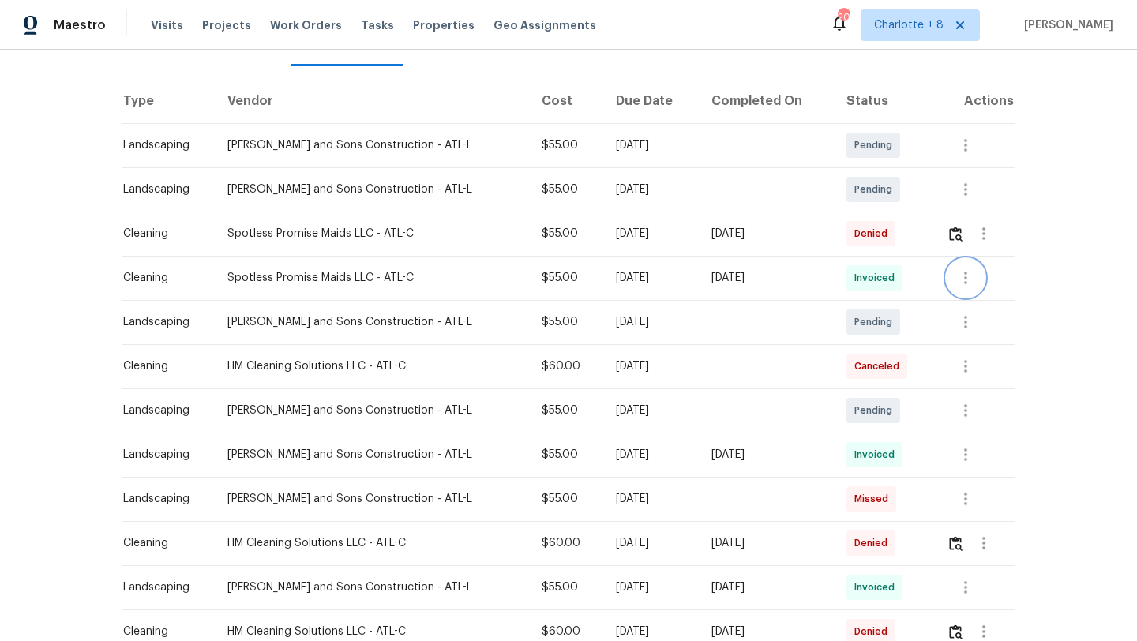
scroll to position [222, 0]
click at [956, 542] on img "button" at bounding box center [955, 542] width 13 height 15
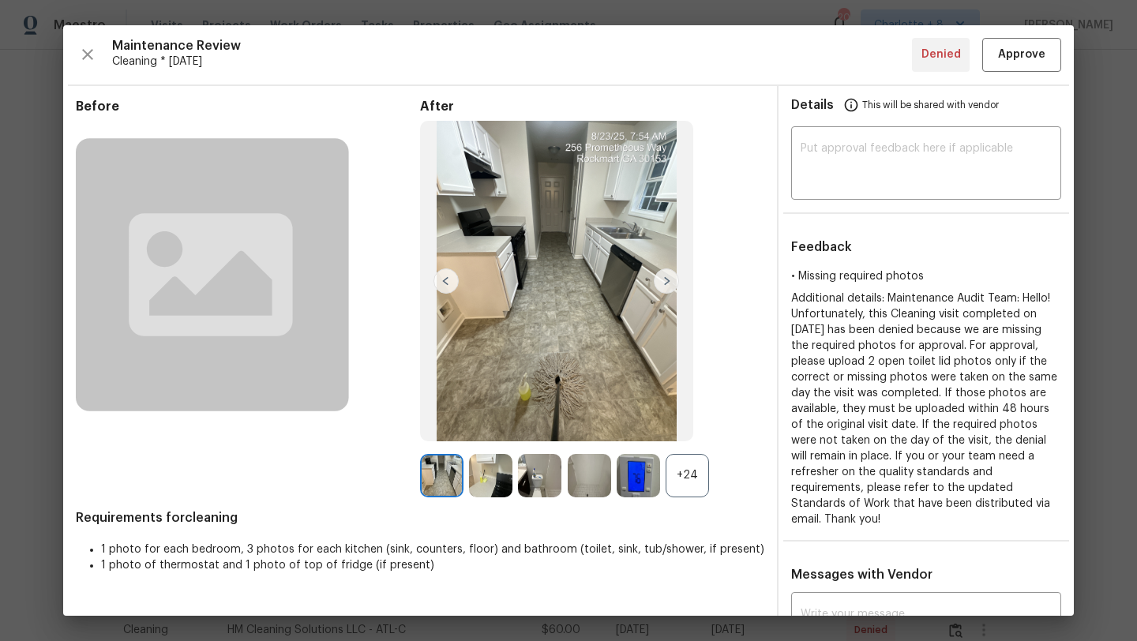
click at [706, 469] on div "+24" at bounding box center [687, 475] width 43 height 43
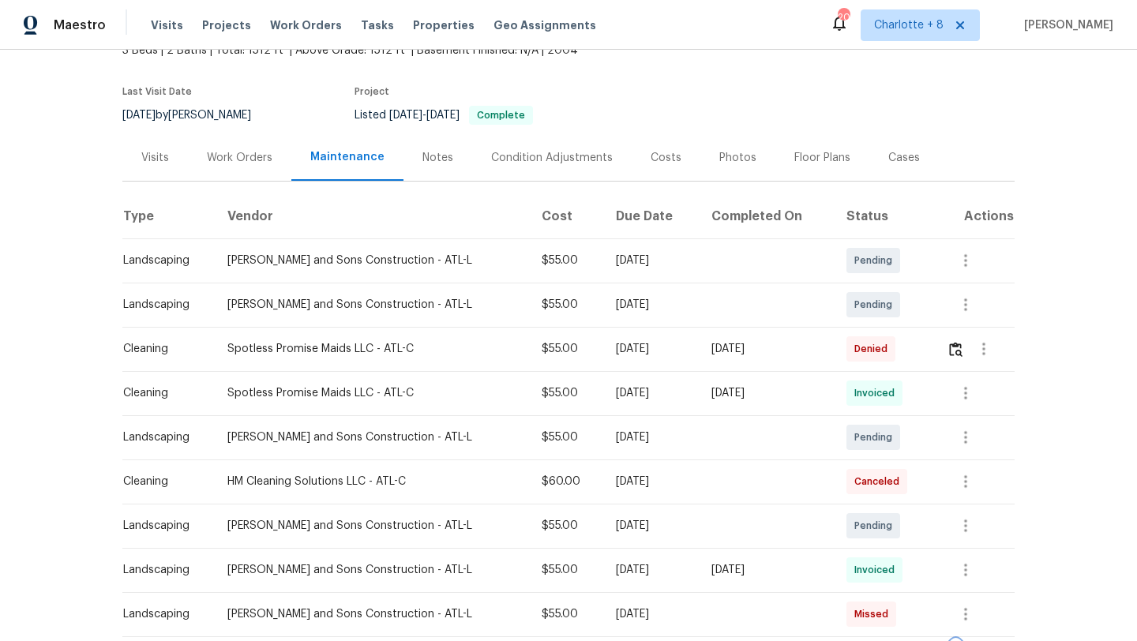
scroll to position [0, 0]
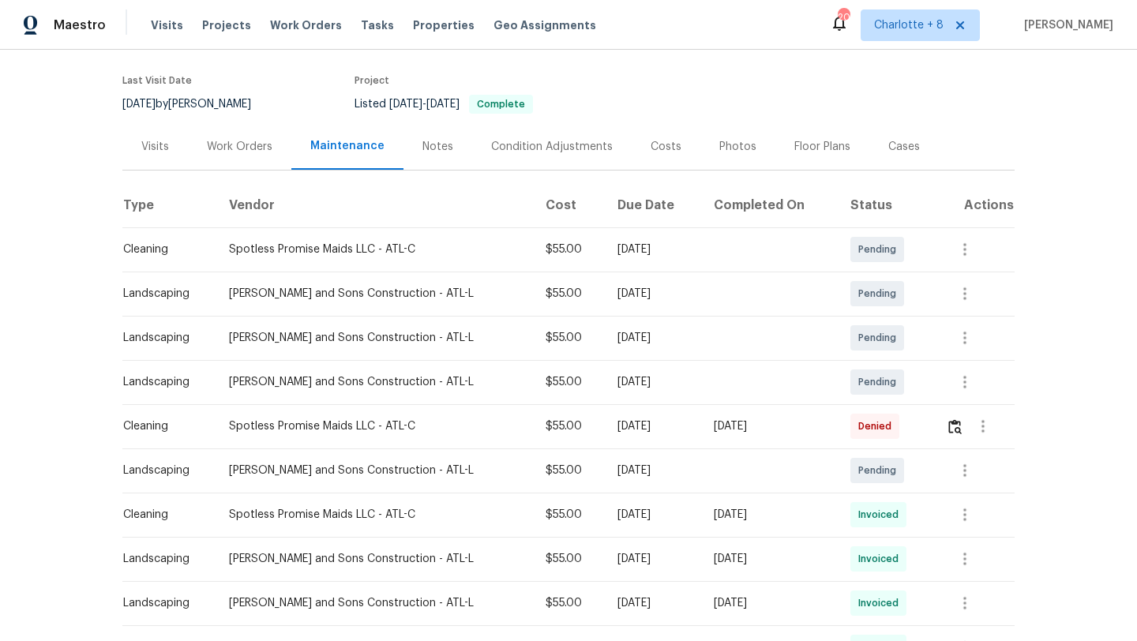
scroll to position [150, 0]
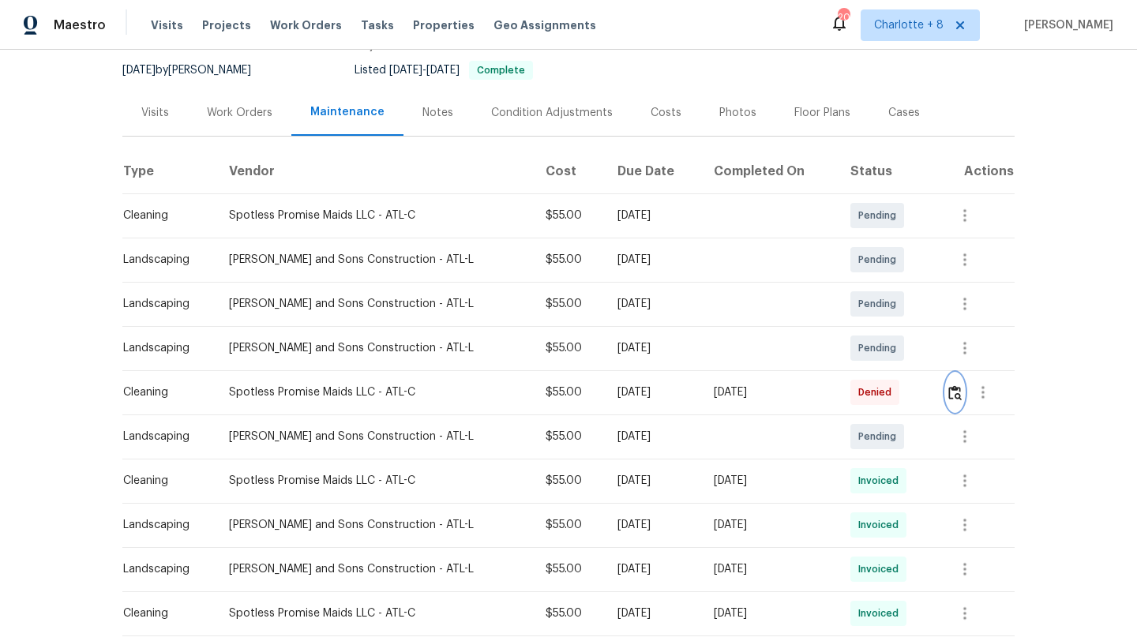
click at [955, 384] on button "button" at bounding box center [955, 392] width 18 height 38
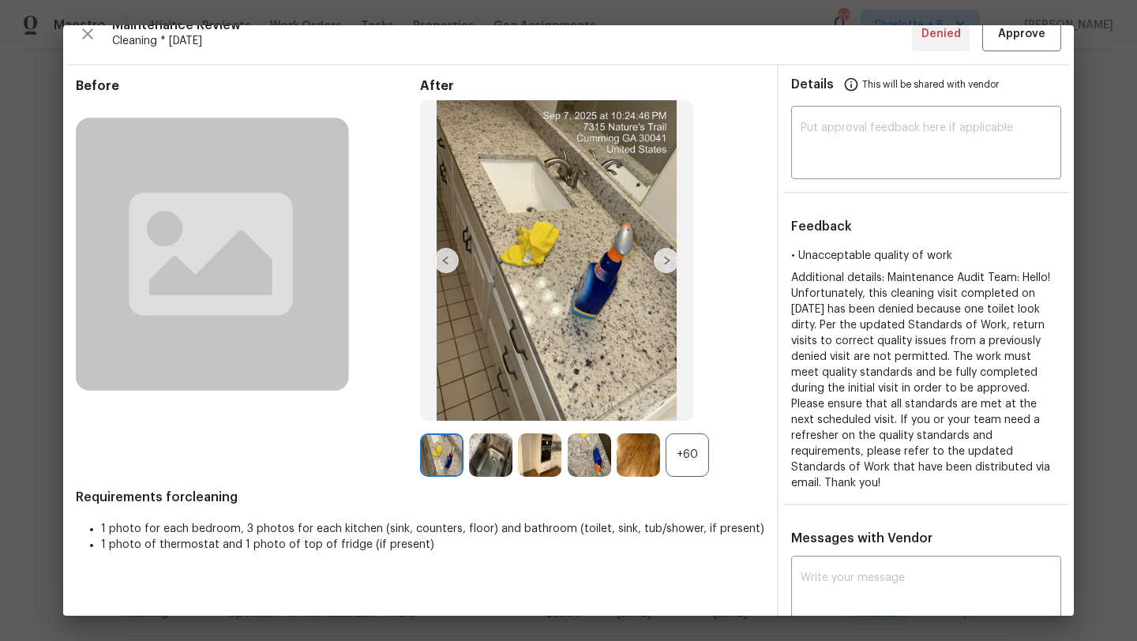
scroll to position [24, 0]
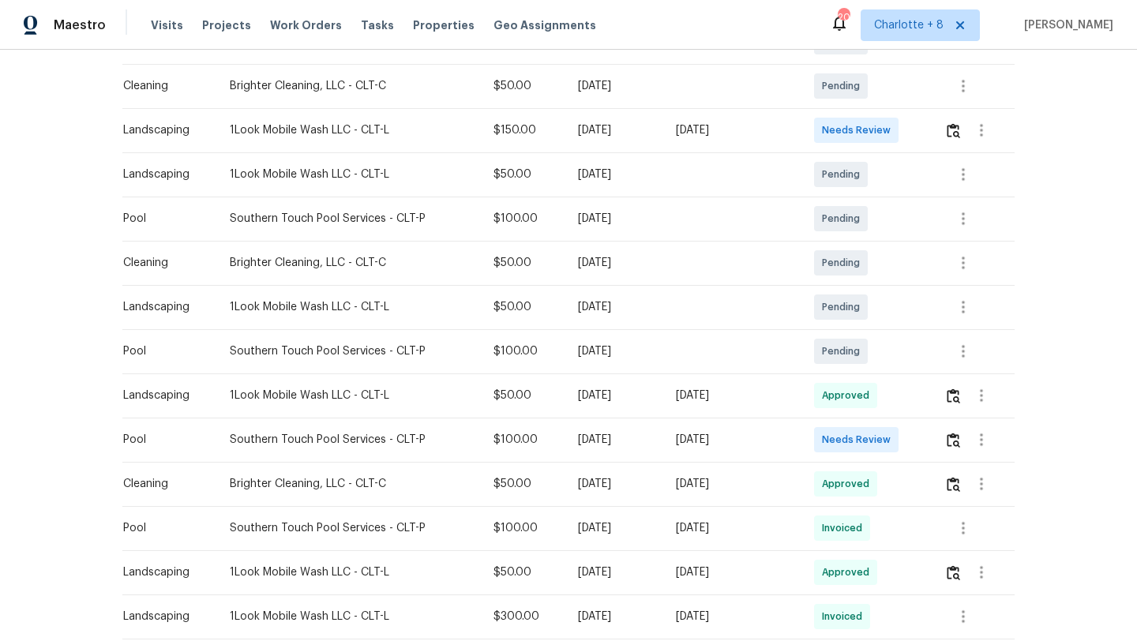
scroll to position [372, 0]
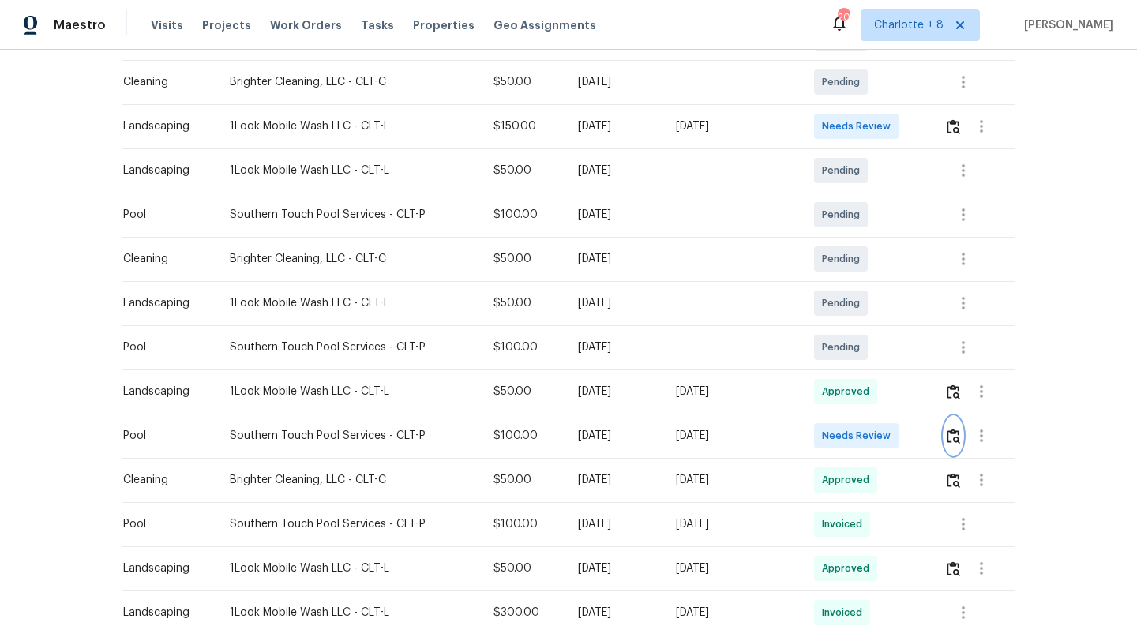
click at [960, 437] on img "button" at bounding box center [953, 436] width 13 height 15
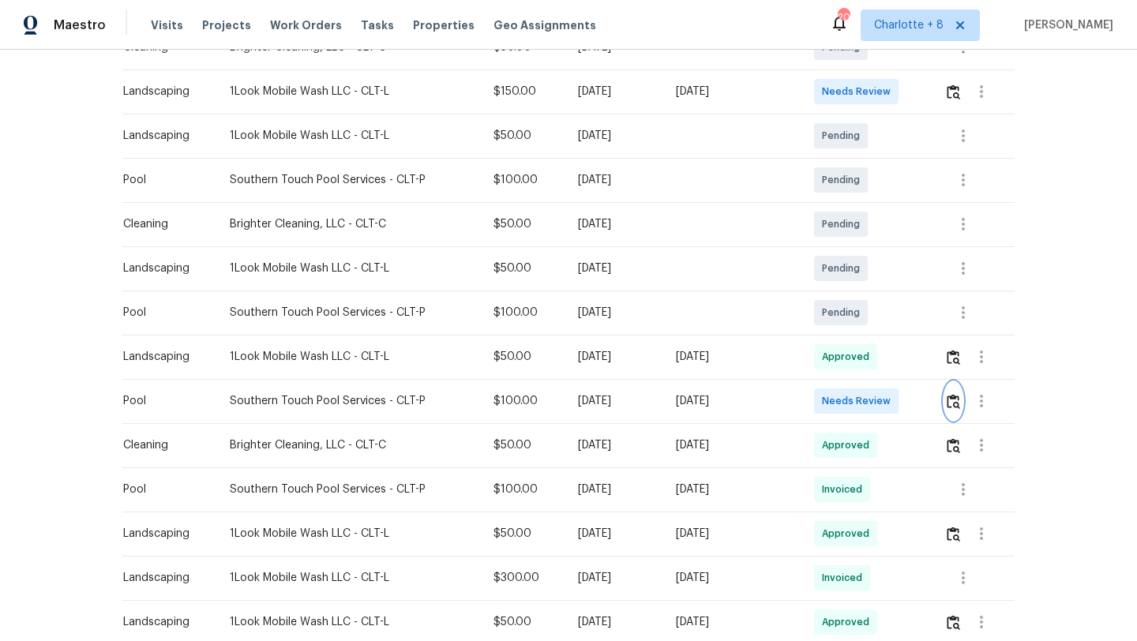
scroll to position [415, 0]
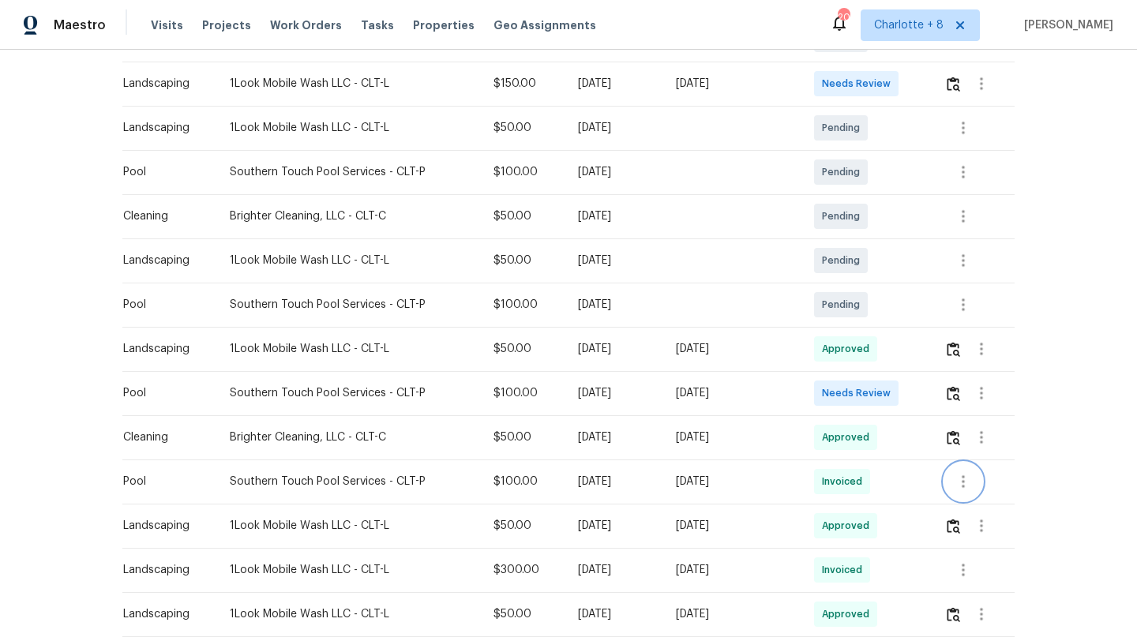
click at [965, 485] on icon "button" at bounding box center [963, 481] width 3 height 13
click at [982, 508] on li "View details" at bounding box center [1003, 508] width 111 height 26
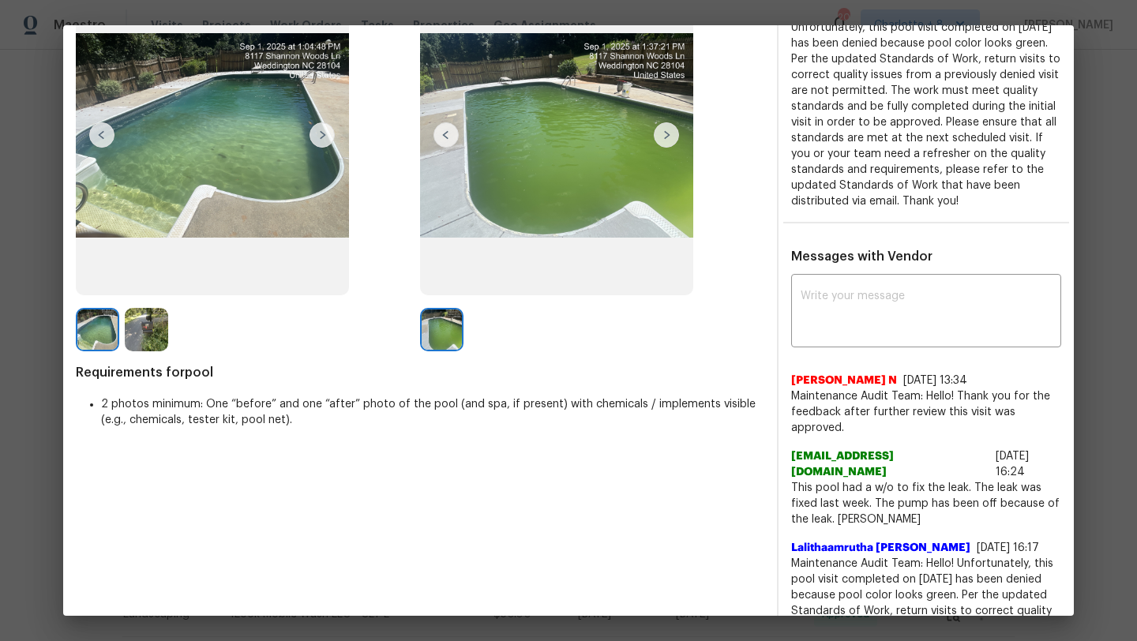
scroll to position [120, 0]
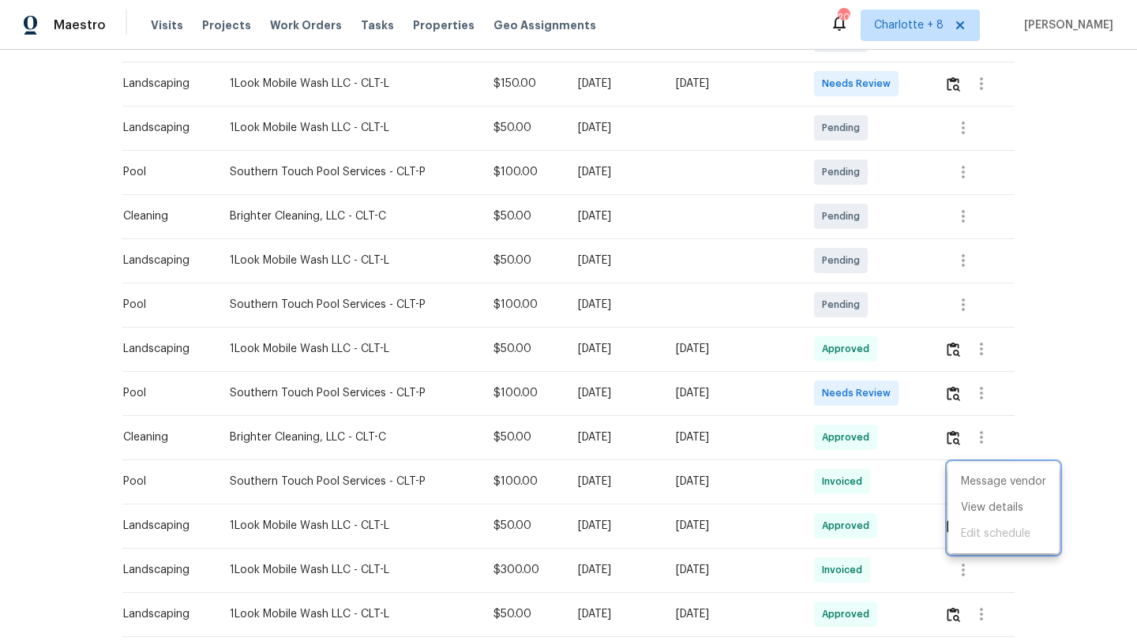
click at [974, 395] on div at bounding box center [568, 320] width 1137 height 641
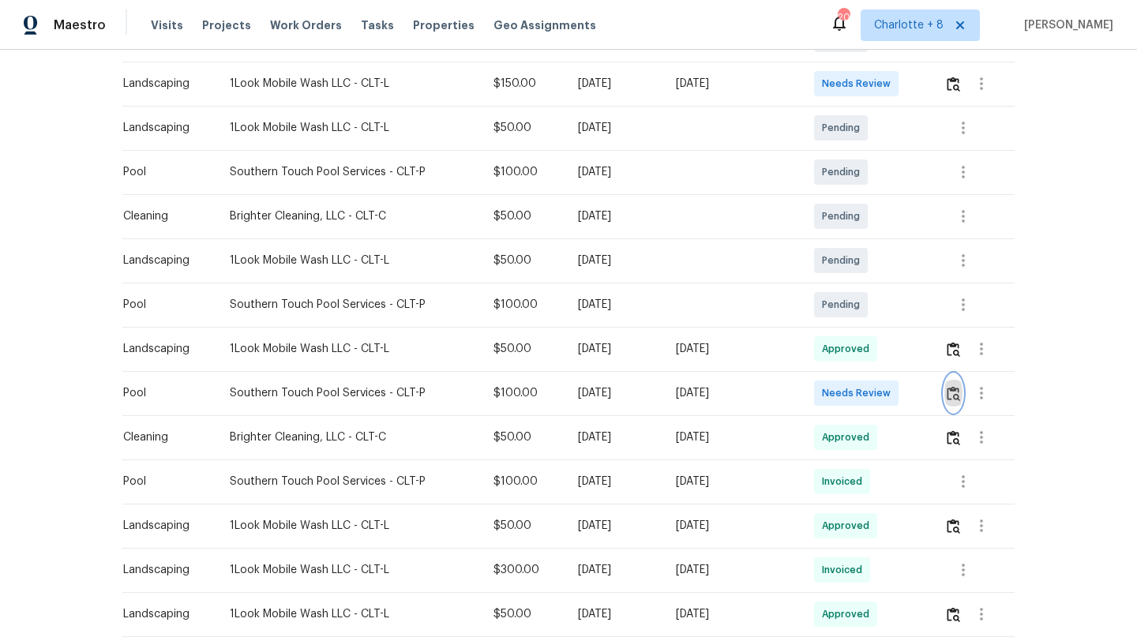
click at [959, 392] on img "button" at bounding box center [953, 393] width 13 height 15
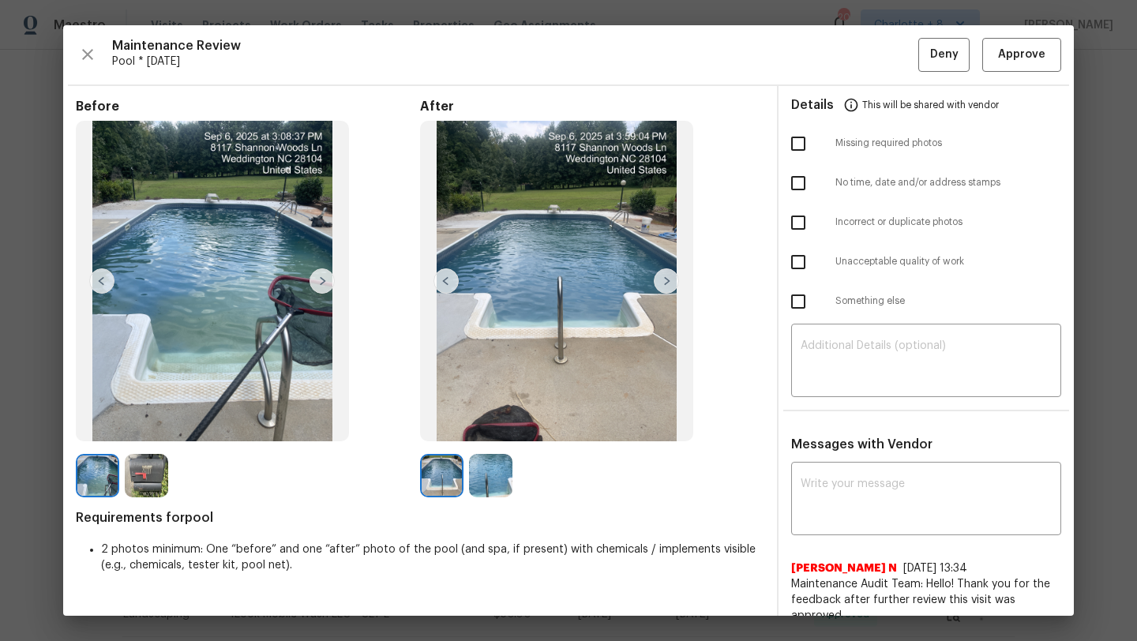
click at [157, 478] on img at bounding box center [146, 475] width 43 height 43
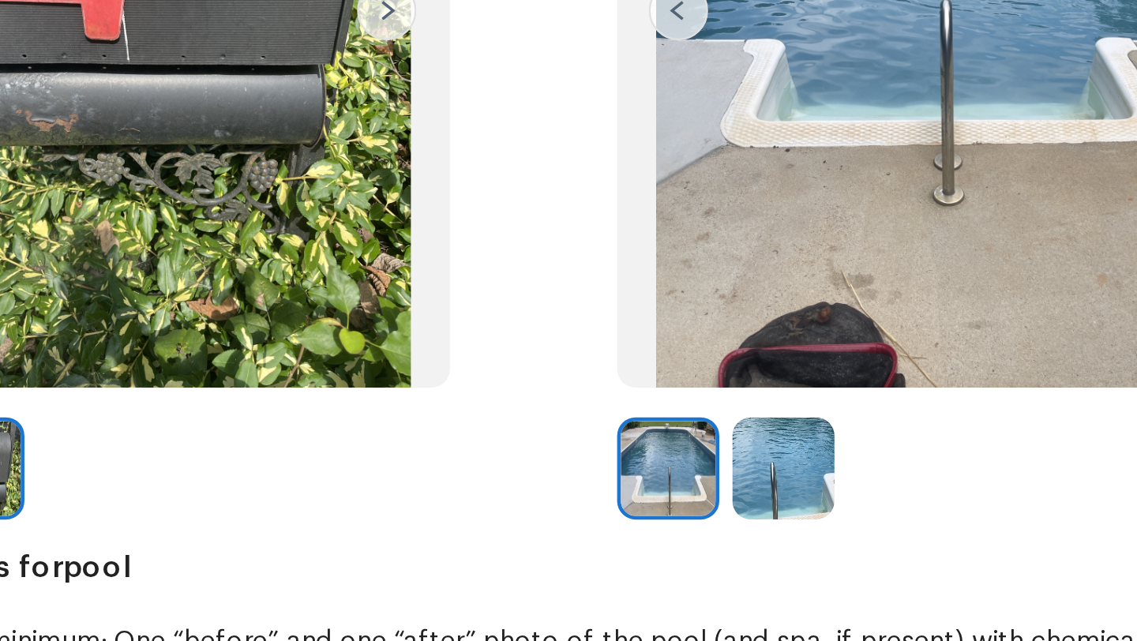
click at [497, 482] on img at bounding box center [490, 475] width 43 height 43
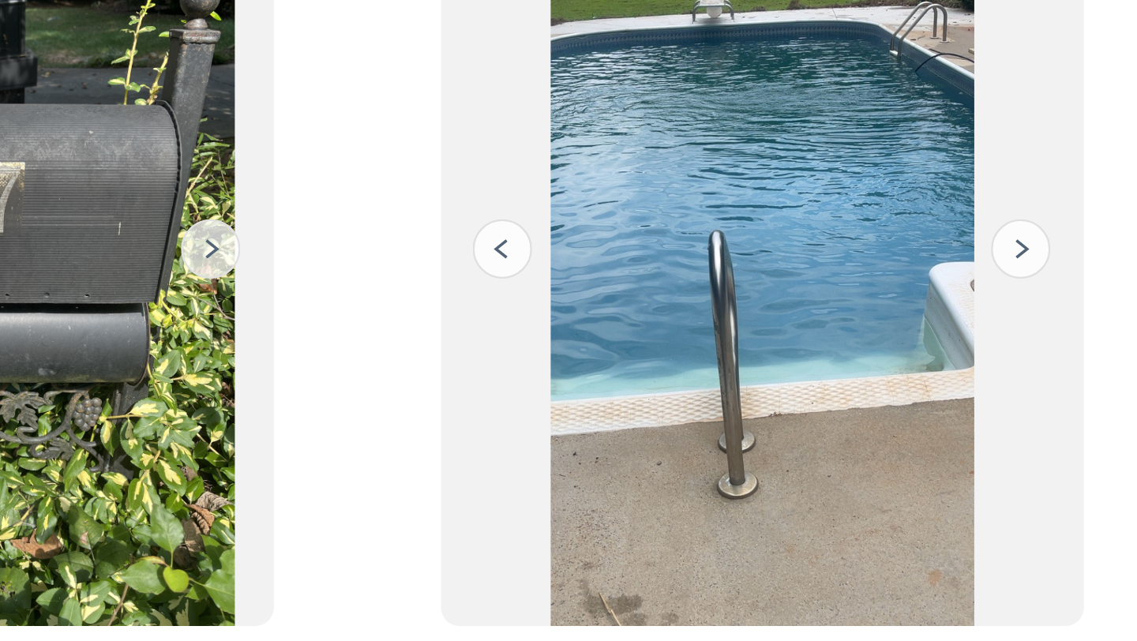
scroll to position [66, 0]
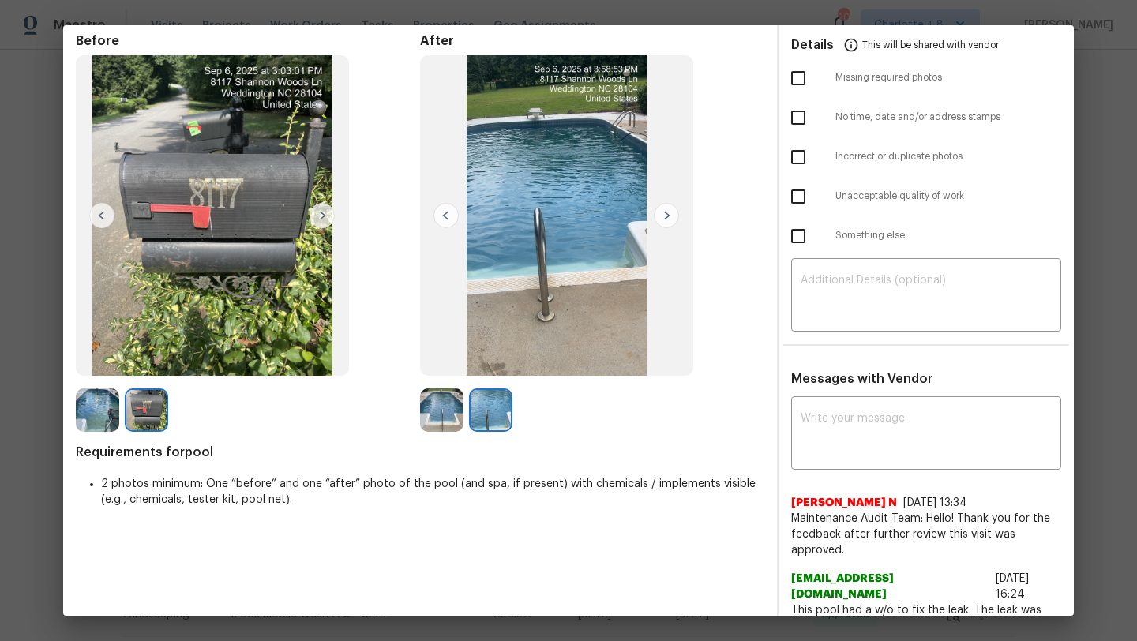
click at [909, 455] on textarea at bounding box center [926, 435] width 251 height 44
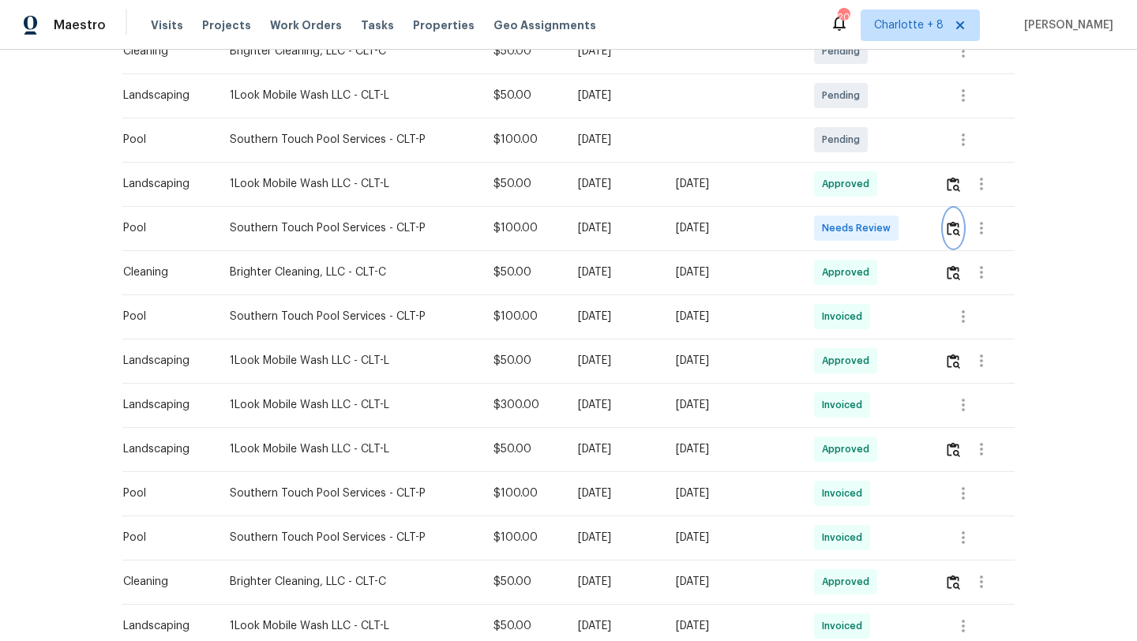
scroll to position [632, 0]
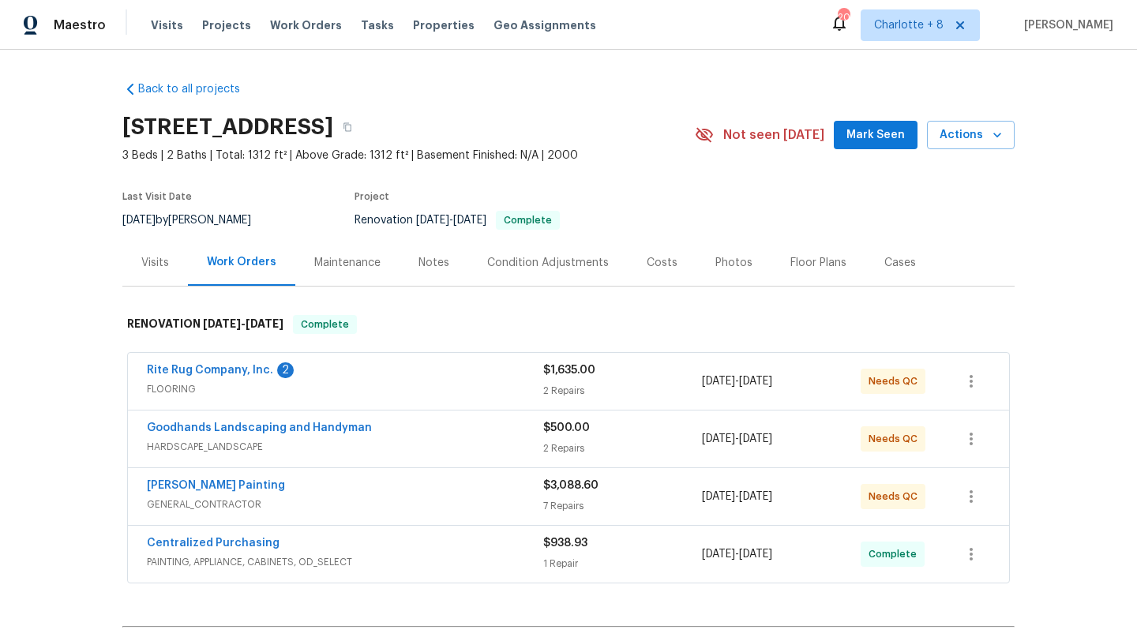
click at [435, 368] on div "Rite Rug Company, Inc. 2" at bounding box center [345, 371] width 396 height 19
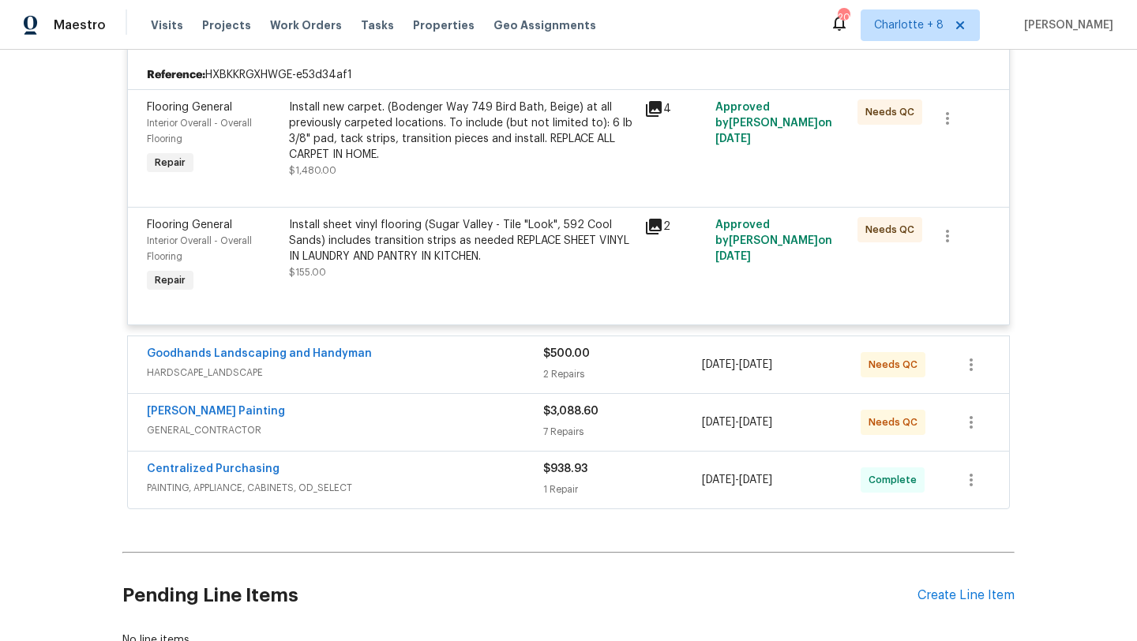
scroll to position [376, 0]
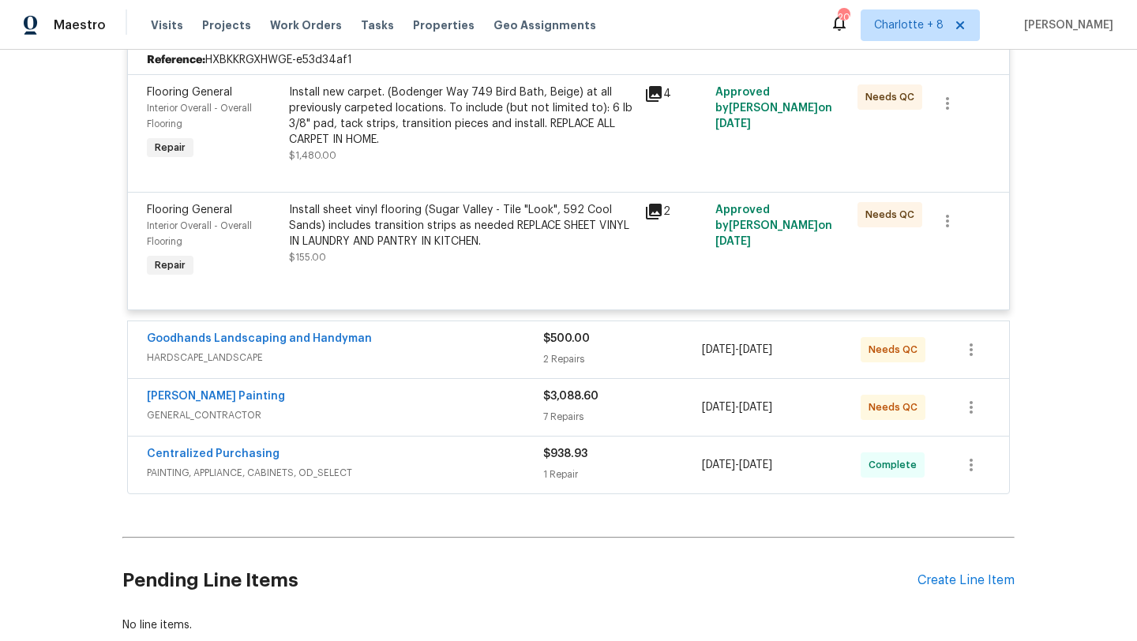
click at [417, 361] on span "HARDSCAPE_LANDSCAPE" at bounding box center [345, 358] width 396 height 16
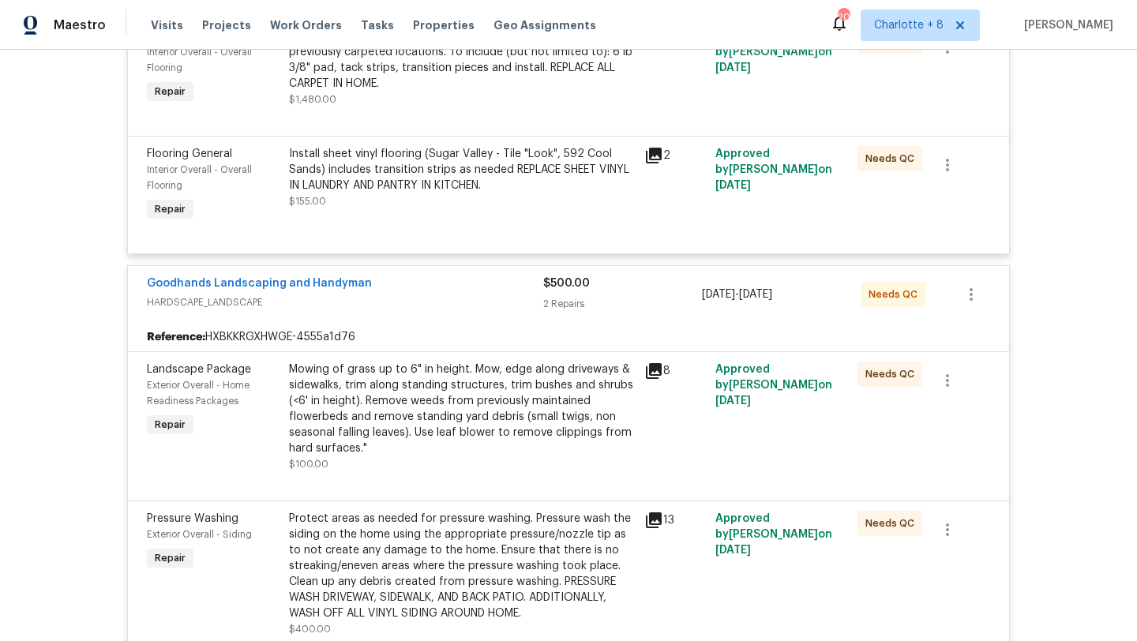
scroll to position [0, 0]
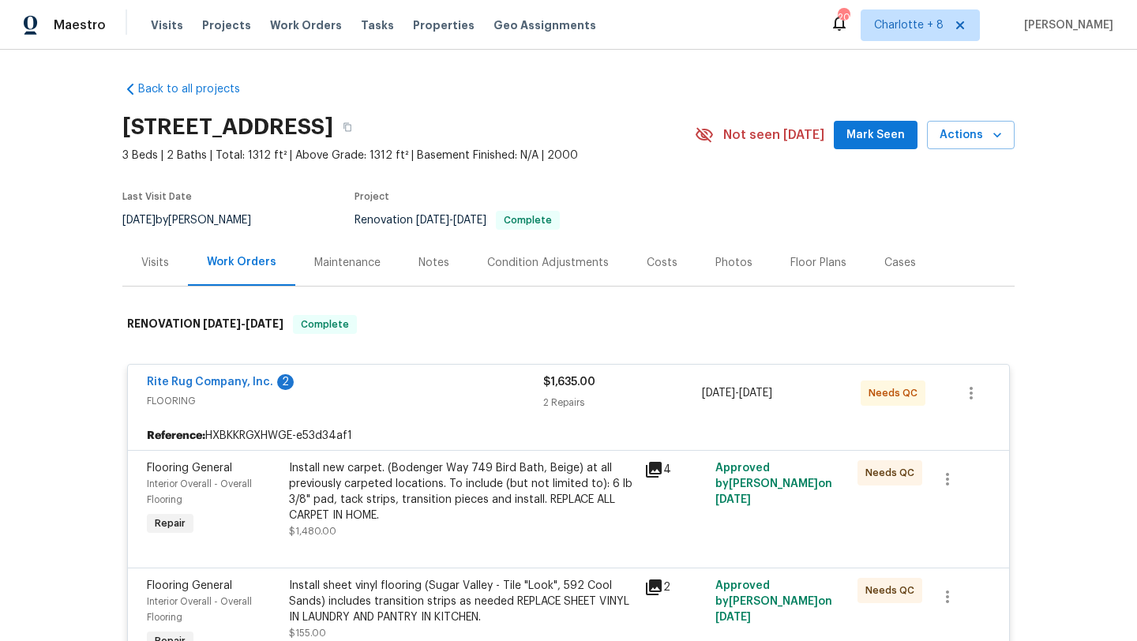
click at [171, 95] on link "Back to all projects" at bounding box center [198, 89] width 152 height 16
